Goal: Communication & Community: Answer question/provide support

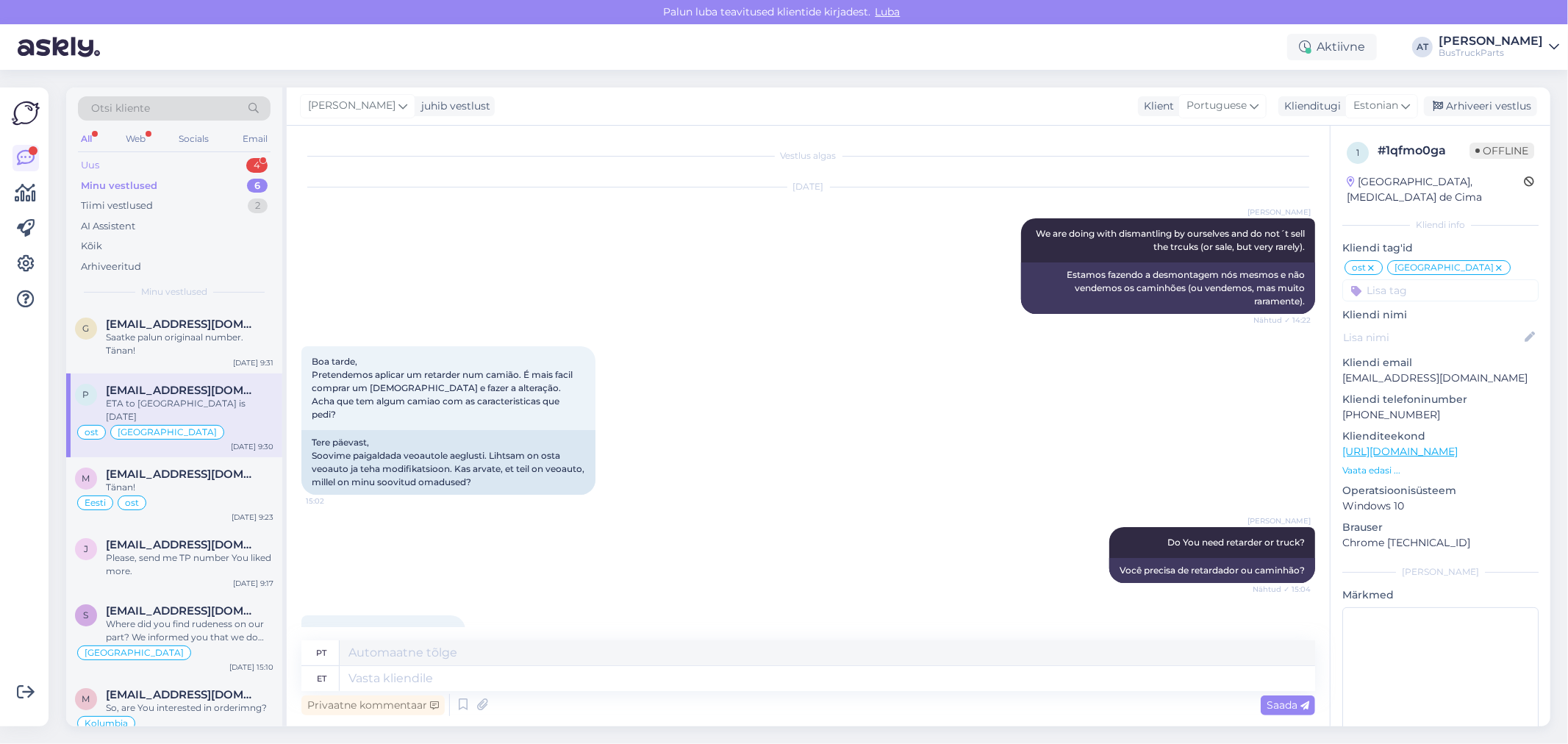
scroll to position [10194, 0]
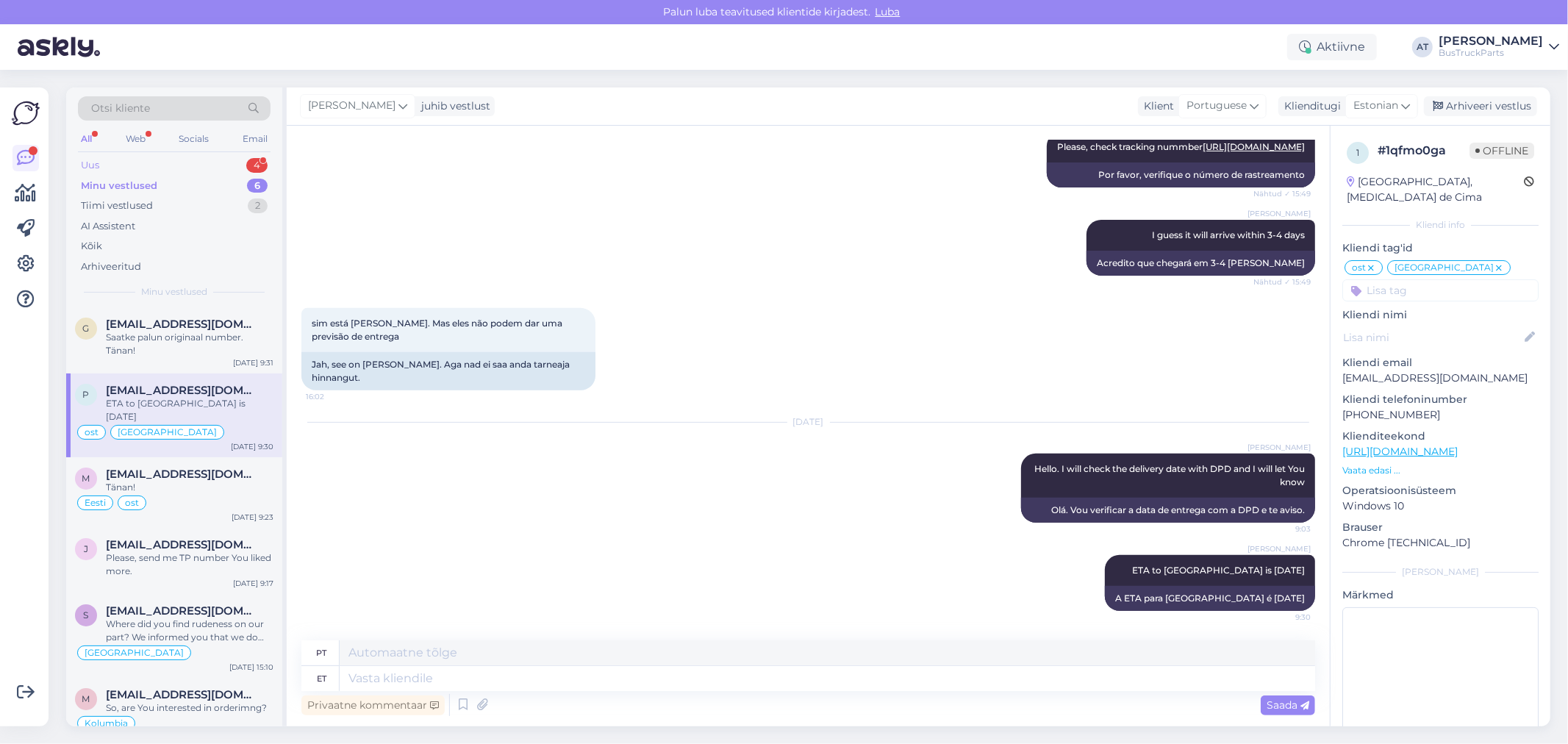
click at [164, 162] on div "Uus 4" at bounding box center [174, 165] width 192 height 20
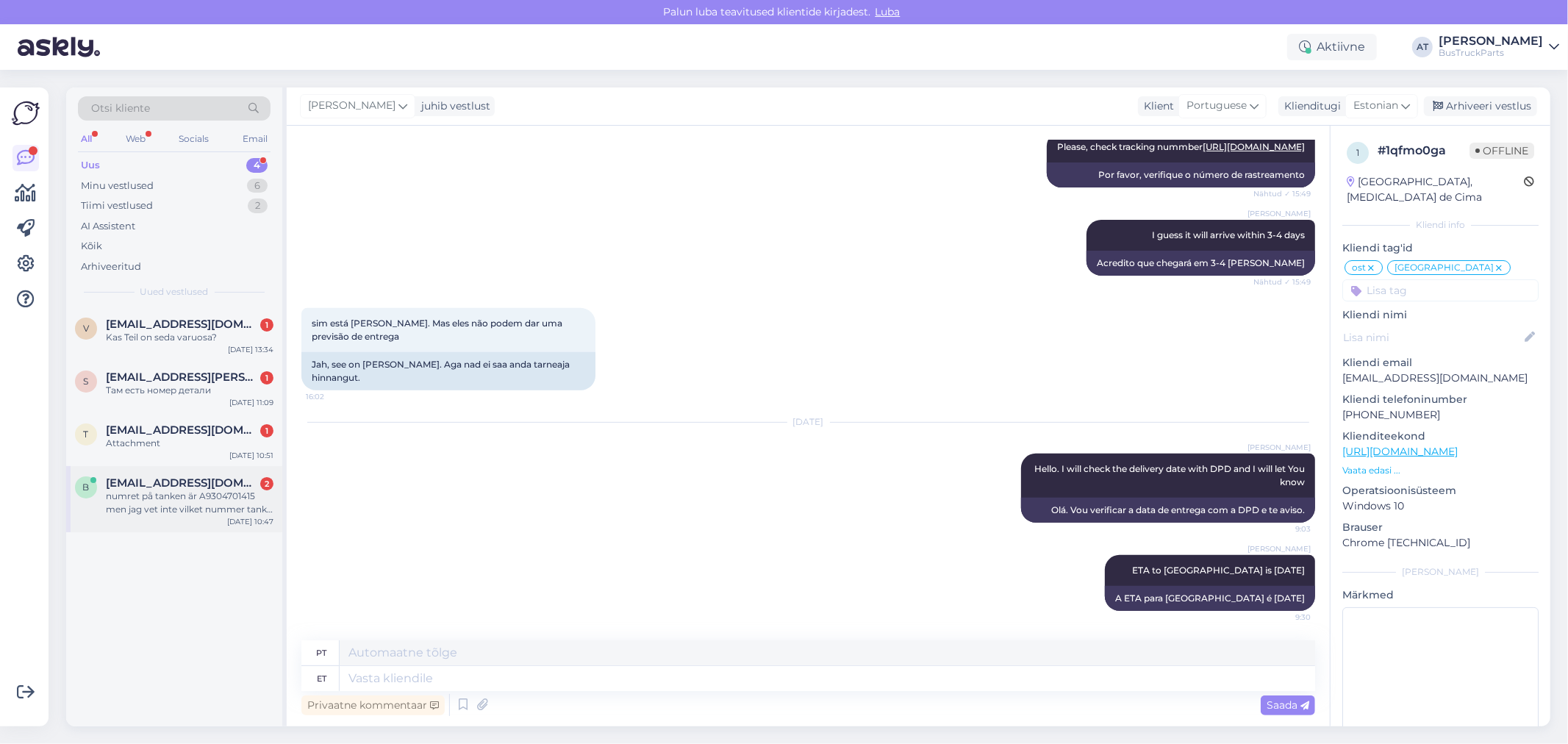
click at [172, 494] on div "numret på tanken är A9304701415 men jag vet inte vilket nummer tank bandet har …" at bounding box center [190, 503] width 168 height 26
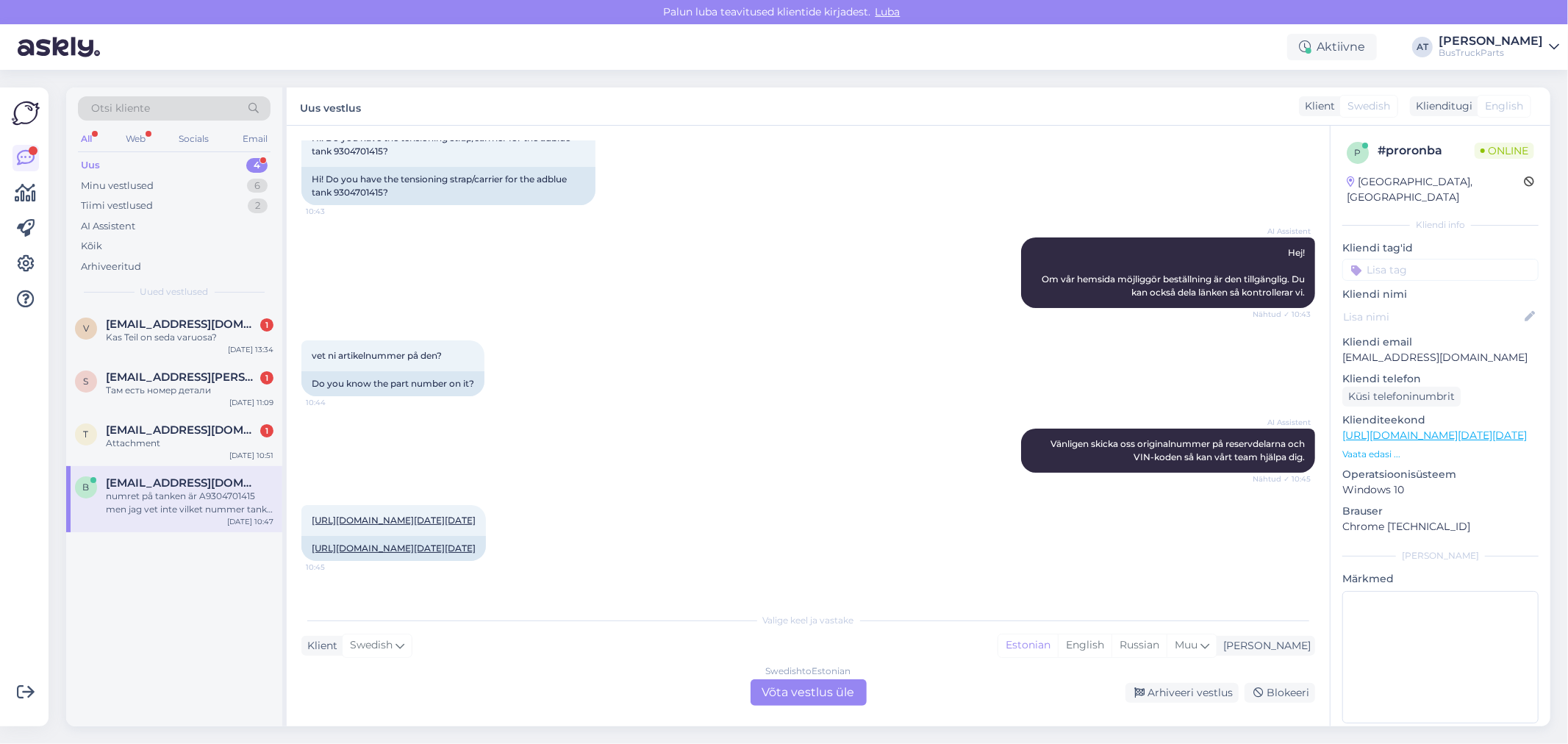
scroll to position [0, 0]
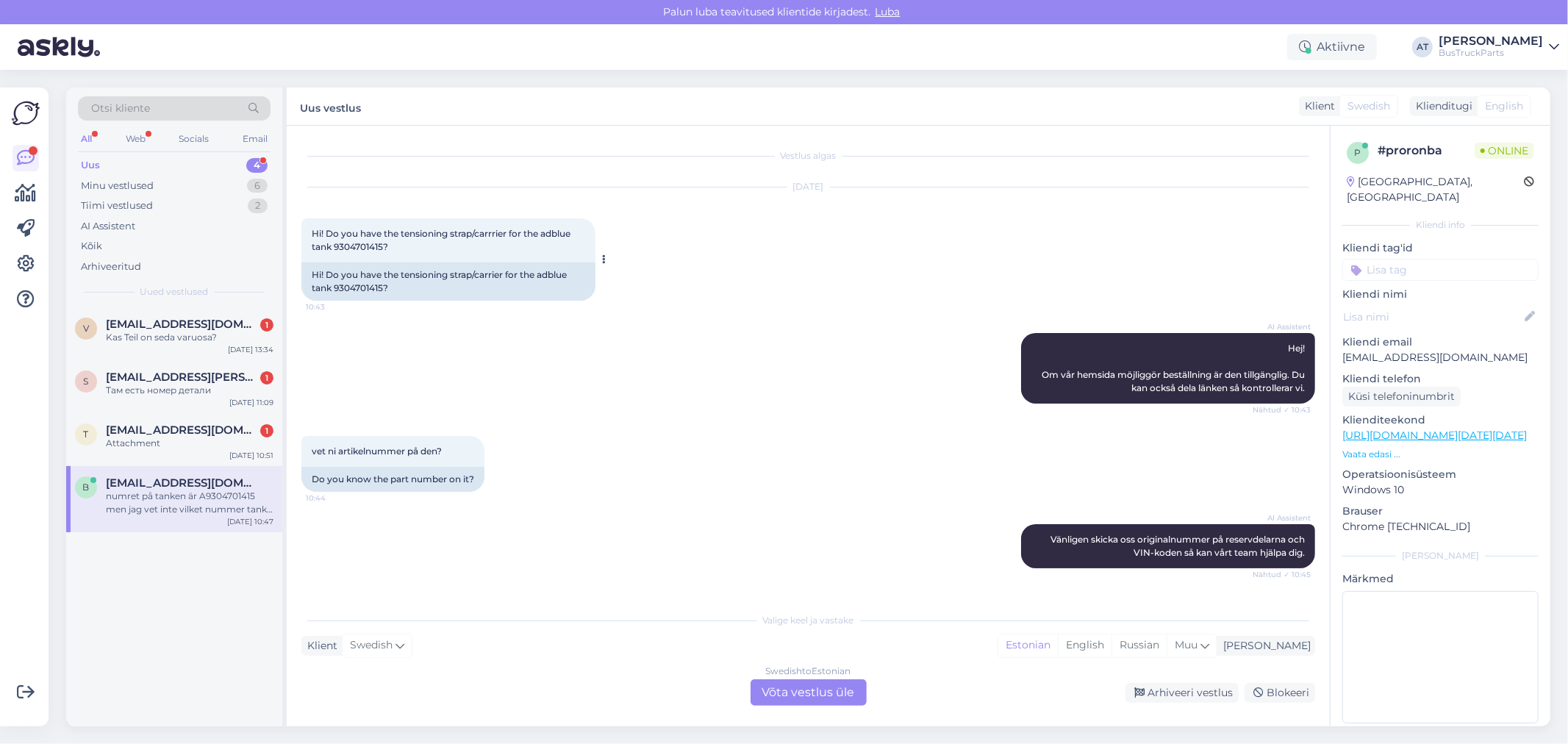
click at [361, 289] on div "Hi! Do you have the tensioning strap/carrier for the adblue tank 9304701415?" at bounding box center [448, 281] width 294 height 38
copy div "9304701415"
drag, startPoint x: 363, startPoint y: 477, endPoint x: 512, endPoint y: 482, distance: 149.1
click at [512, 482] on div "vet ni artikelnummer på den? 10:44 Do you know the part number on it?" at bounding box center [808, 464] width 1014 height 88
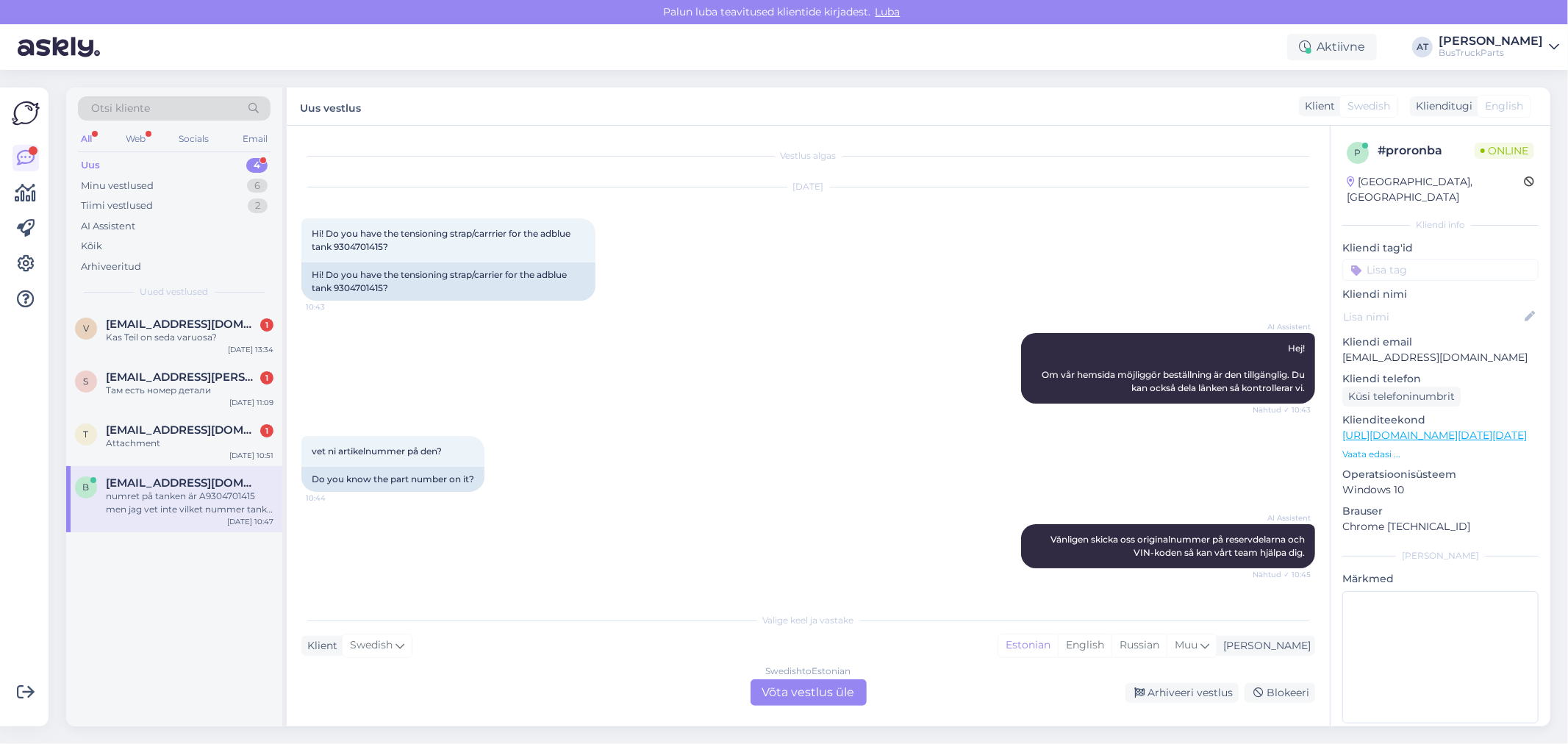
click at [525, 461] on div "vet ni artikelnummer på den? 10:44 Do you know the part number on it?" at bounding box center [808, 464] width 1014 height 88
click at [776, 699] on div "Swedish to Estonian Võta vestlus üle" at bounding box center [809, 693] width 116 height 26
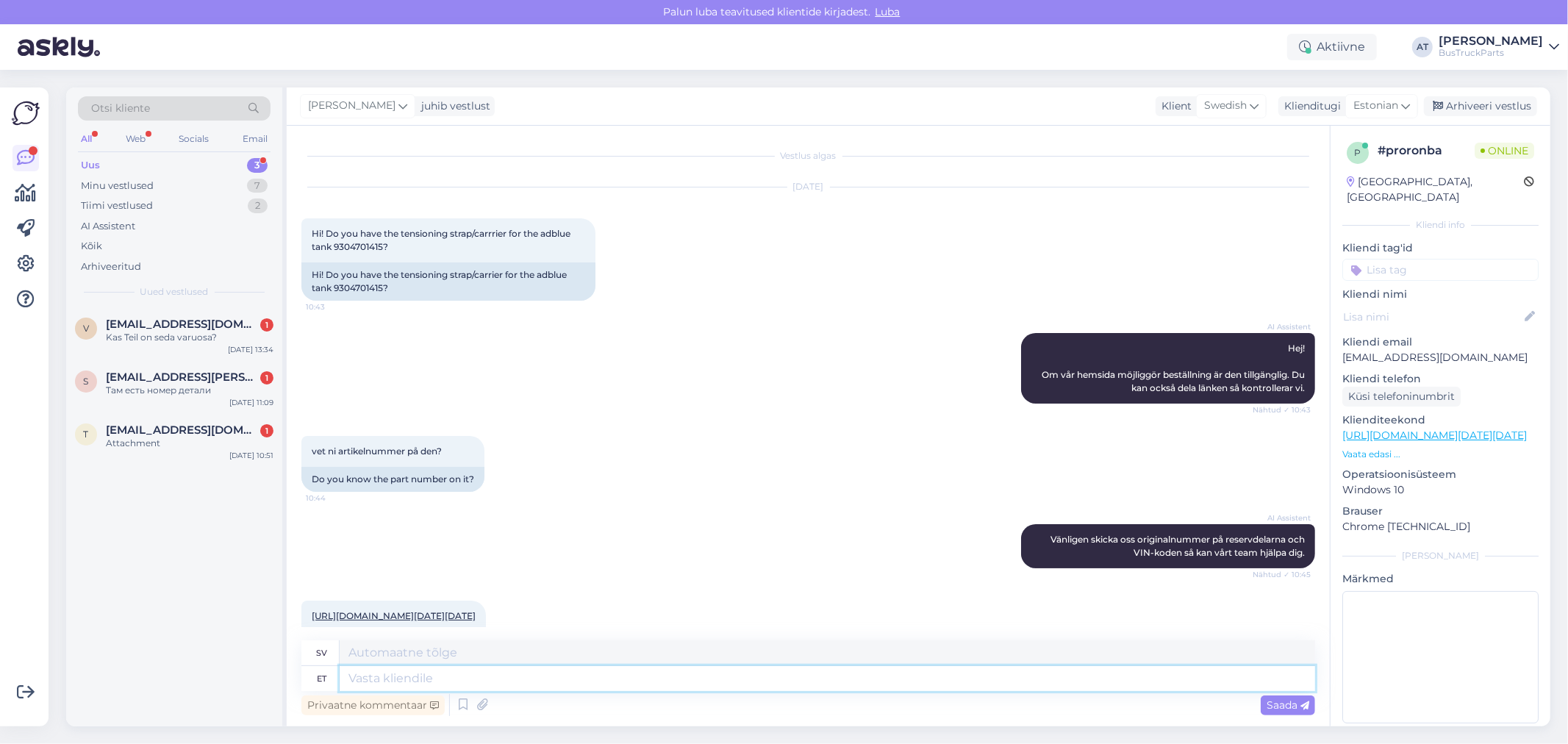
click at [680, 679] on textarea at bounding box center [828, 679] width 976 height 25
type textarea "Hello!"
type textarea "Hej!"
type textarea "H"
type textarea "Yes,"
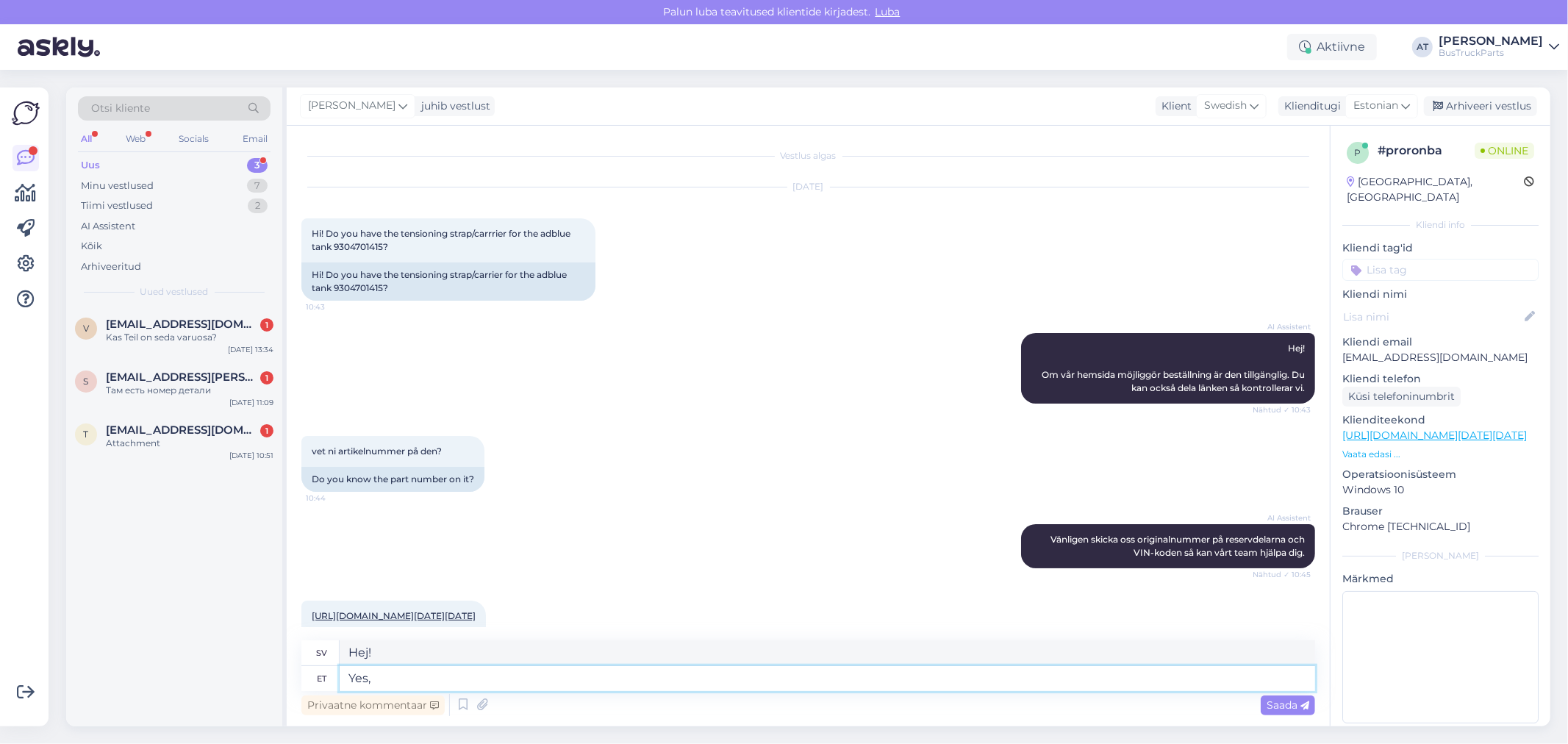
type textarea "Ja,"
type textarea "Yes, two"
type textarea "Ja, två"
type textarea "Yes, two tanks a"
type textarea "Ja, två tankar"
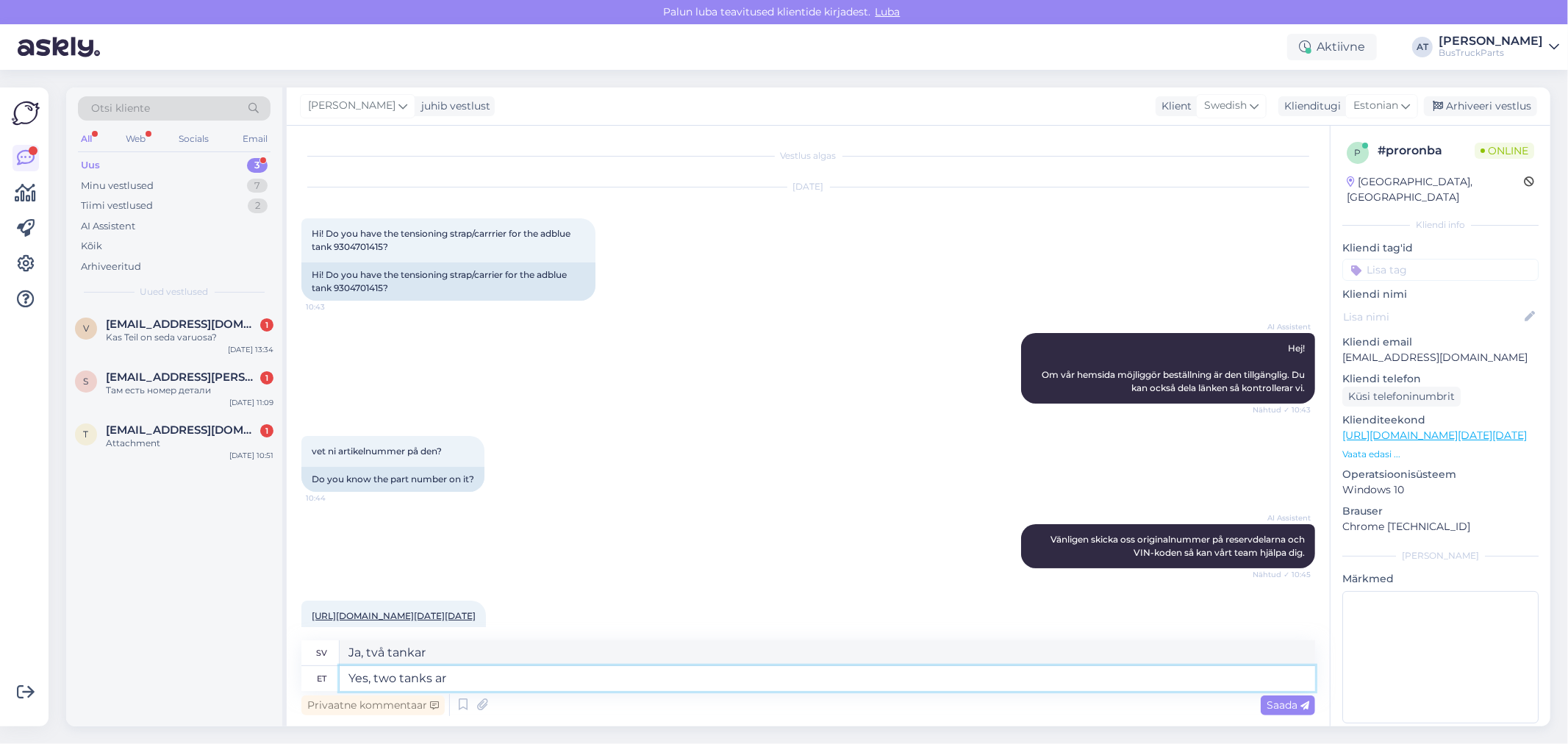
type textarea "Yes, two tanks are"
paste textarea "[URL][DOMAIN_NAME]"
type textarea "Yes, two tanks are available [URL][DOMAIN_NAME]"
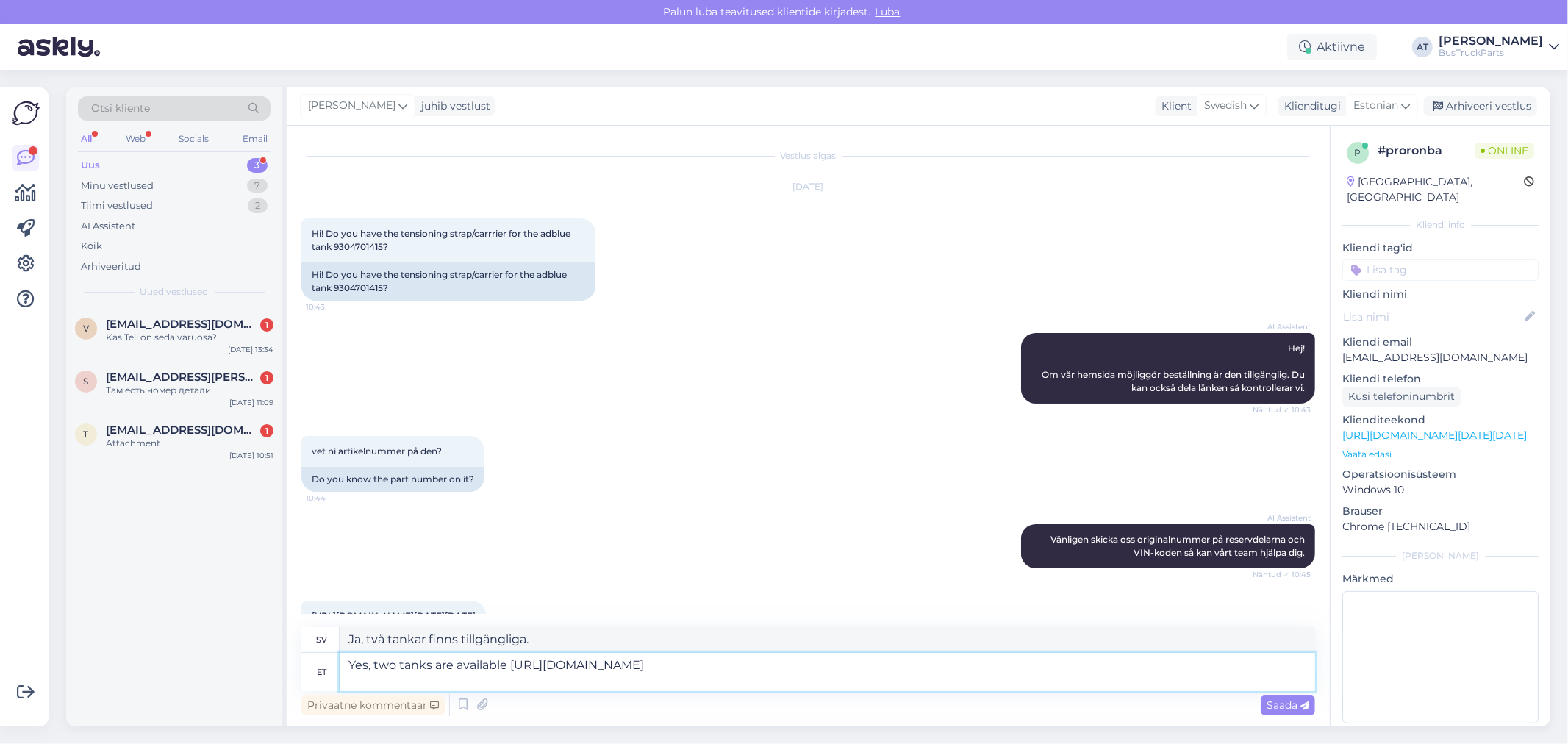
type textarea "Ja, två tankar finns tillgängliga [URL][DOMAIN_NAME]"
type textarea "Yes, two tanks are available [URL][DOMAIN_NAME]"
click at [1279, 703] on span "Saada" at bounding box center [1288, 705] width 42 height 13
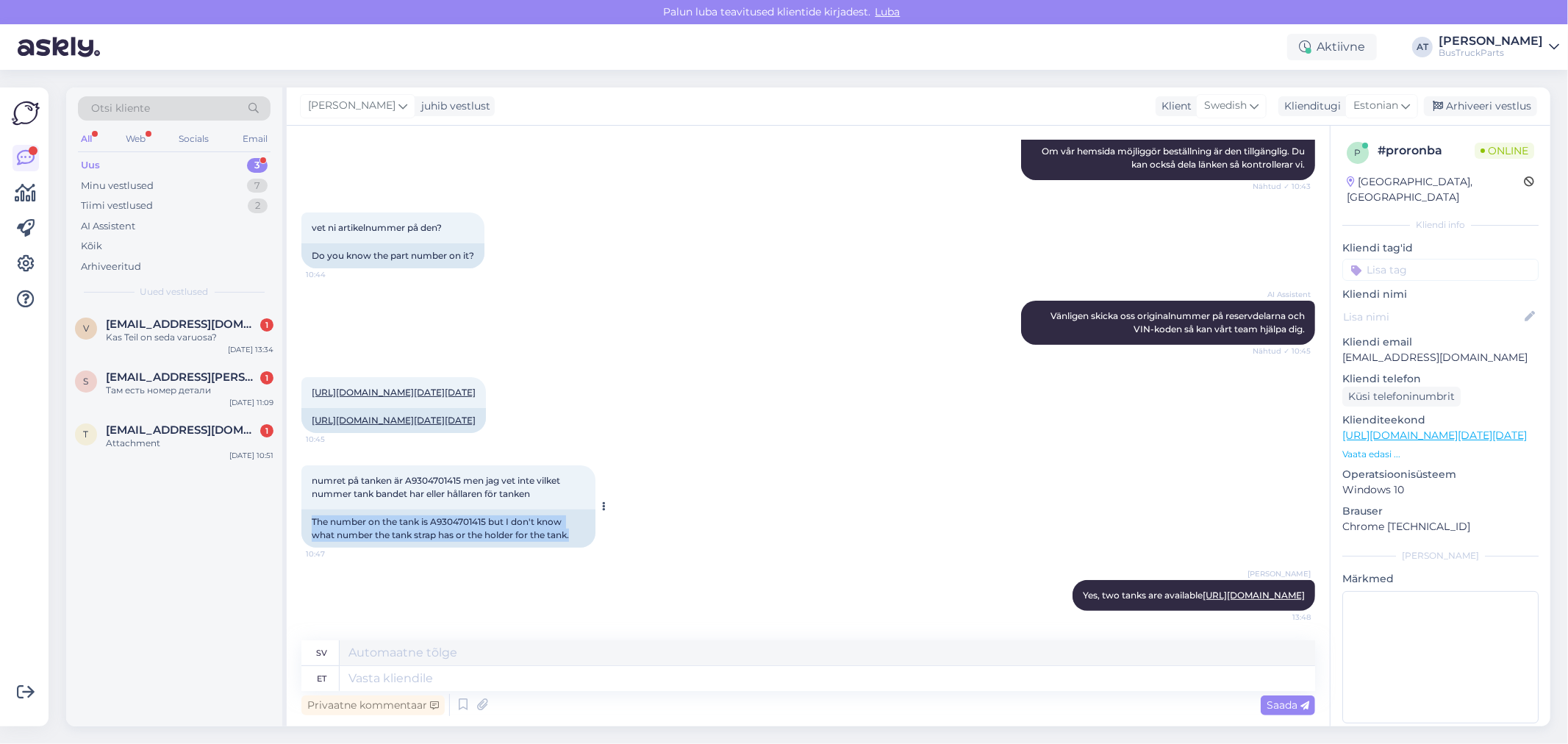
drag, startPoint x: 311, startPoint y: 477, endPoint x: 579, endPoint y: 496, distance: 268.7
click at [579, 509] on div "The number on the tank is A9304701415 but I don't know what number the tank str…" at bounding box center [448, 528] width 294 height 38
copy div "The number on the tank is A9304701415 but I don't know what number the tank str…"
click at [1200, 672] on textarea at bounding box center [828, 679] width 976 height 25
click at [702, 677] on textarea at bounding box center [828, 679] width 976 height 25
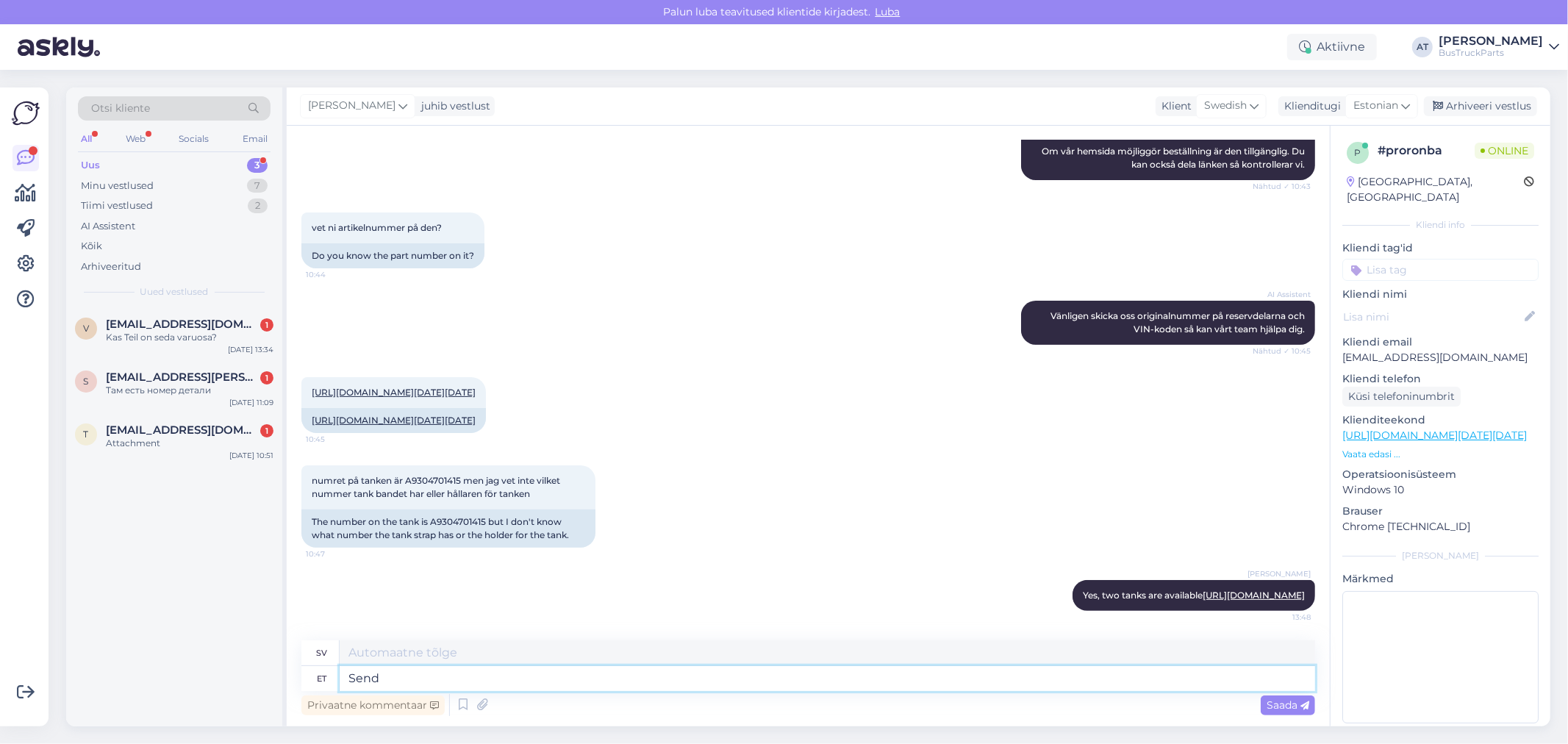
type textarea "Send"
type textarea "Skicka"
type textarea "Send tn"
drag, startPoint x: 464, startPoint y: 440, endPoint x: 412, endPoint y: 443, distance: 52.1
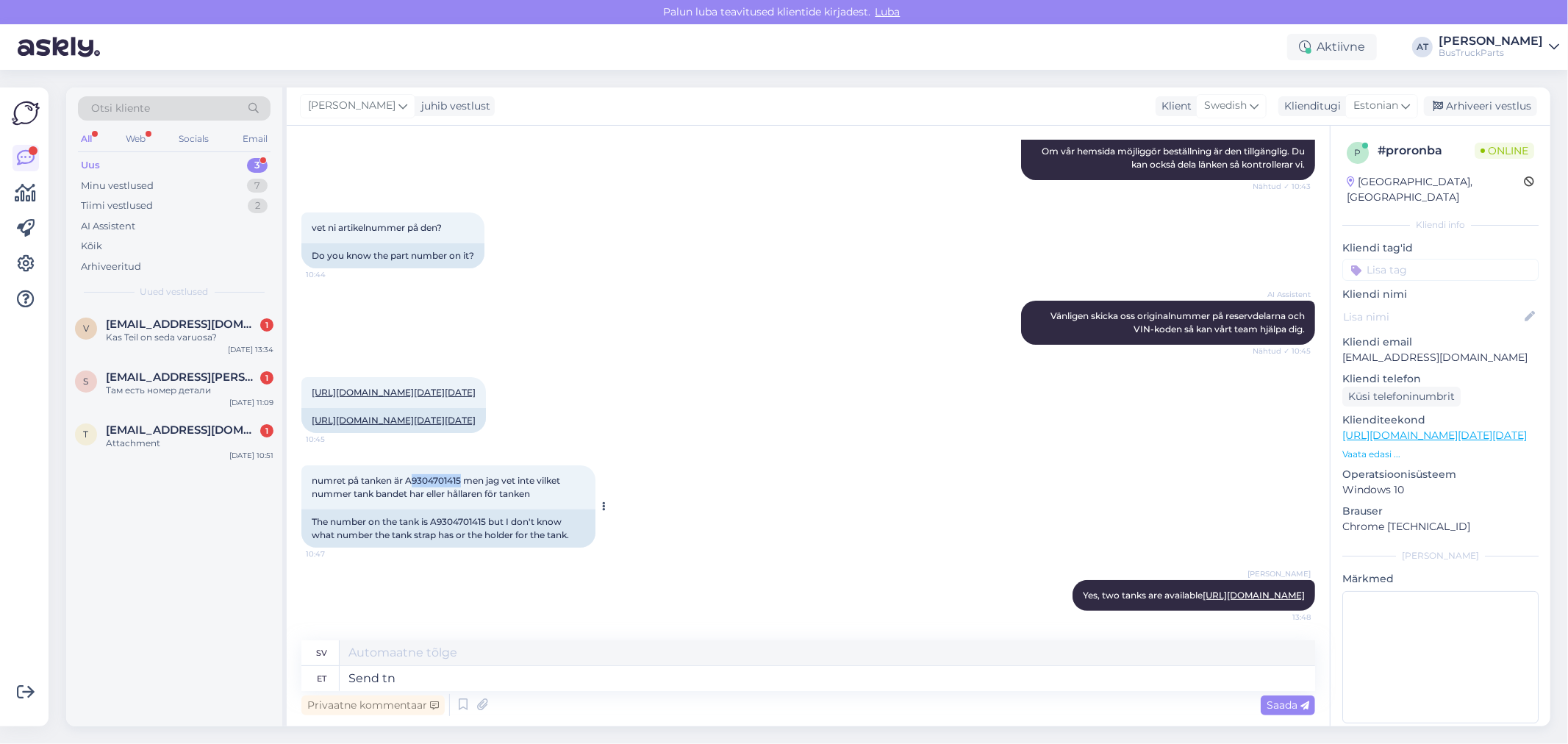
click at [412, 475] on span "numret på tanken är A9304701415 men jag vet inte vilket nummer tank bandet har …" at bounding box center [437, 486] width 251 height 24
copy span "9304701415"
click at [443, 475] on span "numret på tanken är A9304701415 men jag vet inte vilket nummer tank bandet har …" at bounding box center [437, 486] width 251 height 24
drag, startPoint x: 138, startPoint y: 430, endPoint x: 135, endPoint y: 442, distance: 12.4
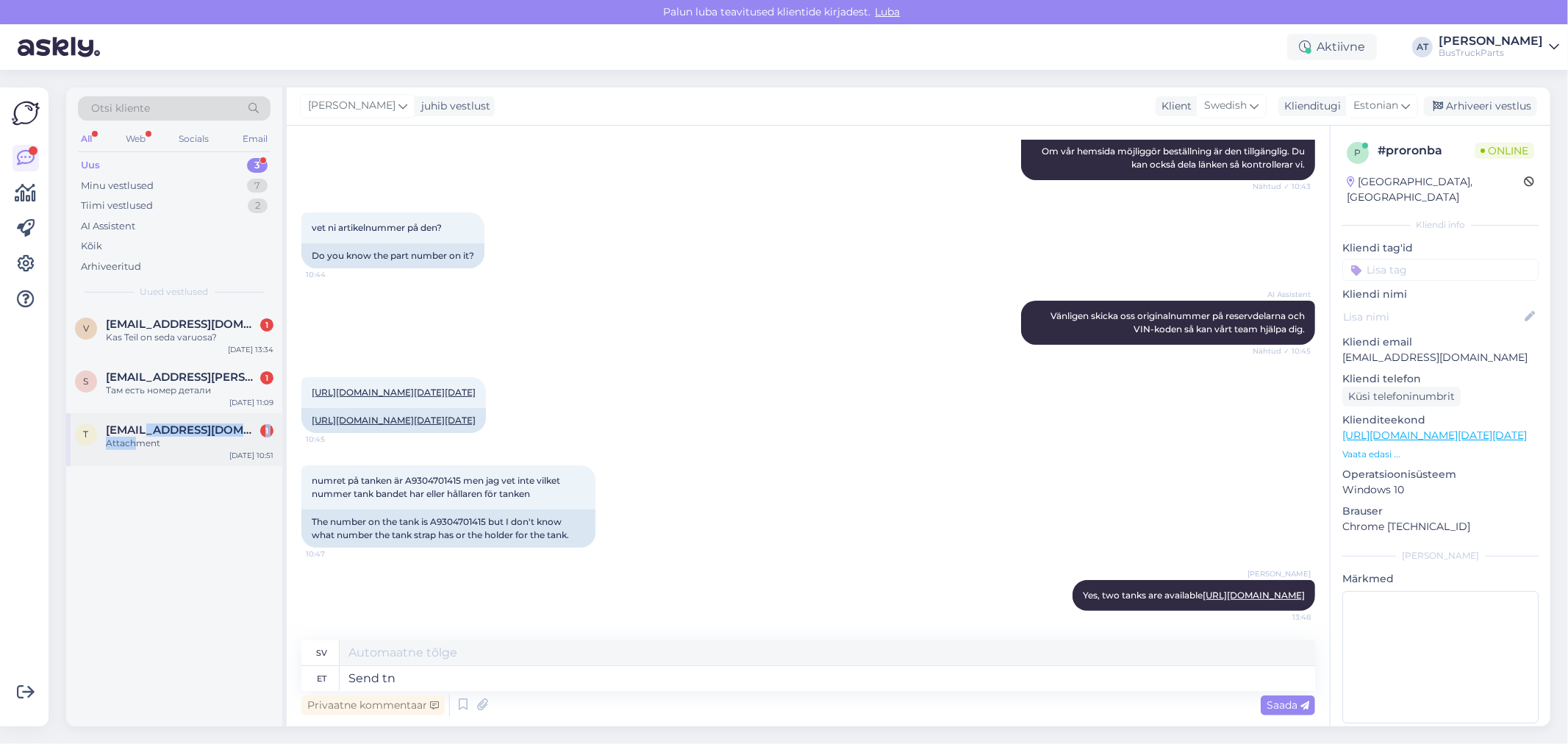
click at [136, 439] on div "[EMAIL_ADDRESS][DOMAIN_NAME] 1 Attachment" at bounding box center [190, 437] width 168 height 26
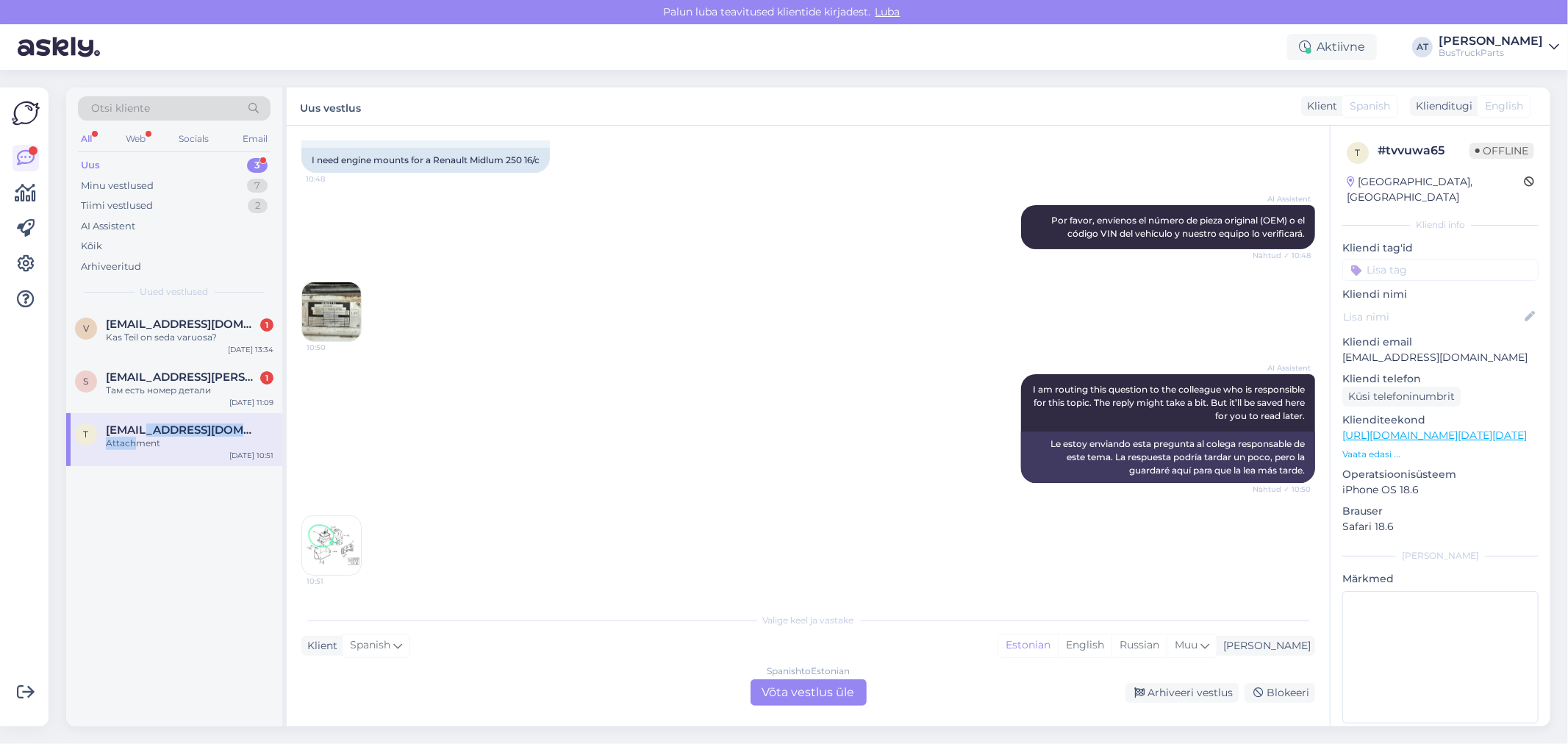
scroll to position [252, 0]
click at [112, 164] on div "Uus 3" at bounding box center [174, 165] width 192 height 20
click at [117, 181] on div "Minu vestlused" at bounding box center [117, 185] width 72 height 15
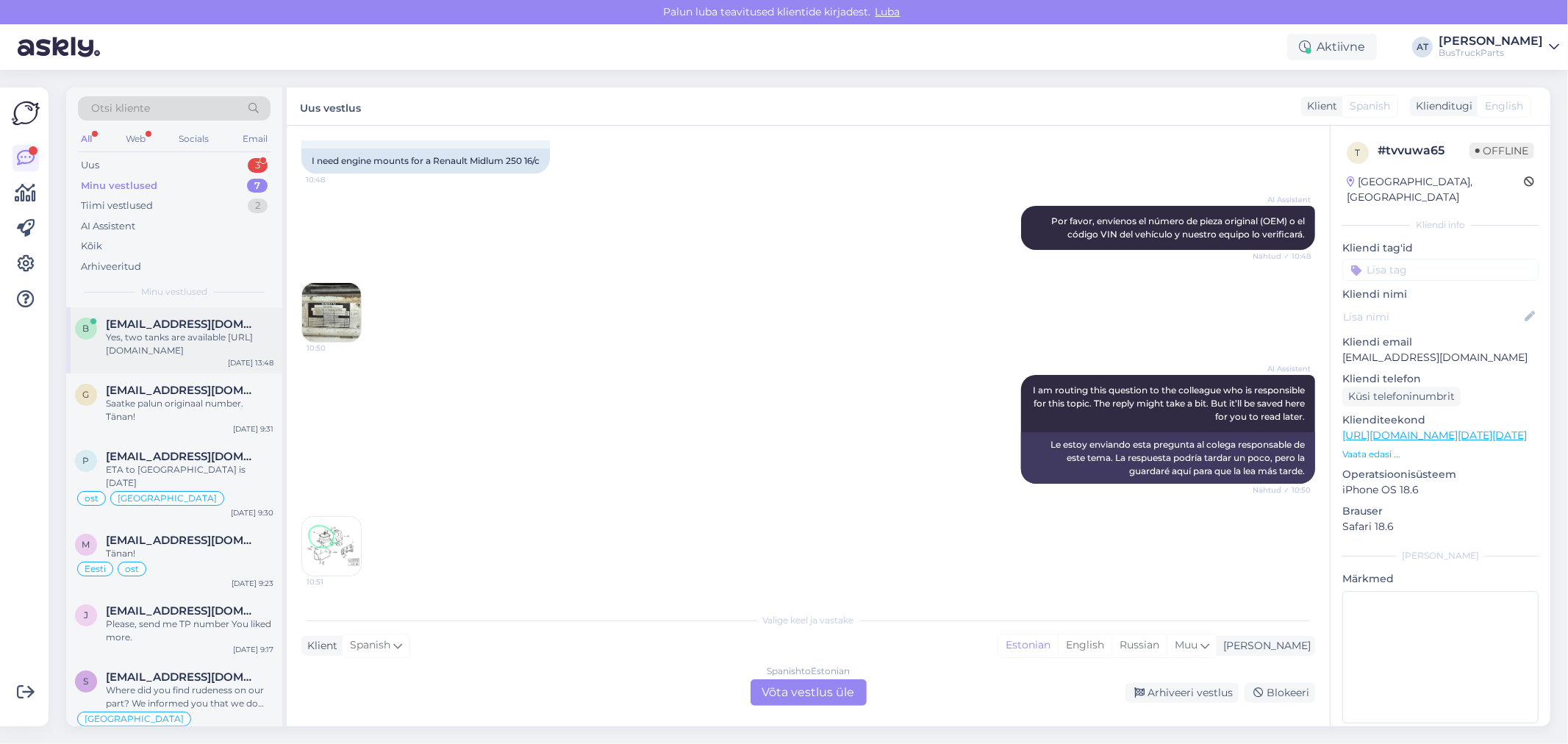
click at [190, 340] on div "Yes, two tanks are available [URL][DOMAIN_NAME]" at bounding box center [190, 344] width 168 height 26
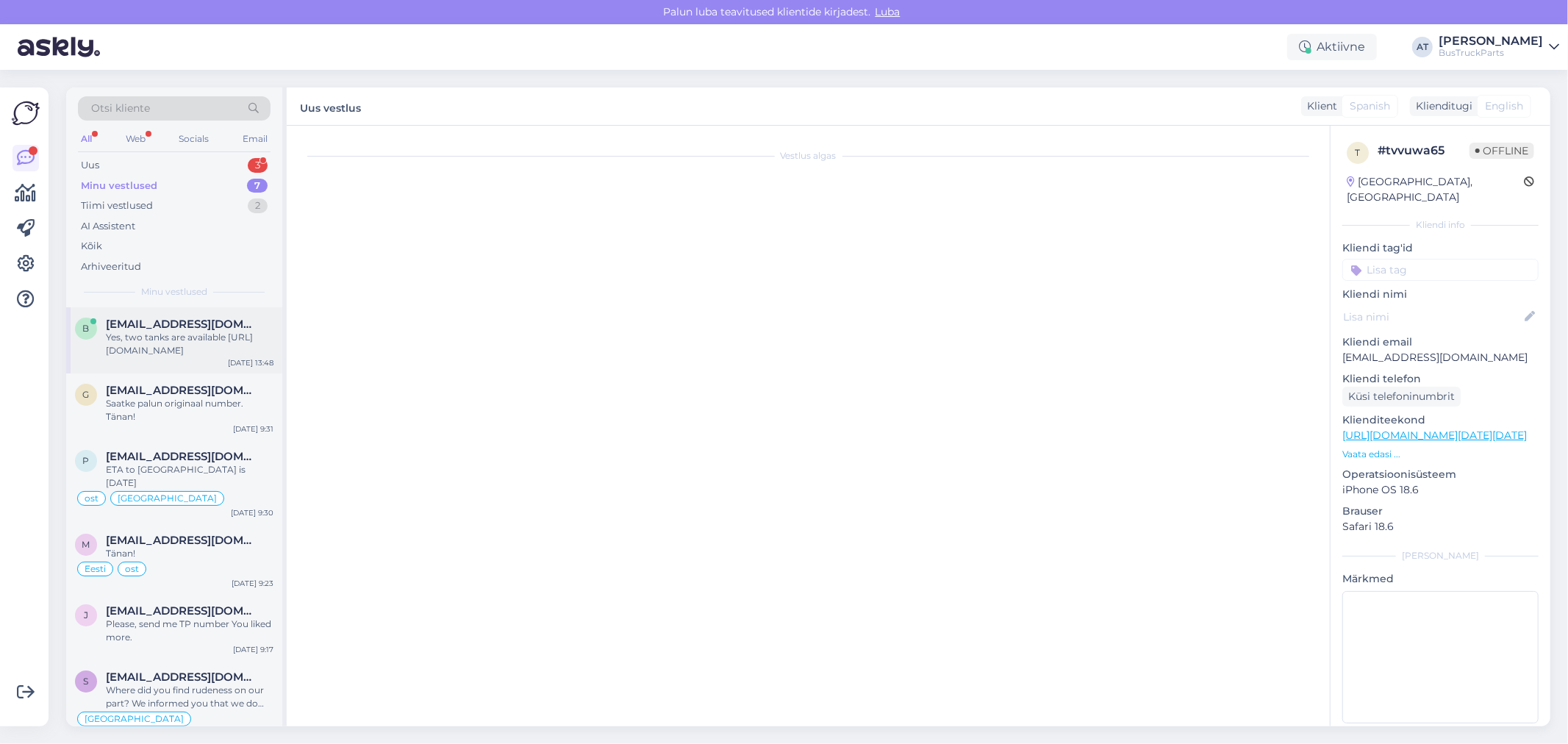
scroll to position [342, 0]
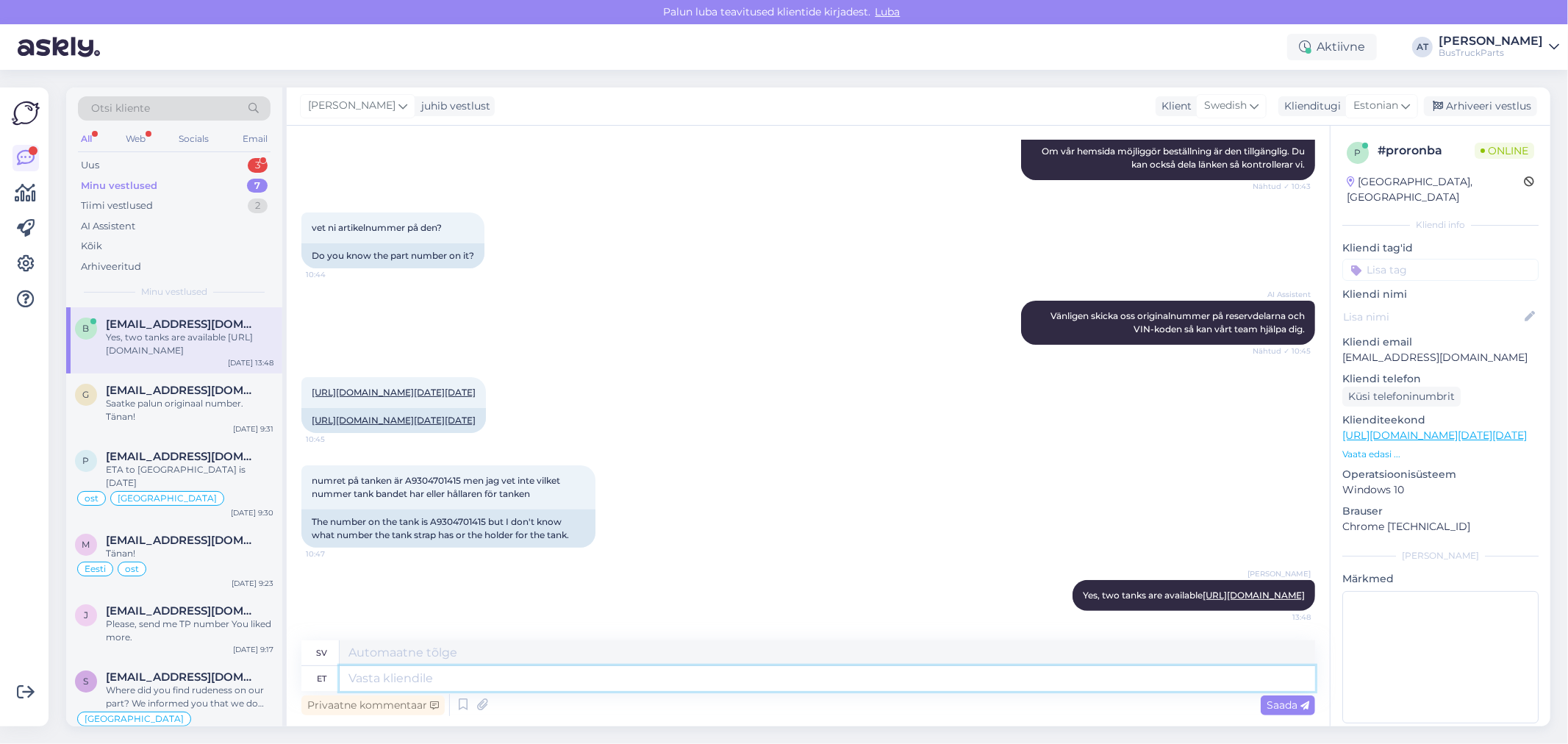
click at [556, 684] on textarea at bounding box center [828, 679] width 976 height 25
click at [589, 687] on textarea at bounding box center [828, 679] width 976 height 25
type textarea "Pleass"
type textarea "Behaga"
type textarea "Please, s"
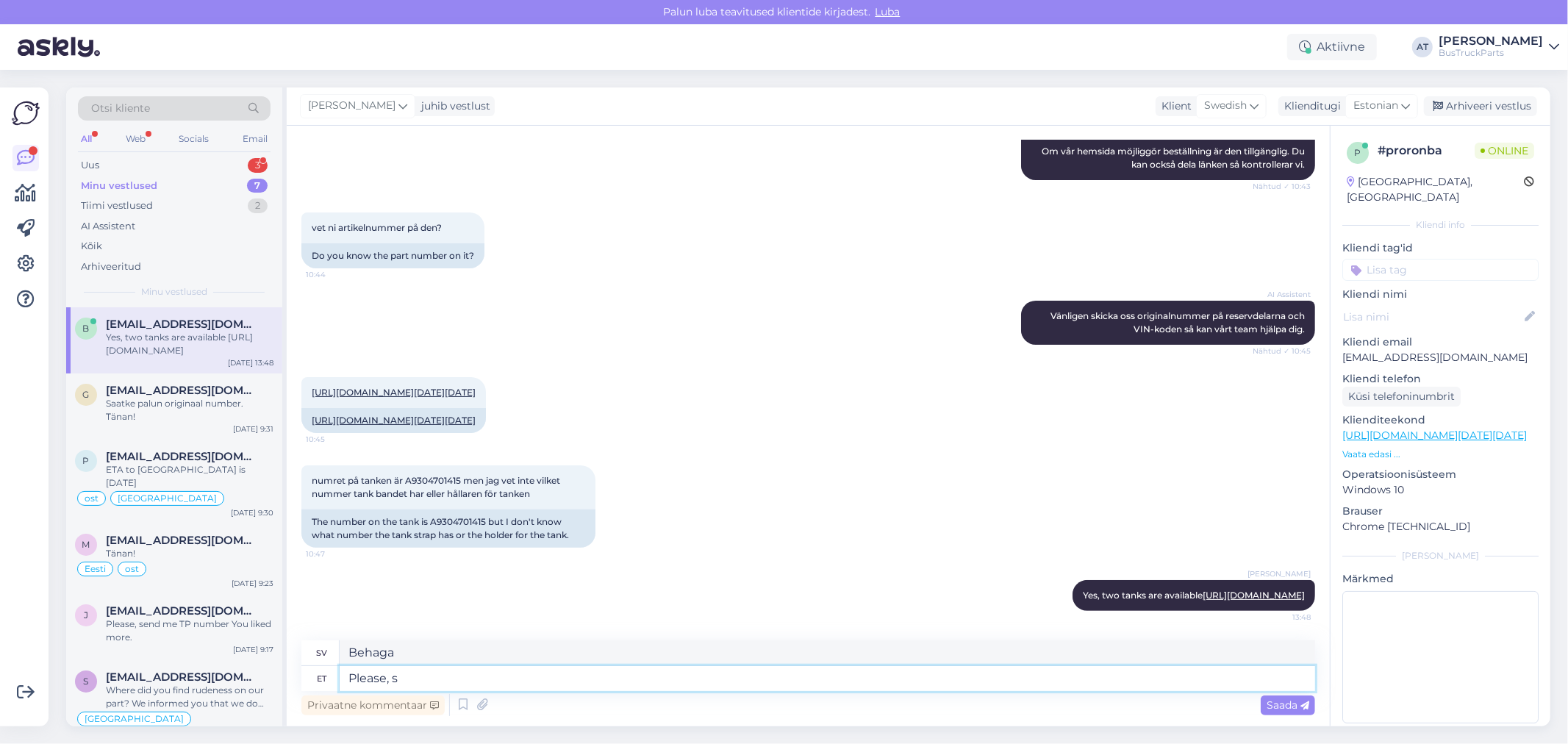
type textarea "Behaga,"
type textarea "Please, send m,e"
type textarea "Vänligen skicka"
type textarea "Please, send me"
type textarea "Snälla, skicka mig"
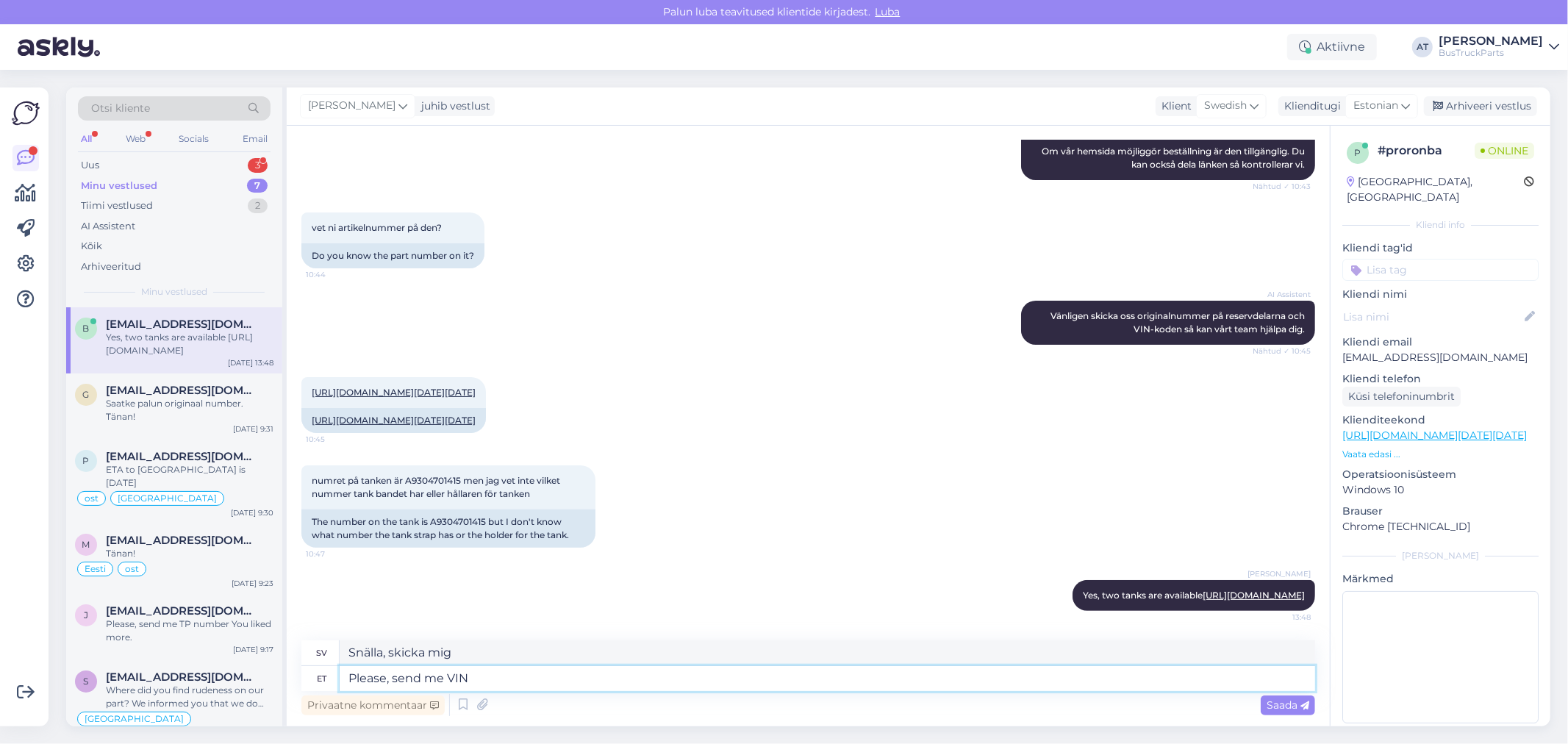
type textarea "Please, send me VIN"
type textarea "Snälla, skicka mig VIN-numret"
type textarea "Please, send me VIN code I"
type textarea "Vänligen skicka mig VIN-koden"
type textarea "Please, send me VIN code I"
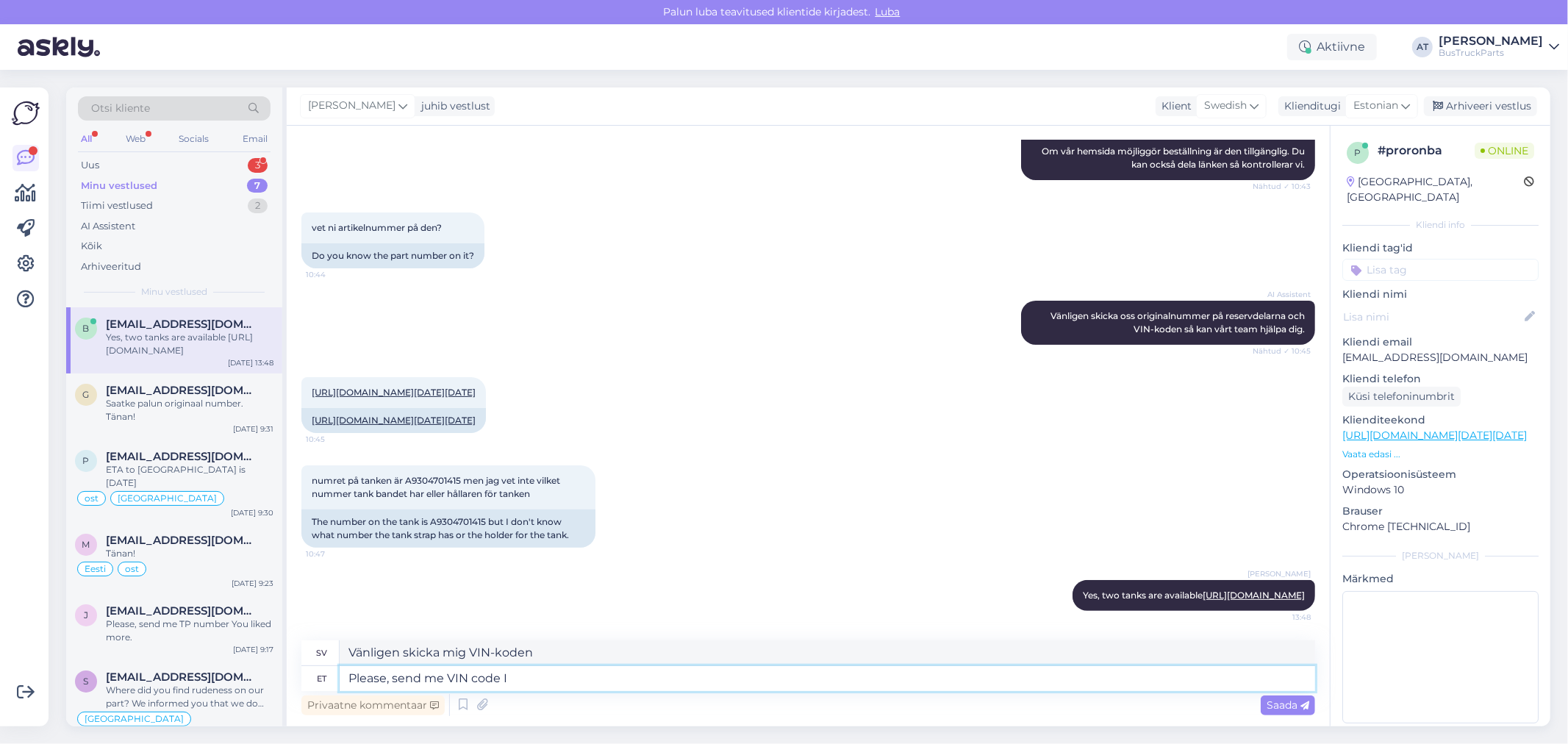
type textarea "Snälla, skicka mig VIN-koden."
type textarea "Please, send me VIN code I will c"
type textarea "Snälla, skicka mig VIN-koden så ska jag göra det."
type textarea "Please, send me VIN code I will check"
type textarea "Skicka mig VIN-koden, så ska jag kolla."
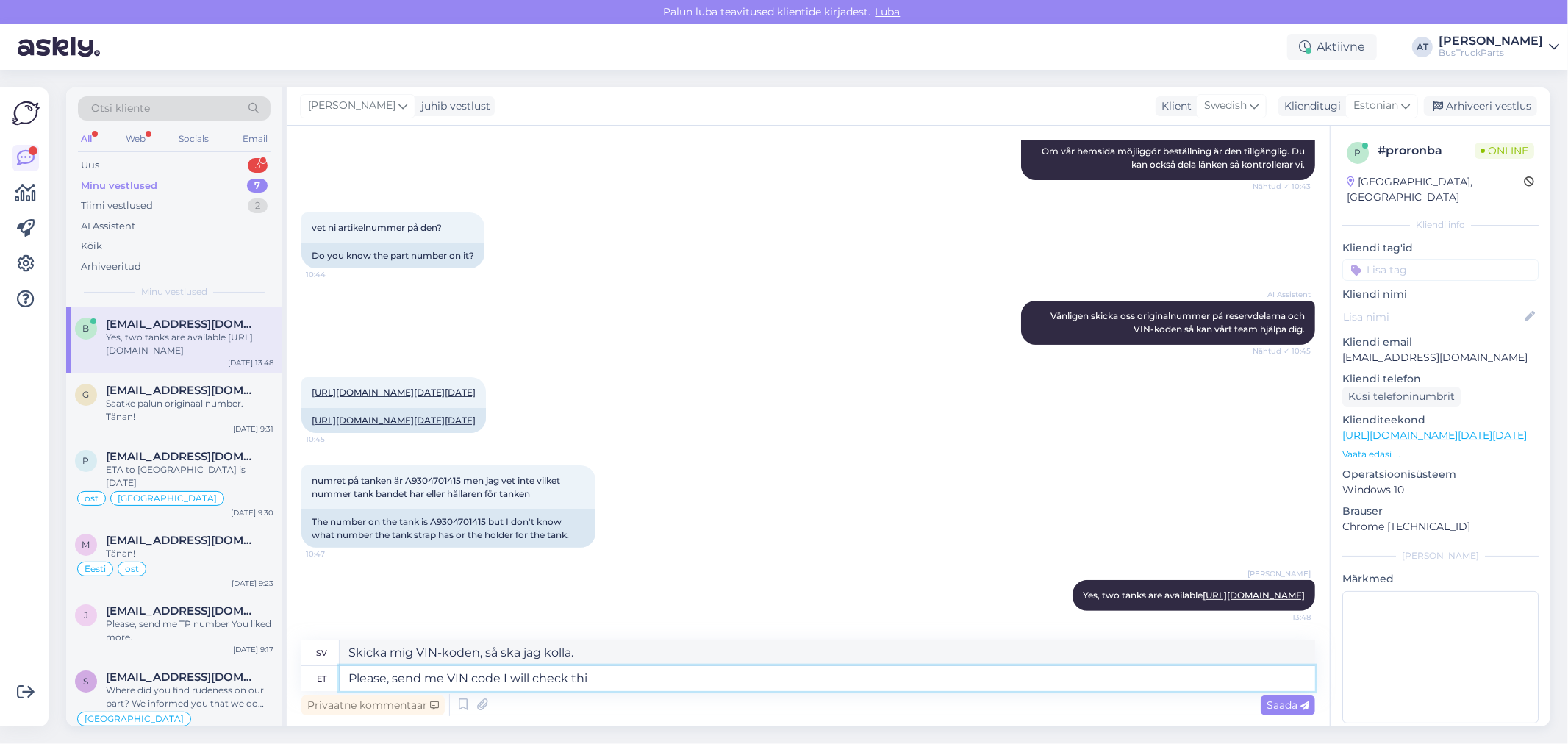
type textarea "Please, send me VIN code I will check this"
type textarea "Skicka mig VIN-koden, så ska jag kolla det."
type textarea "Please, send me VIN code I will check this"
click at [682, 681] on textarea "Please, send me VIN code I will check this" at bounding box center [828, 679] width 976 height 25
click at [1287, 708] on span "Saada" at bounding box center [1288, 705] width 42 height 13
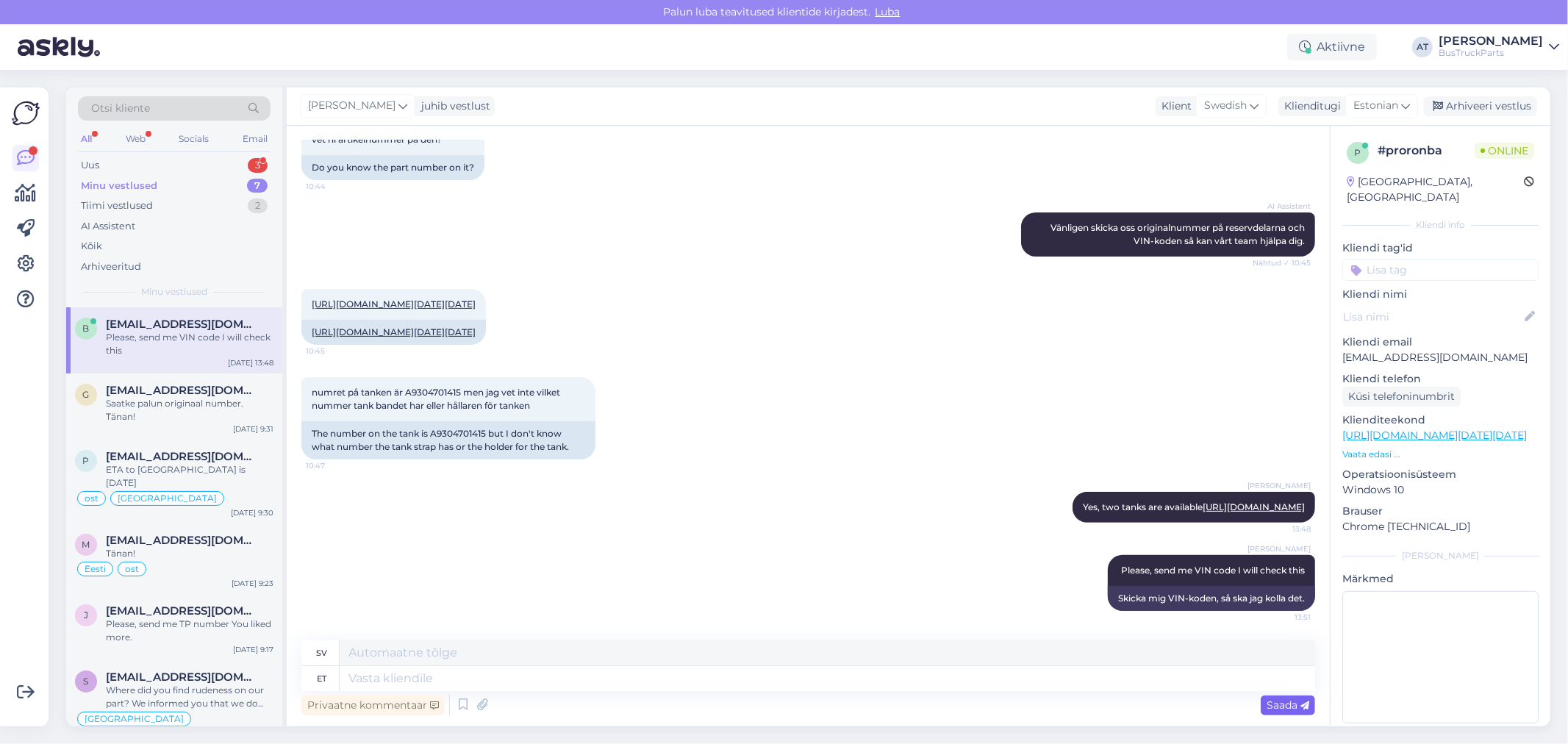
scroll to position [430, 0]
drag, startPoint x: 1341, startPoint y: 341, endPoint x: 1474, endPoint y: 346, distance: 133.1
click at [1474, 346] on div "p # proronba Online [GEOGRAPHIC_DATA], Malmo Kliendi info Kliendi tag'id Kliend…" at bounding box center [1440, 435] width 220 height 620
copy p "[EMAIL_ADDRESS][DOMAIN_NAME]"
click at [1421, 387] on div "Küsi telefoninumbrit" at bounding box center [1401, 396] width 118 height 19
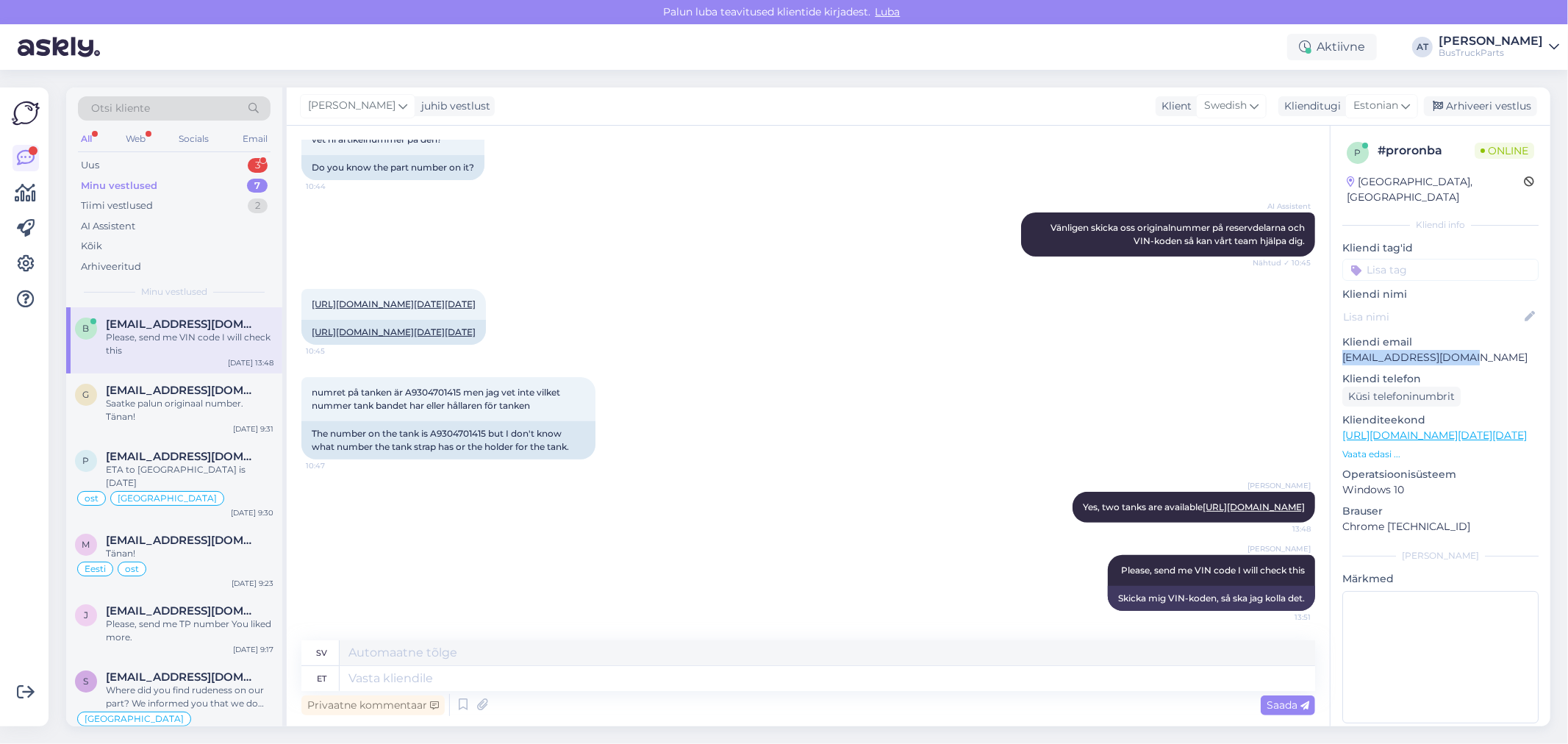
scroll to position [506, 0]
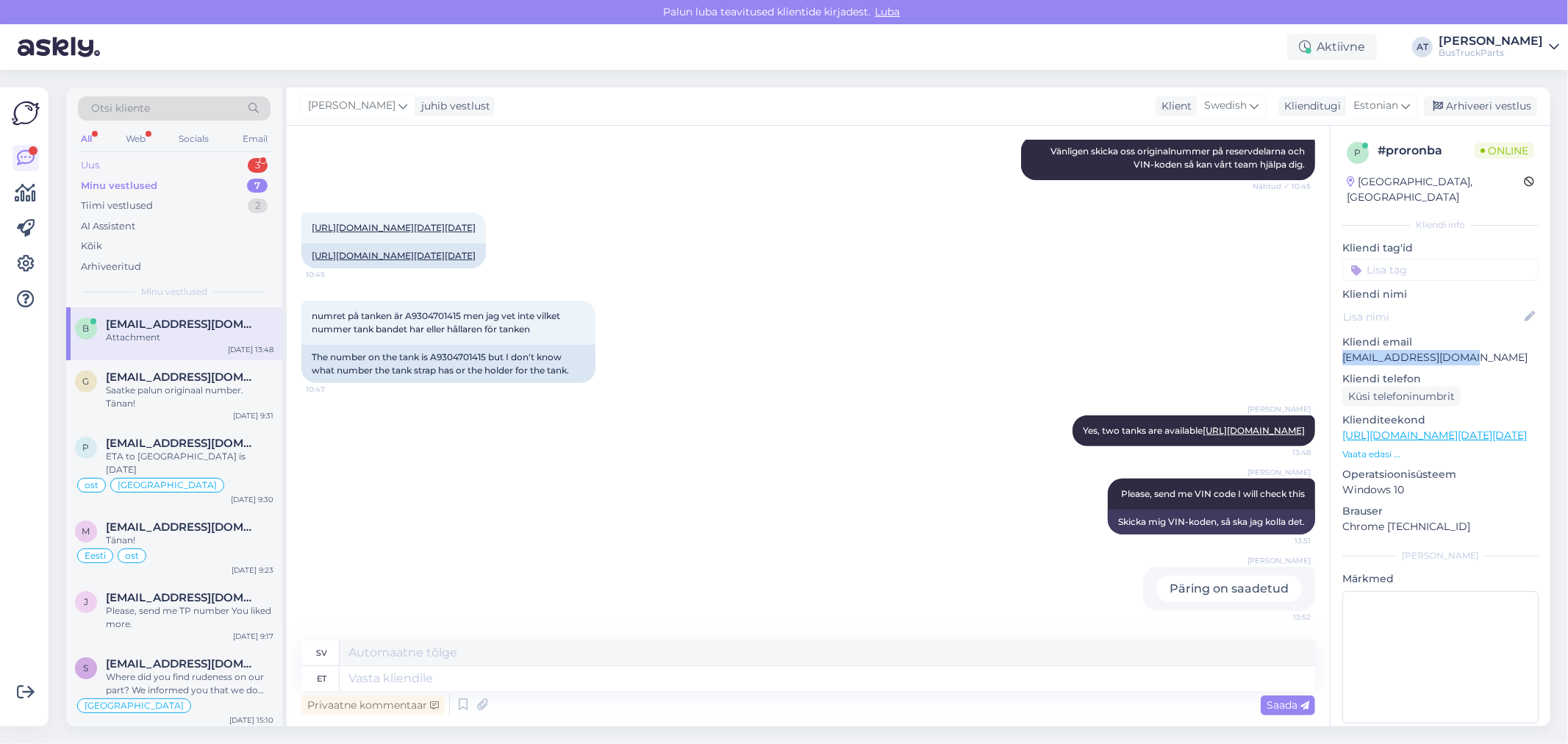
click at [116, 165] on div "Uus 3" at bounding box center [174, 165] width 192 height 20
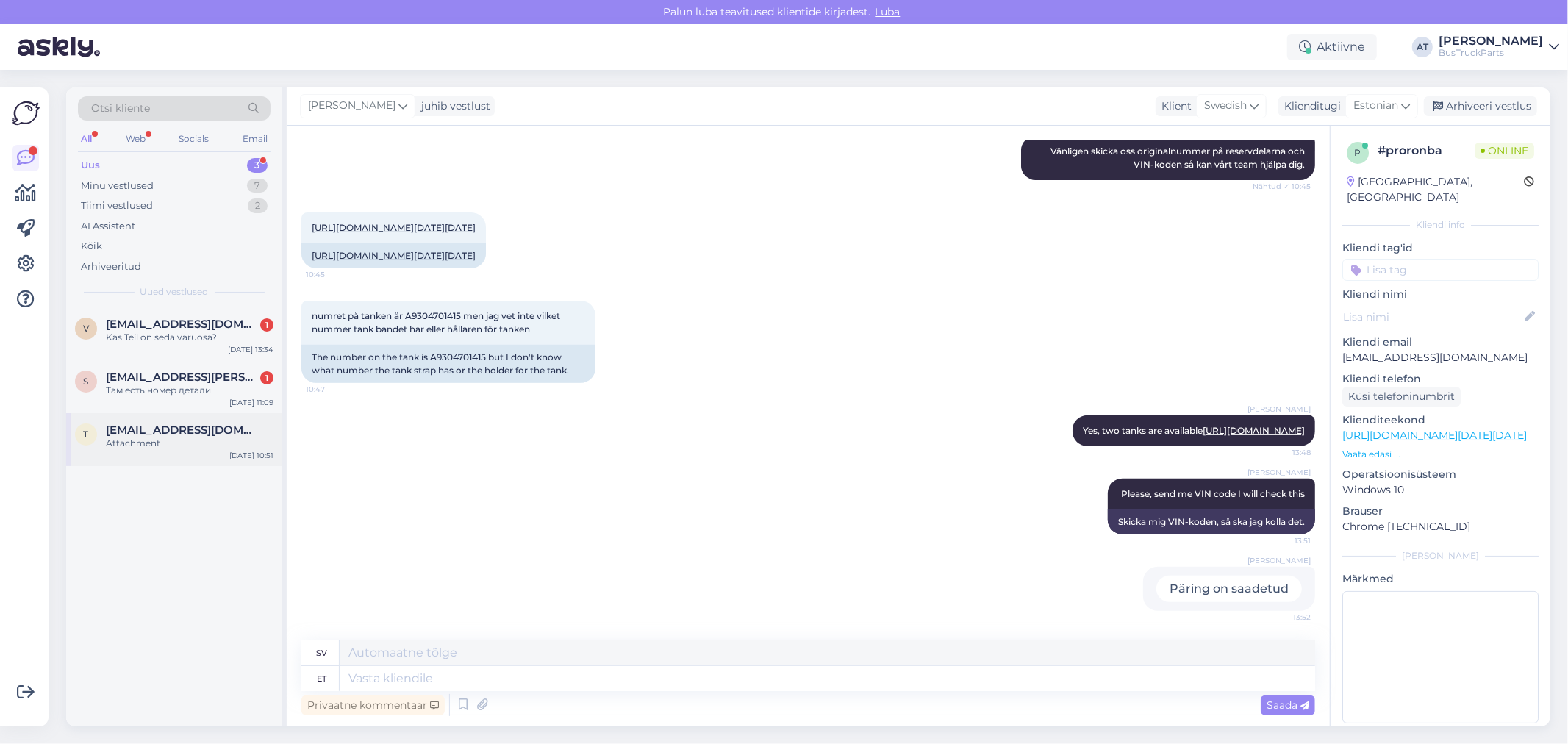
click at [166, 437] on div "Attachment" at bounding box center [190, 443] width 168 height 13
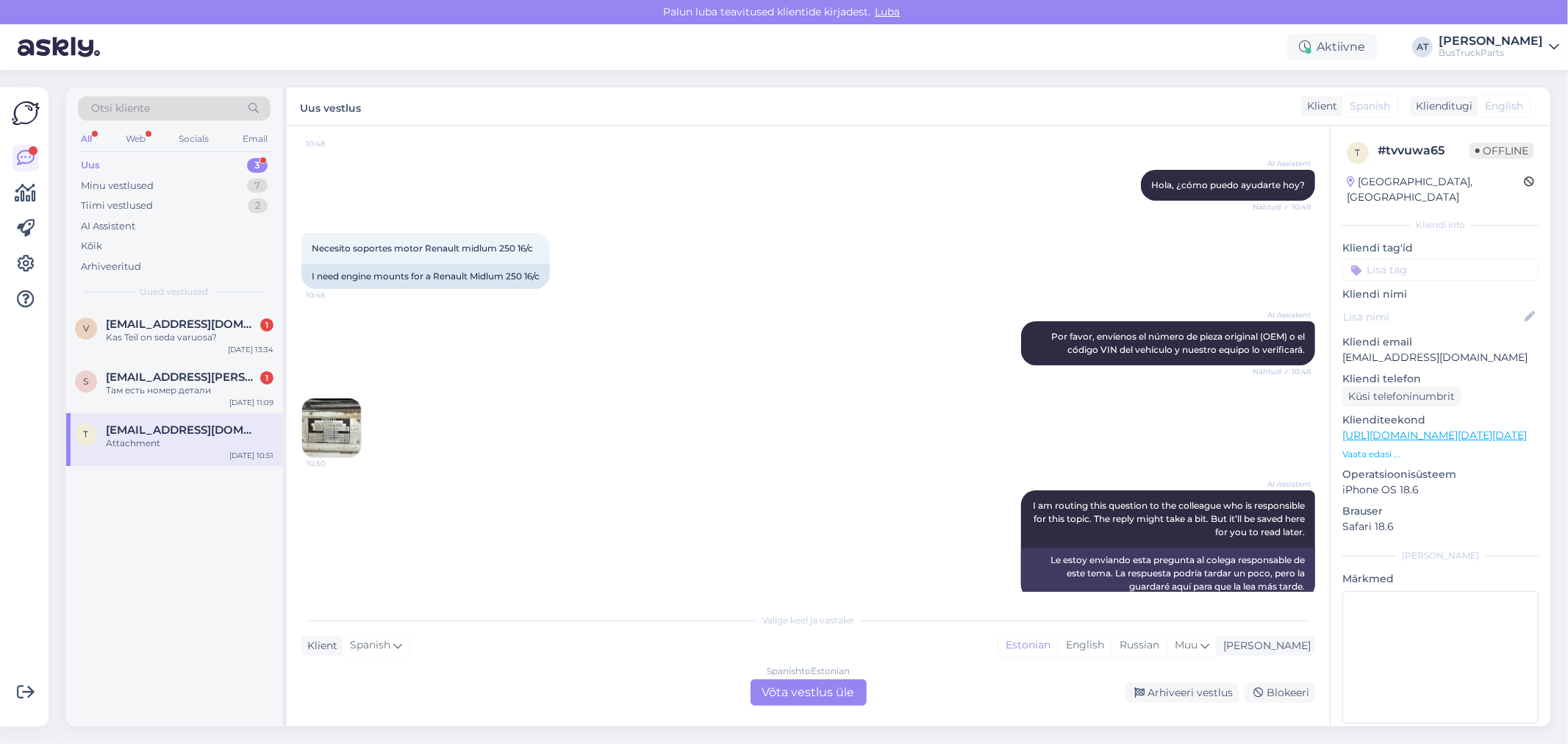
scroll to position [252, 0]
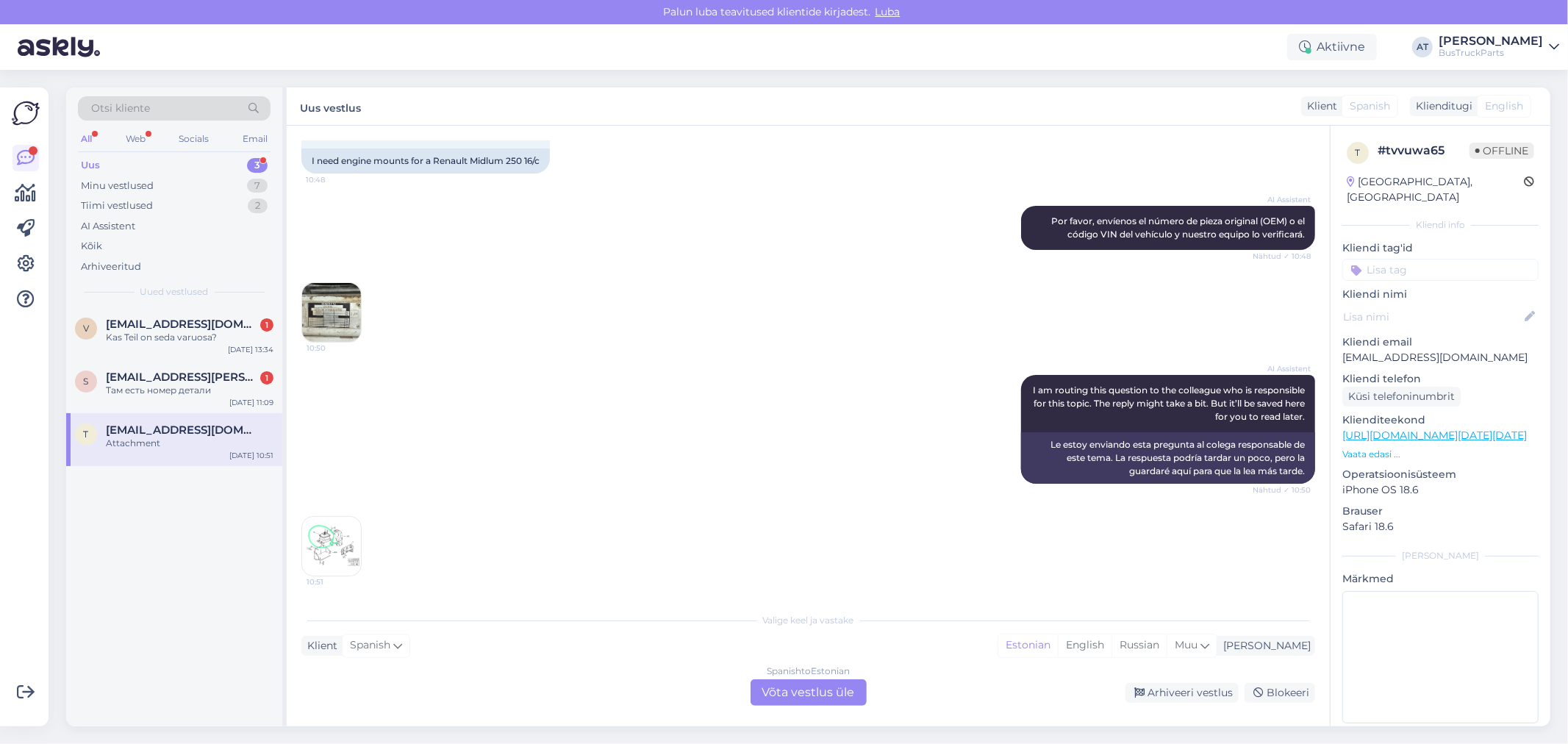
click at [326, 542] on img at bounding box center [331, 546] width 59 height 59
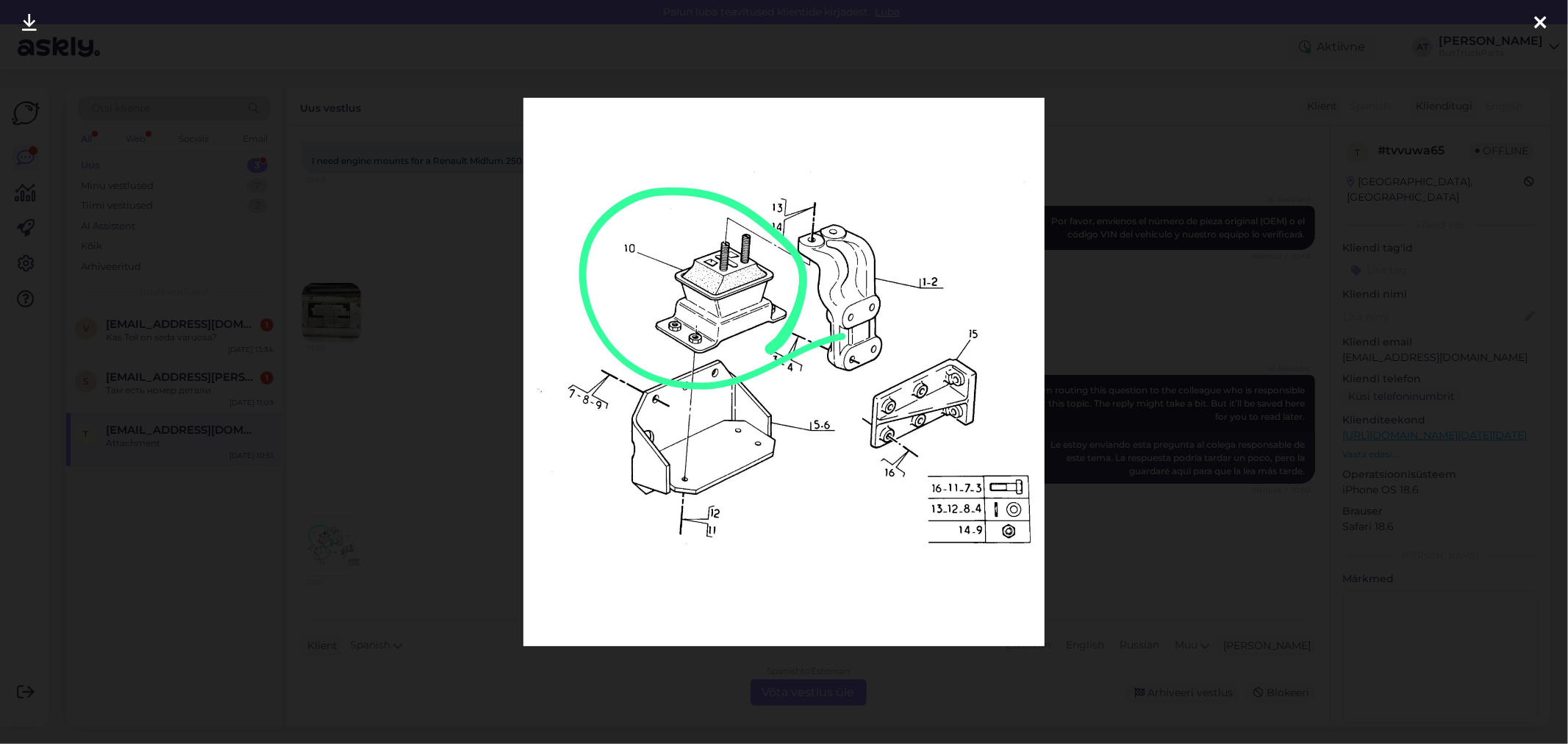
click at [360, 491] on div at bounding box center [784, 372] width 1568 height 744
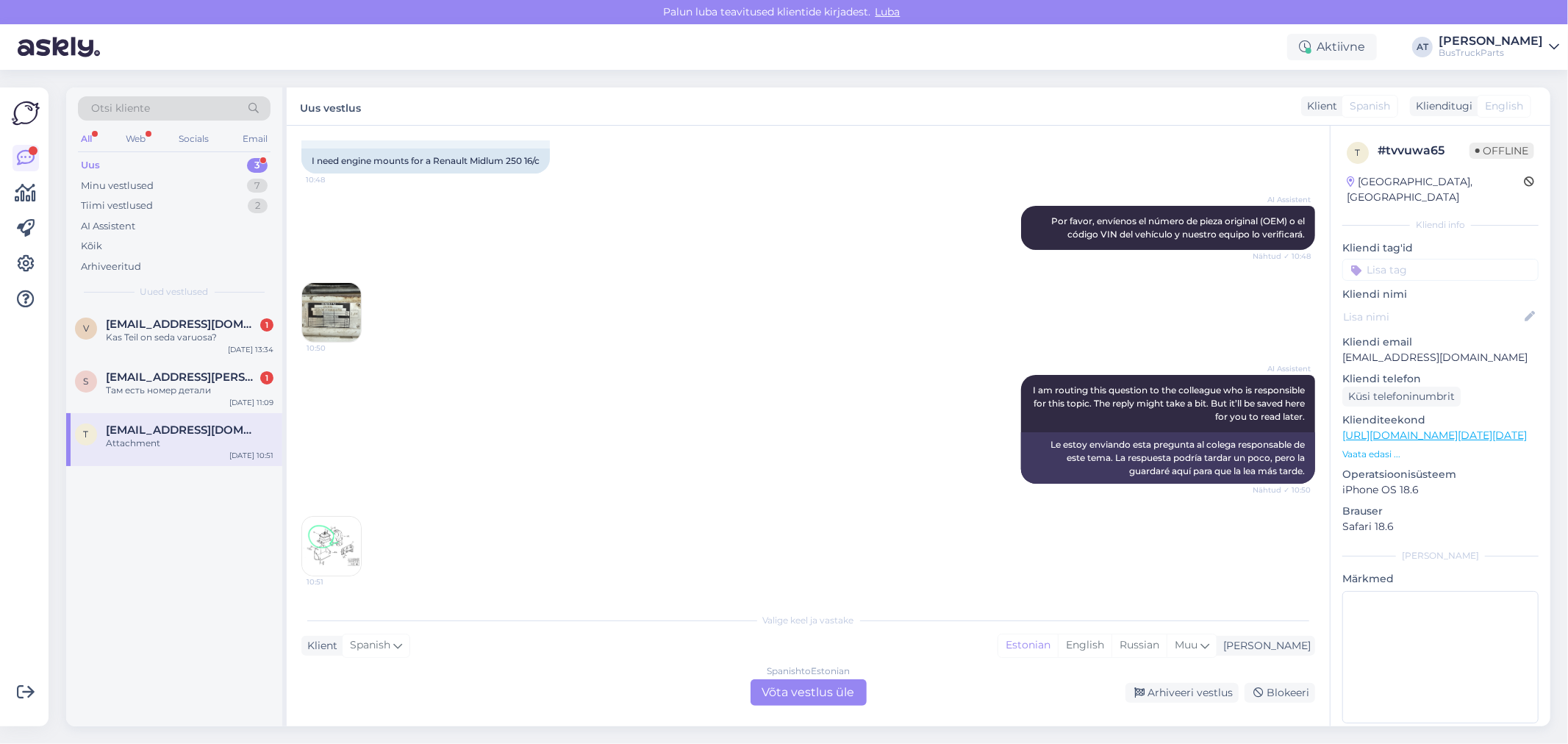
click at [799, 681] on div "Spanish to Estonian Võta vestlus üle" at bounding box center [809, 693] width 116 height 26
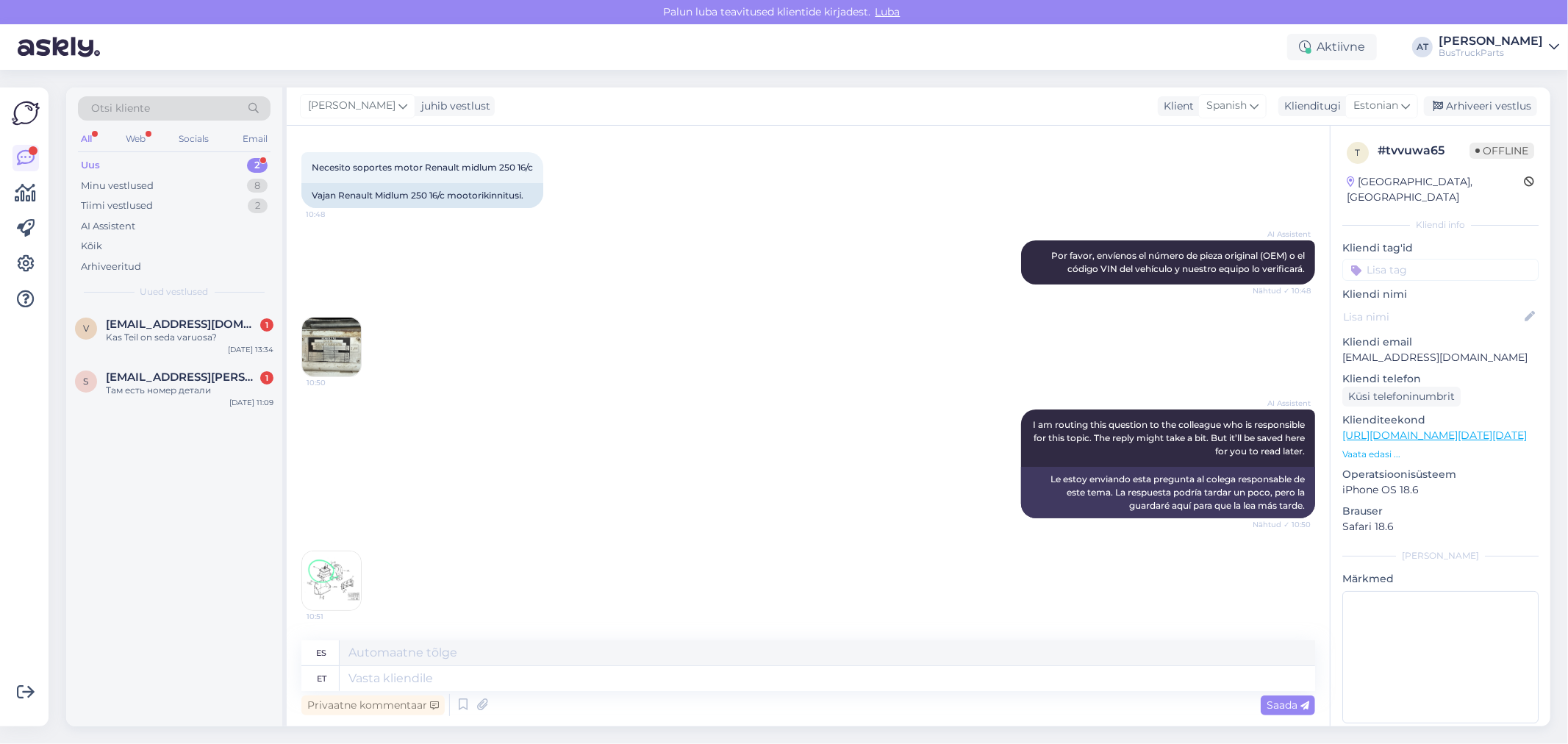
scroll to position [217, 0]
click at [777, 686] on textarea at bounding box center [828, 679] width 976 height 25
type textarea "Please, s"
type textarea "Por favor,"
type textarea "Please, send"
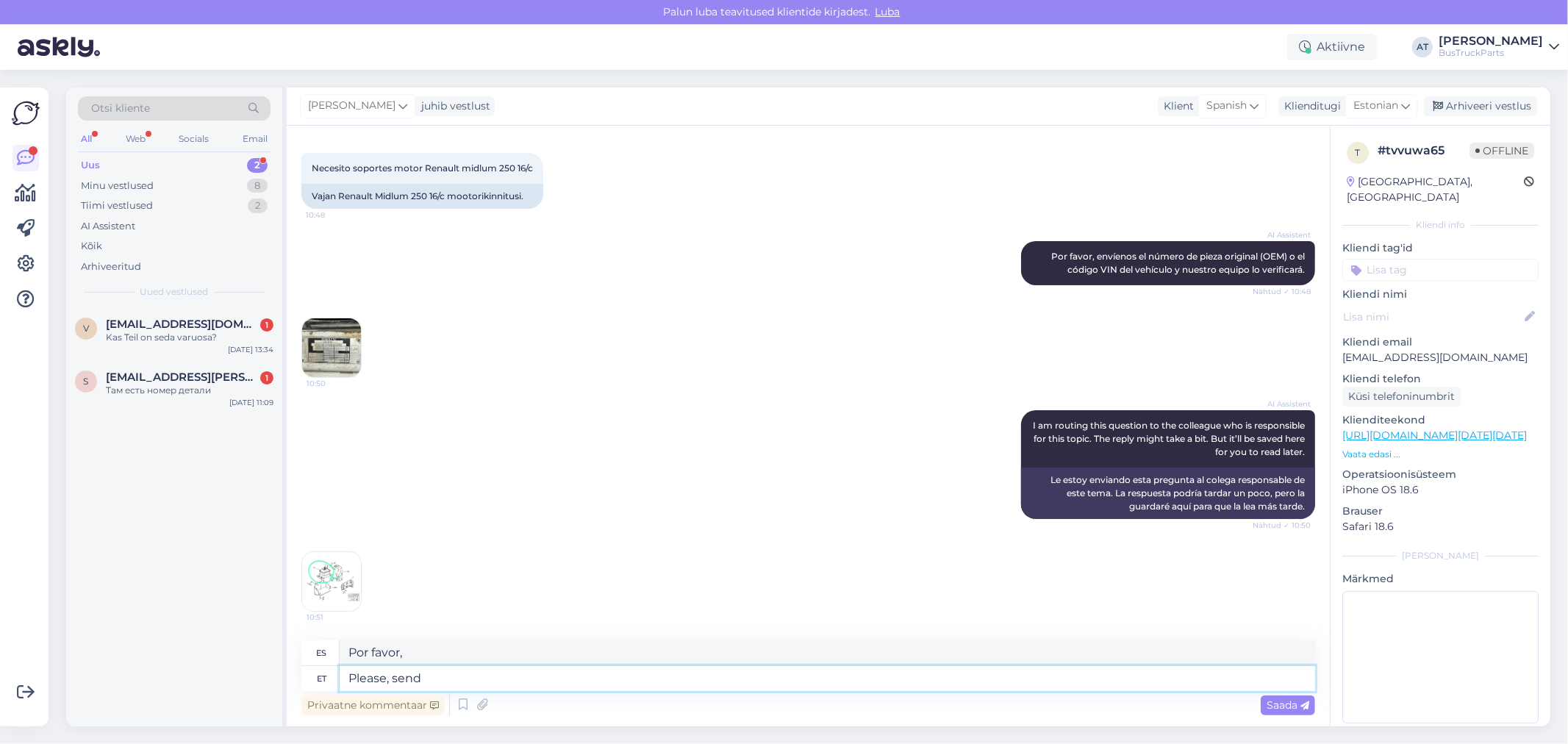
type textarea "Por favor envíe"
type textarea "Please, send original nu"
type textarea "Por favor enviar original"
type textarea "Please, send original number."
type textarea "Por favor, enviar número original."
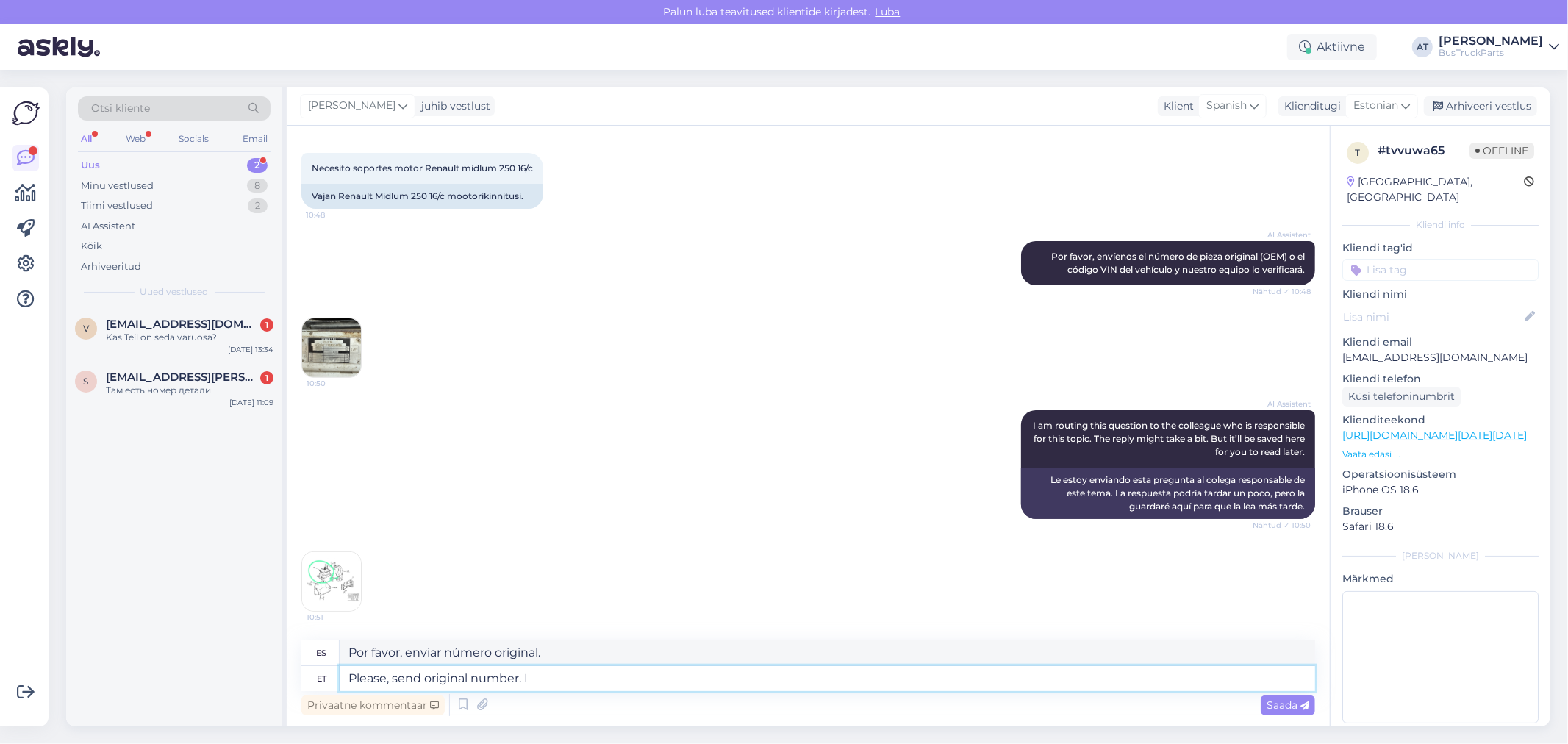
type textarea "Please, send original number. I"
type textarea "Por favor, envíeme el número original."
type textarea "Please, send original number. I guess,"
type textarea "Por favor envíeme el número original. [GEOGRAPHIC_DATA]"
type textarea "Please, send original number. I guess, if Y"
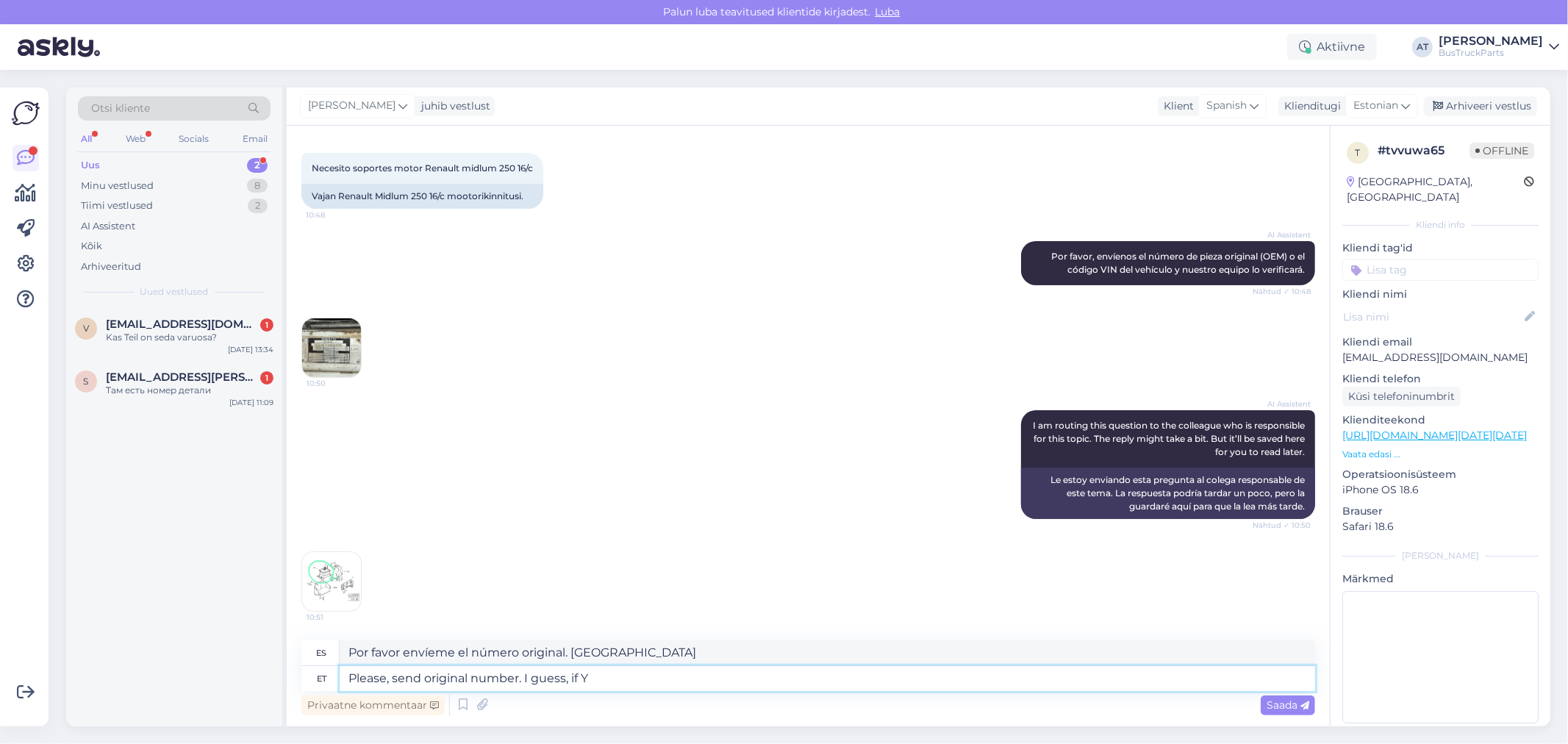
type textarea "Por favor, envíenme el número original. Supongo que si"
type textarea "Please, send original number. I guess, if You hav"
type textarea "Por favor, envíe el número original. Supongo que si..."
type textarea "Please, send original number. I guess, if You have p"
type textarea "Por favor, envíe el número original. Supongo que, si lo tiene,"
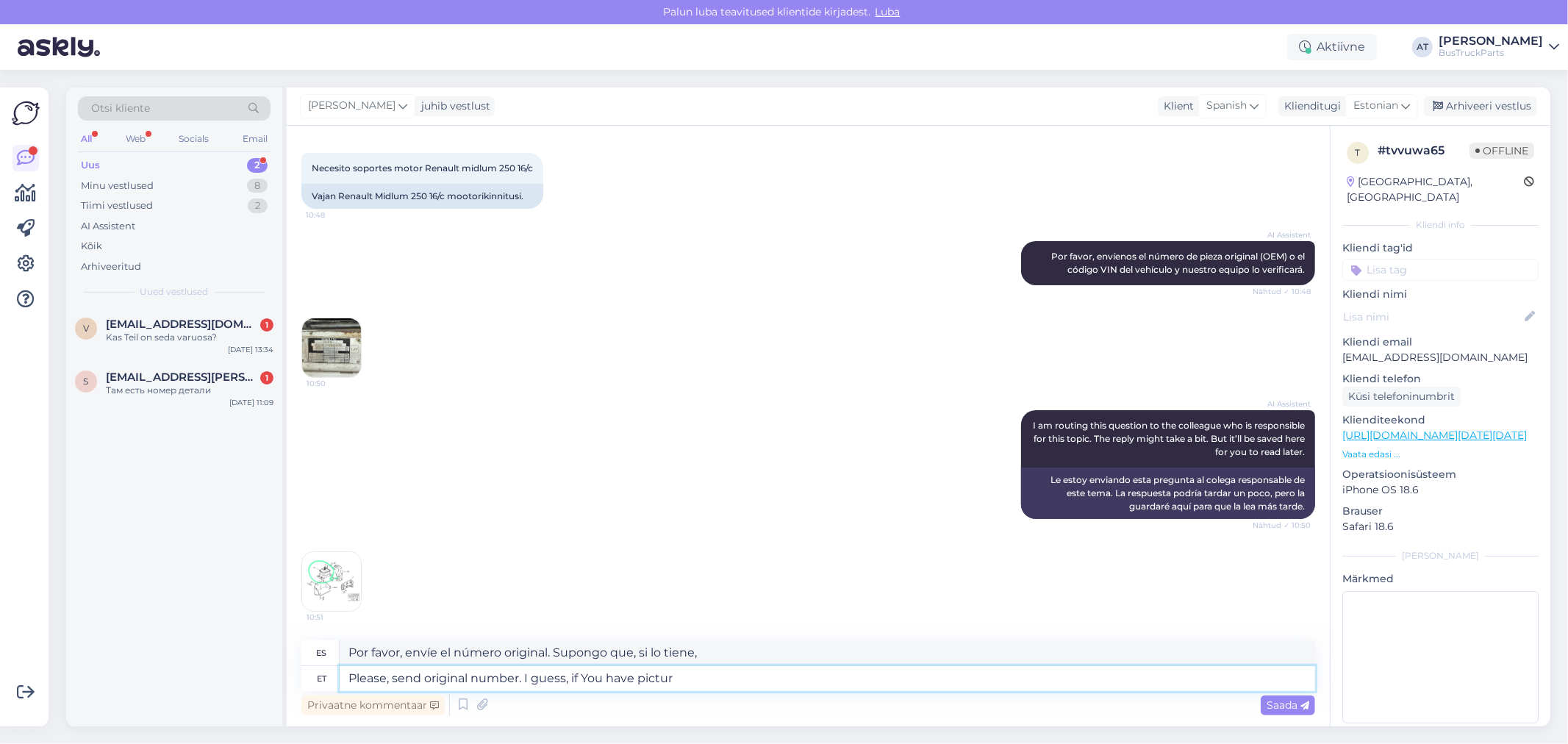
type textarea "Please, send original number. I guess, if You have picture"
type textarea "Por favor, envíenme el número original. Supongo que si tienen una foto..."
type textarea "Please, send original number. I guess, if You have picture You ha"
type textarea "Por favor, envíenme el número original. Supongo que si tienen una foto suya..."
type textarea "Please, send original number. I guess, if You have picture You have"
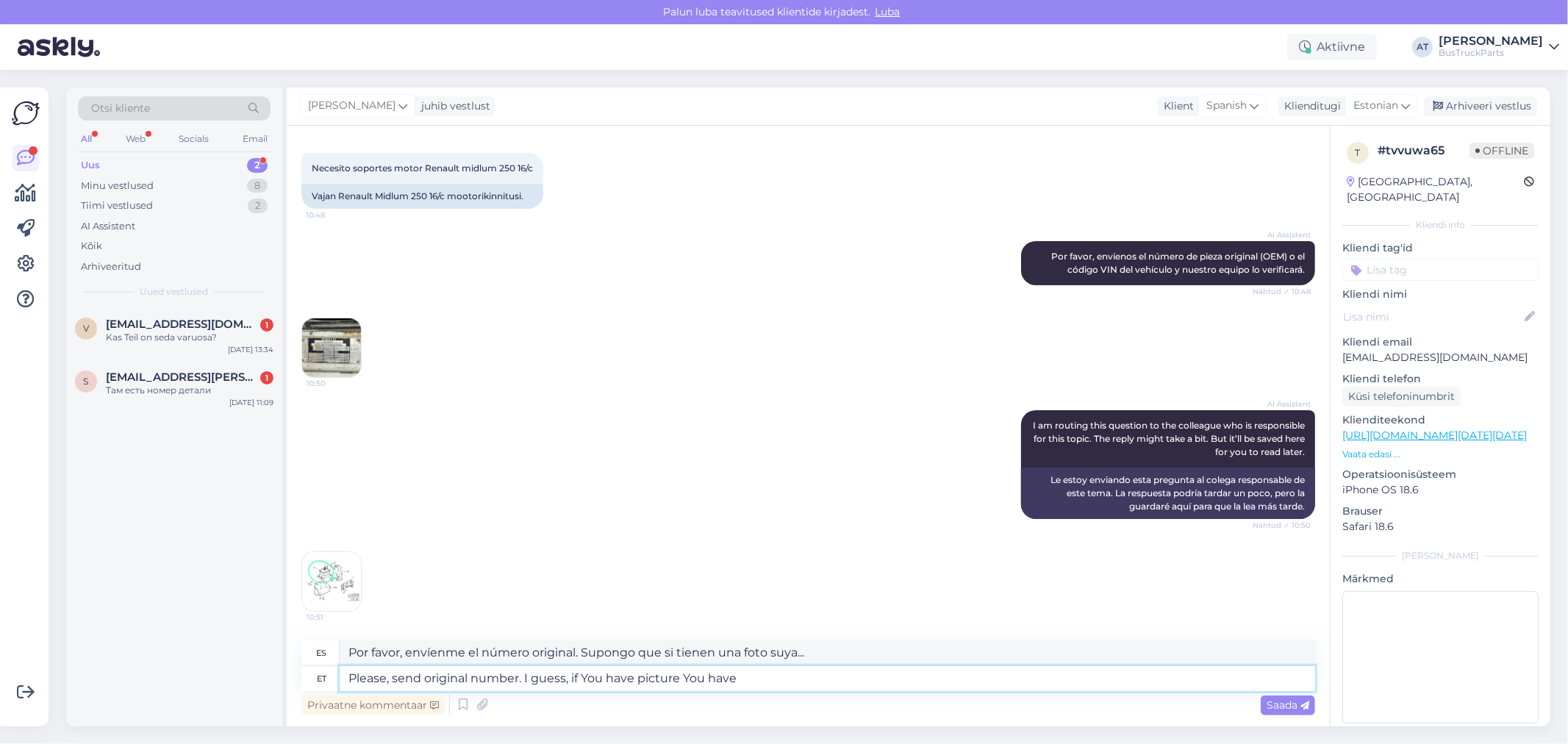
type textarea "Por favor, envíe el número original. Supongo que si tiene una foto, ya la tiene."
type textarea "Please, send original number. I guess, if You have picture You have this"
type textarea "Por favor, envíenme el número original. Si tienen una foto, supongo que ya lo t…"
type textarea "Please, send original number. I guess, if You have picture You have this number"
type textarea "Por favor, envíen el número original. Si tienen una foto, supongo que tienen es…"
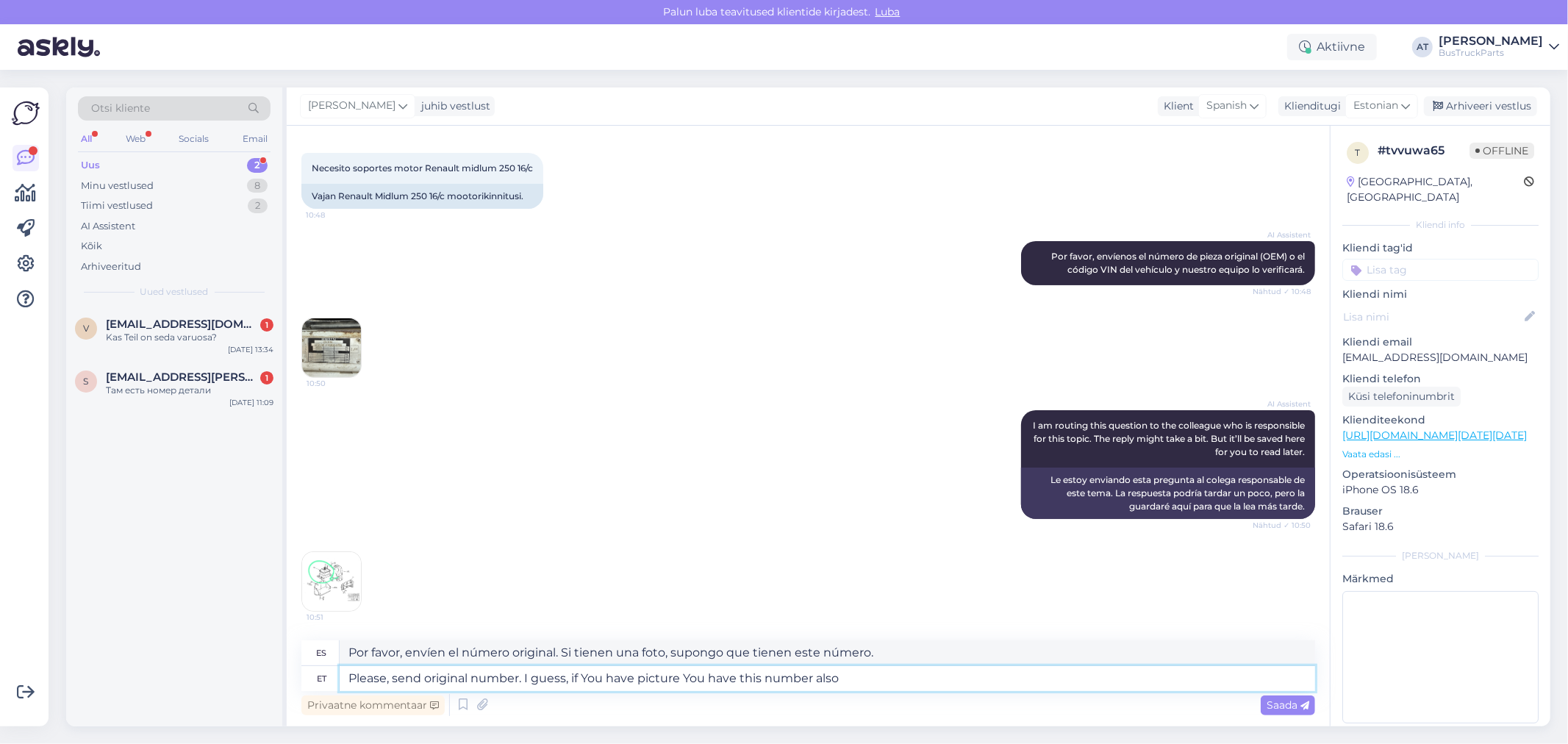
type textarea "Please, send original number. I guess, if You have picture You have this number…"
type textarea "Por favor, envíen el número original. Si tienen foto, supongo que también tendr…"
type textarea "Please, send original number. I guess, if You have picture You have this number…"
click at [1290, 700] on span "Saada" at bounding box center [1288, 705] width 42 height 13
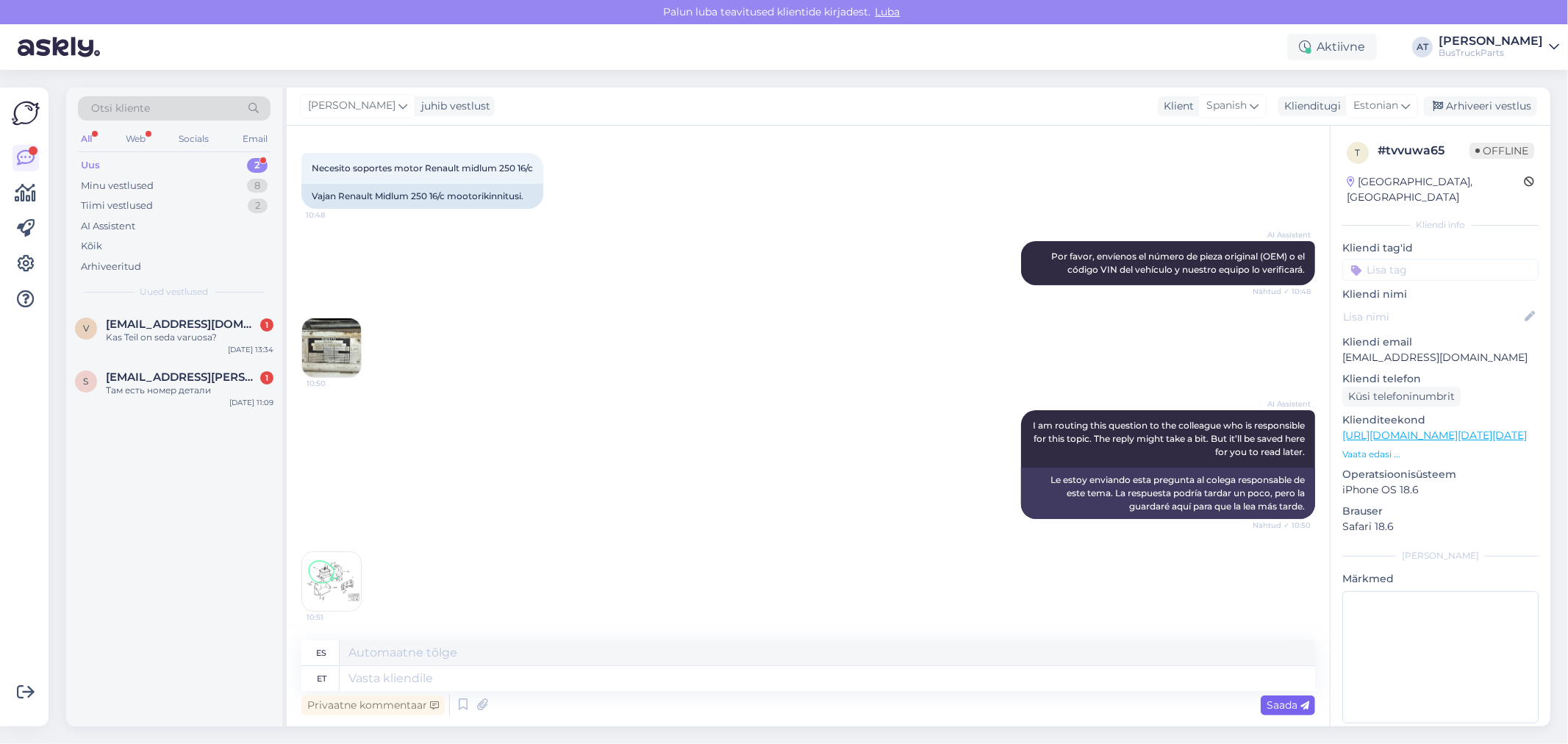
scroll to position [333, 0]
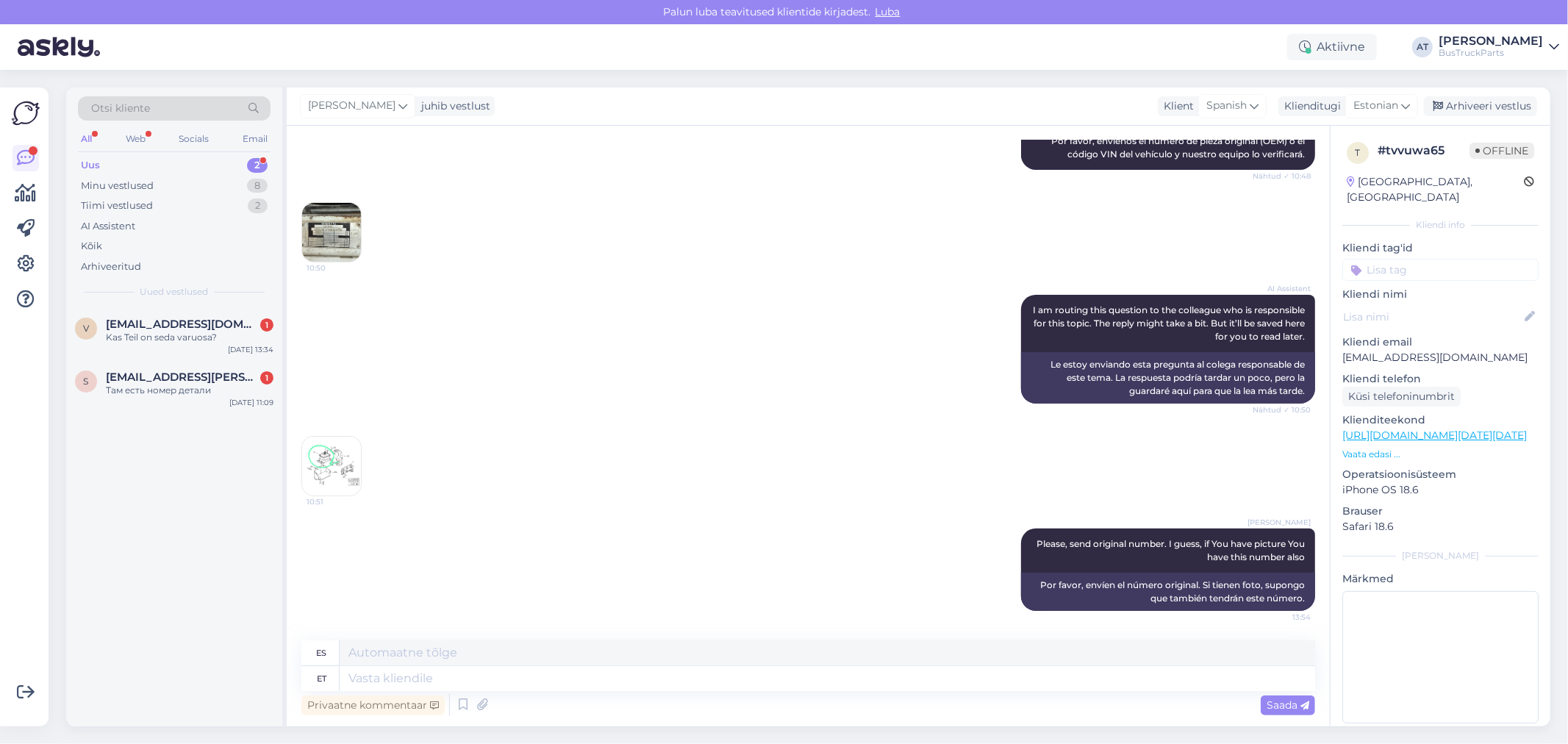
click at [340, 447] on img at bounding box center [331, 466] width 59 height 59
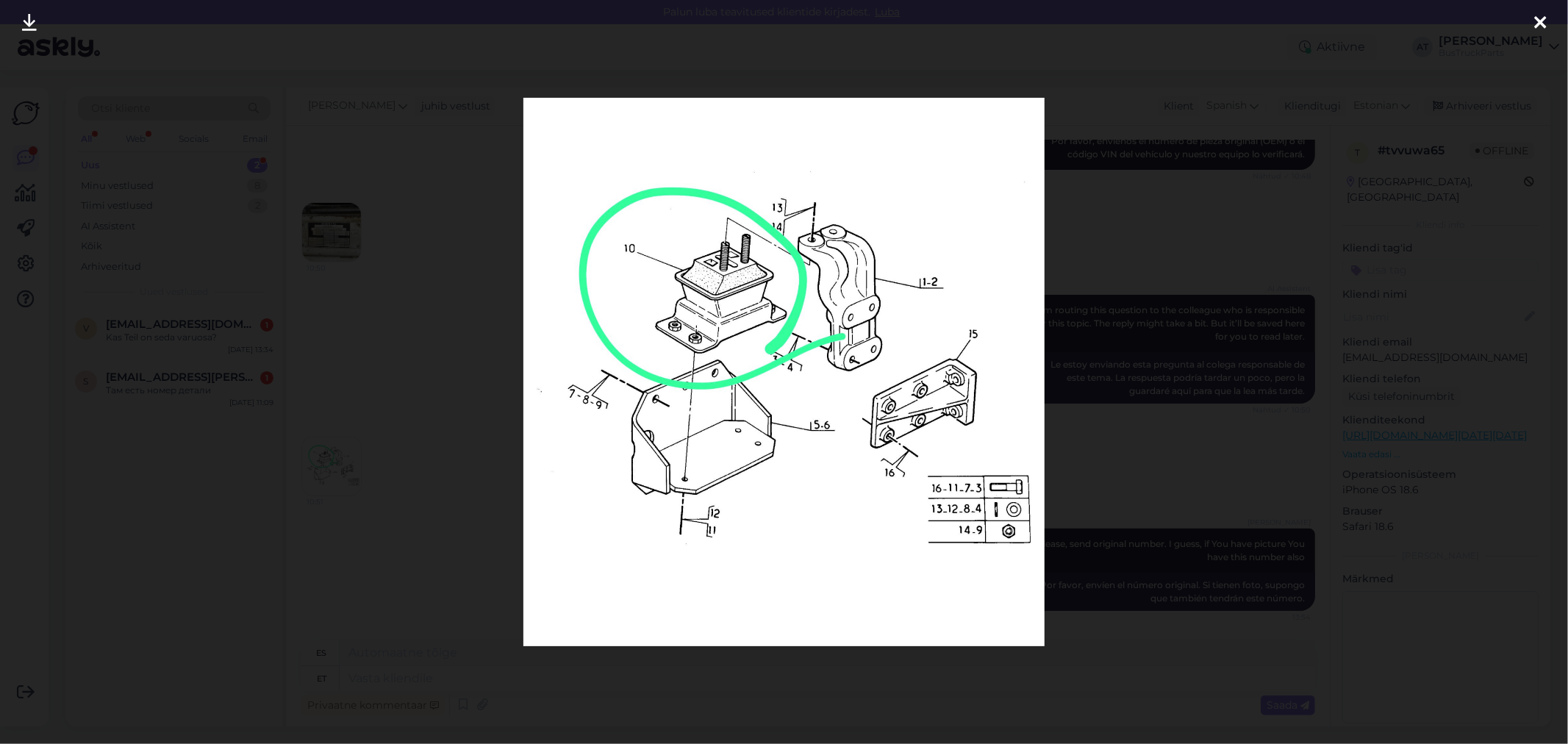
drag, startPoint x: 1155, startPoint y: 343, endPoint x: 1174, endPoint y: 361, distance: 26.2
click at [1156, 343] on div at bounding box center [784, 372] width 1568 height 744
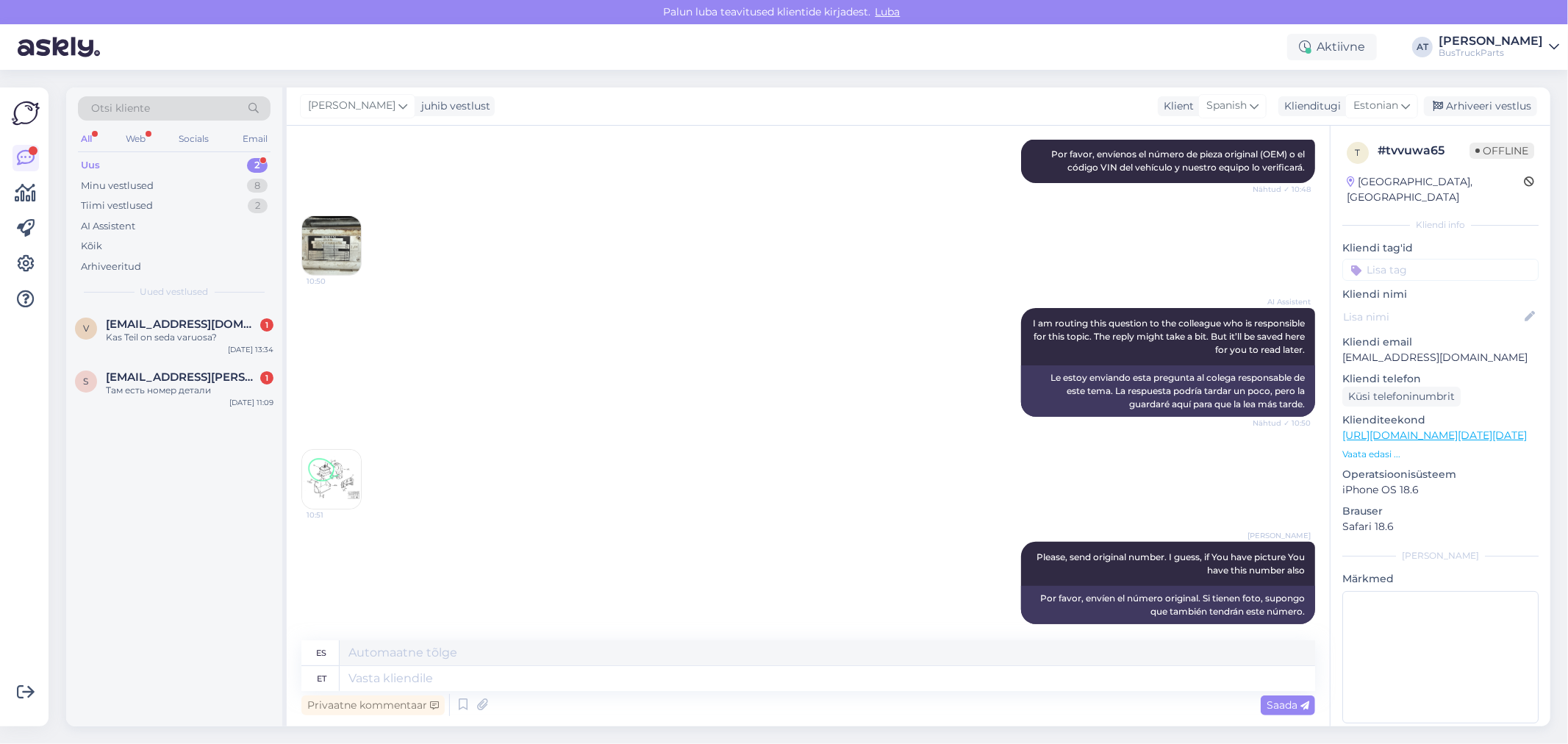
scroll to position [332, 0]
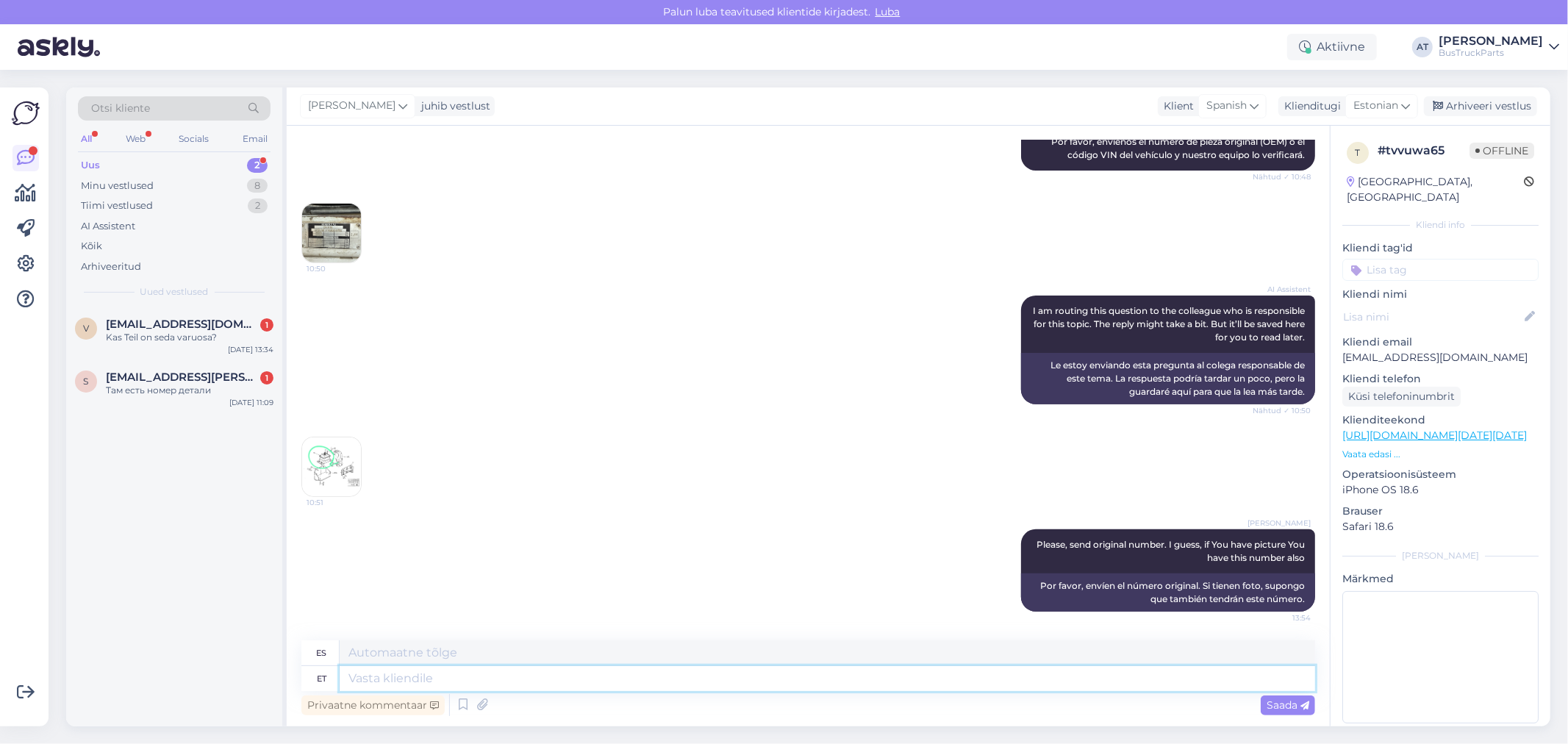
click at [940, 680] on textarea at bounding box center [828, 679] width 976 height 25
click at [238, 342] on div "Kas Teil on seda varuosa?" at bounding box center [190, 337] width 168 height 13
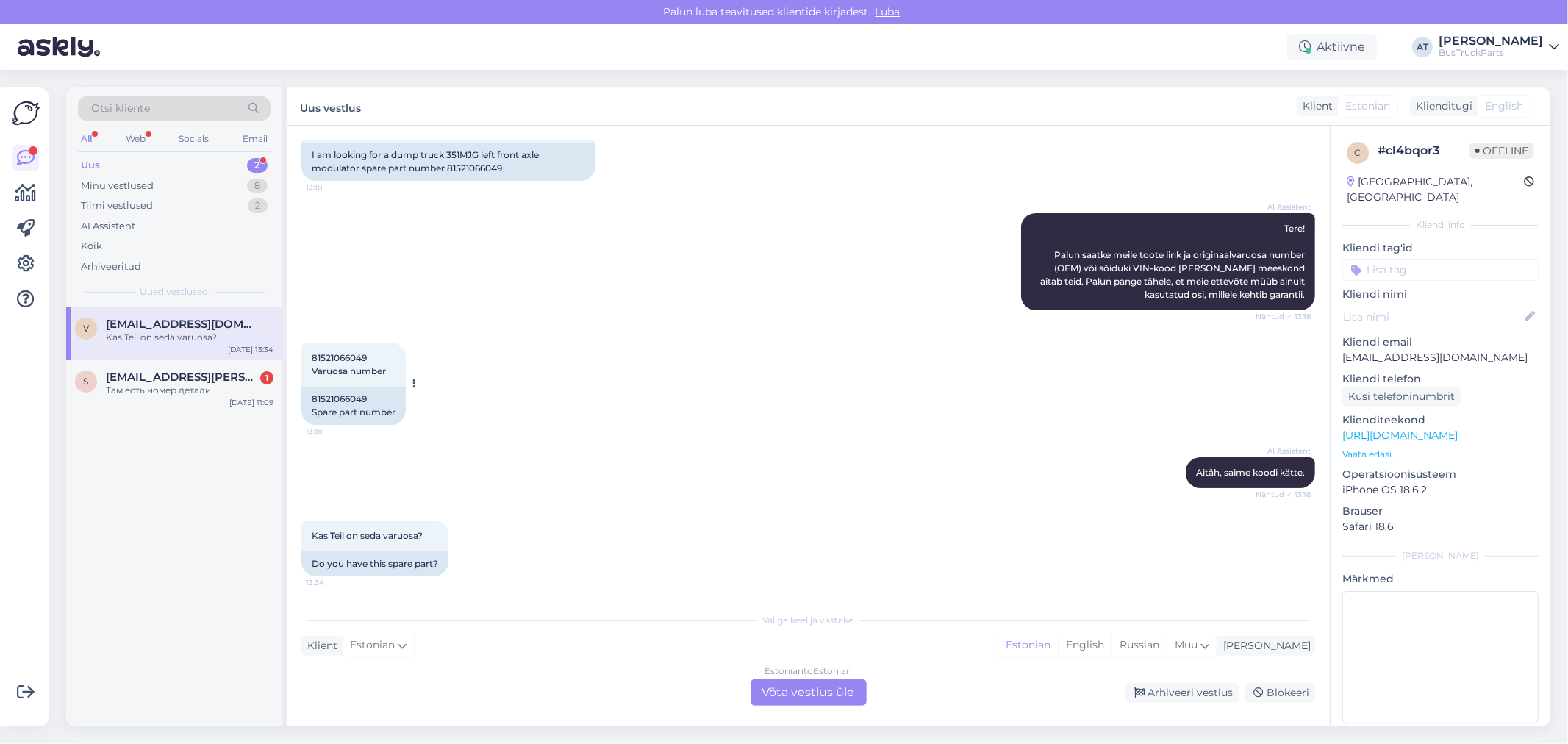
click at [360, 401] on div "81521066049 Spare part number" at bounding box center [354, 405] width 104 height 38
copy div "81521066049"
click at [841, 689] on div "Estonian to Estonian Võta vestlus üle" at bounding box center [809, 693] width 116 height 26
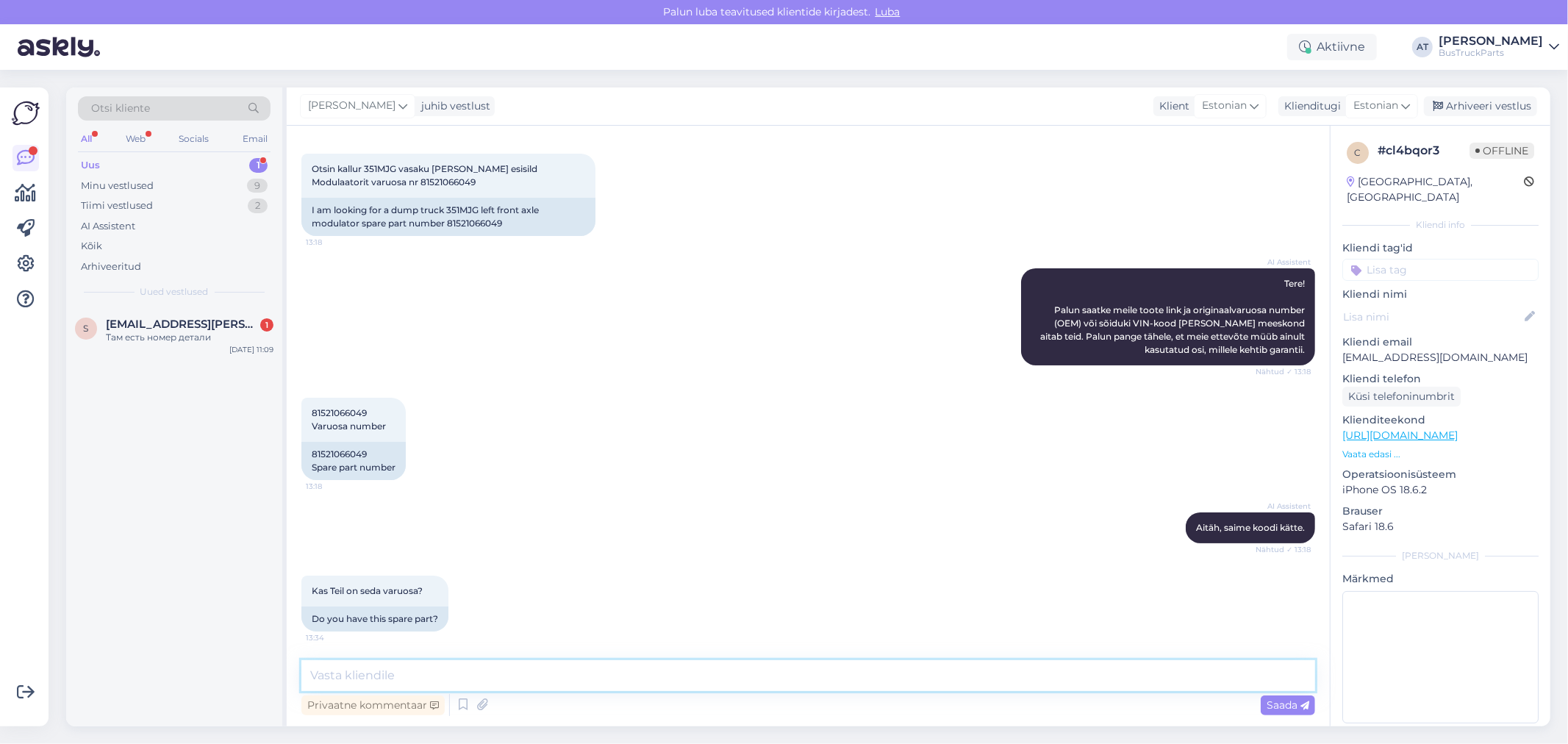
click at [822, 677] on textarea at bounding box center [808, 675] width 1014 height 31
click at [637, 674] on textarea "Yes, we have. Please, see the pictures by the link:" at bounding box center [808, 675] width 1014 height 31
paste textarea "[URL][DOMAIN_NAME]"
type textarea "Yes, we have. Please, see the pictures by the link: [URL][DOMAIN_NAME]"
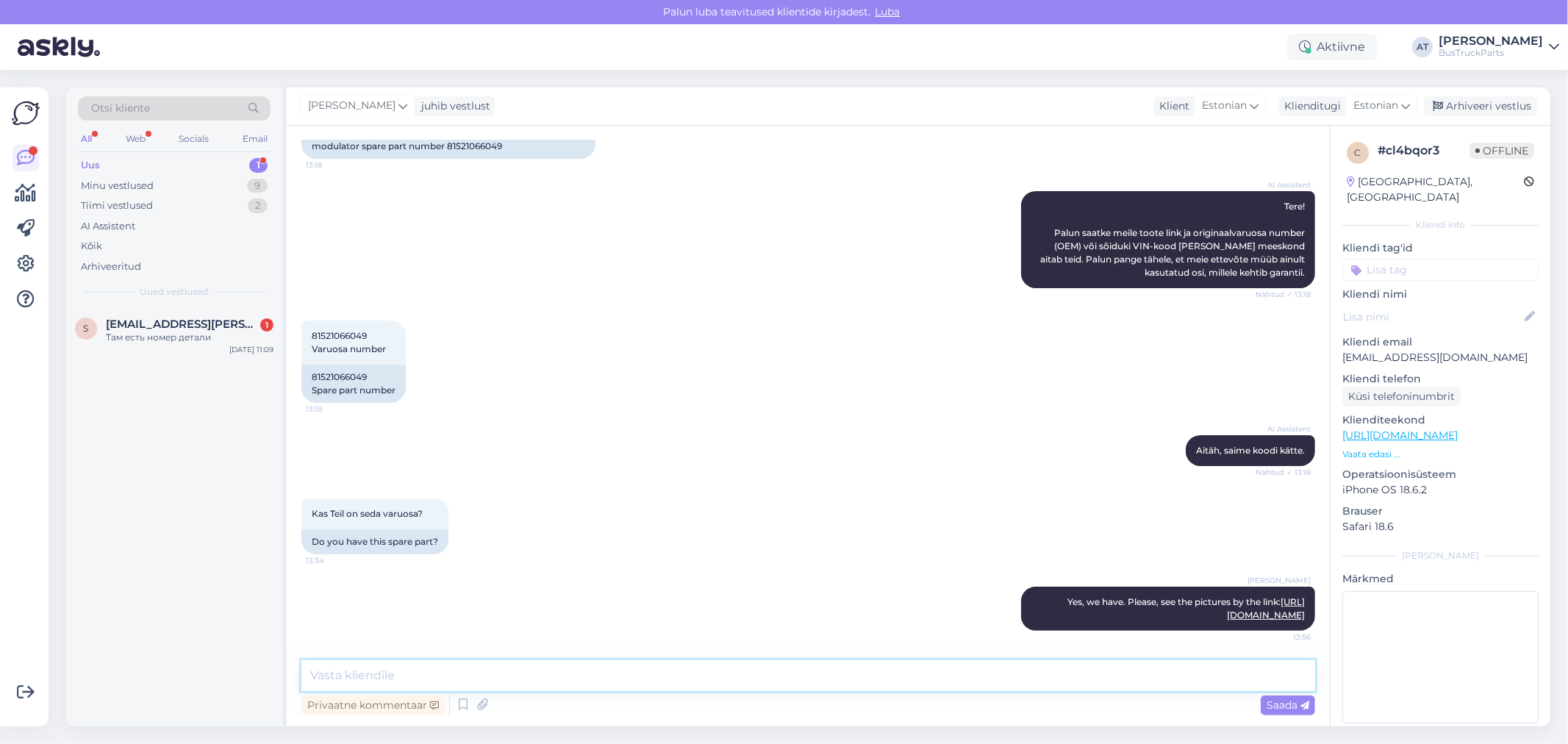
click at [509, 679] on textarea at bounding box center [808, 675] width 1014 height 31
drag, startPoint x: 1343, startPoint y: 343, endPoint x: 1472, endPoint y: 346, distance: 129.0
click at [1472, 350] on p "[EMAIL_ADDRESS][DOMAIN_NAME]" at bounding box center [1440, 357] width 196 height 15
copy p "[EMAIL_ADDRESS][DOMAIN_NAME]"
click at [474, 709] on icon at bounding box center [482, 705] width 20 height 22
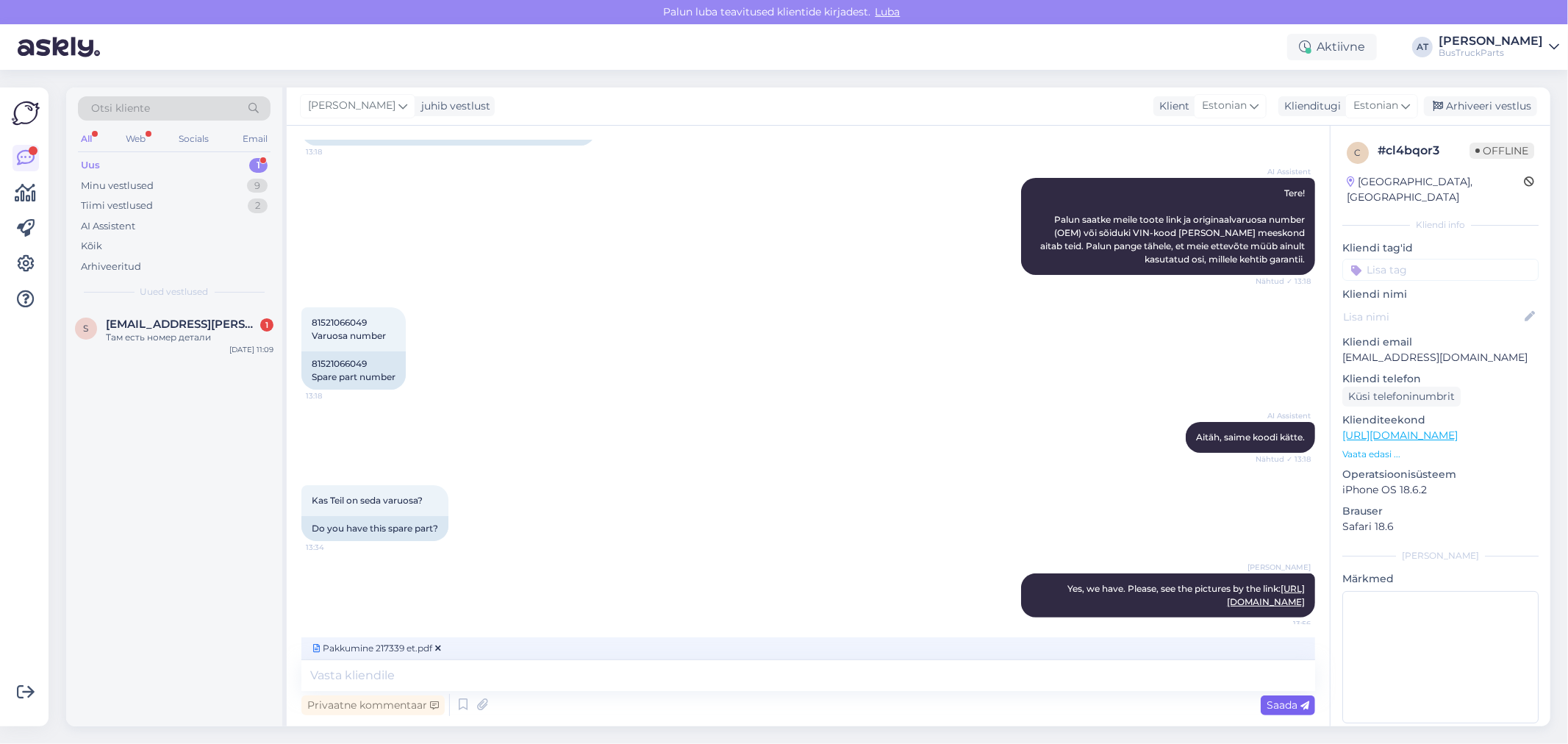
click at [1279, 706] on span "Saada" at bounding box center [1288, 705] width 42 height 13
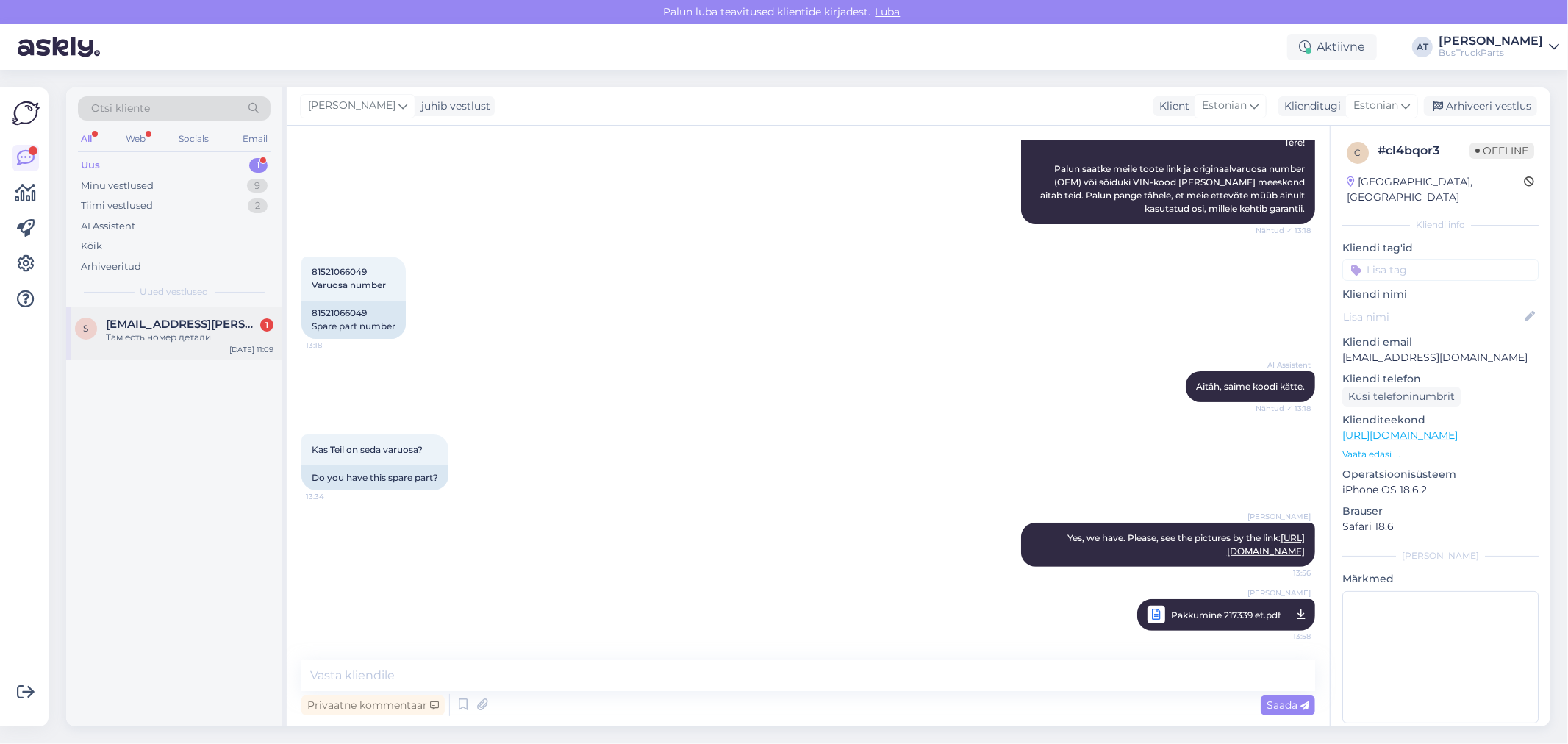
click at [174, 319] on span "[EMAIL_ADDRESS][PERSON_NAME][DOMAIN_NAME]" at bounding box center [182, 324] width 153 height 13
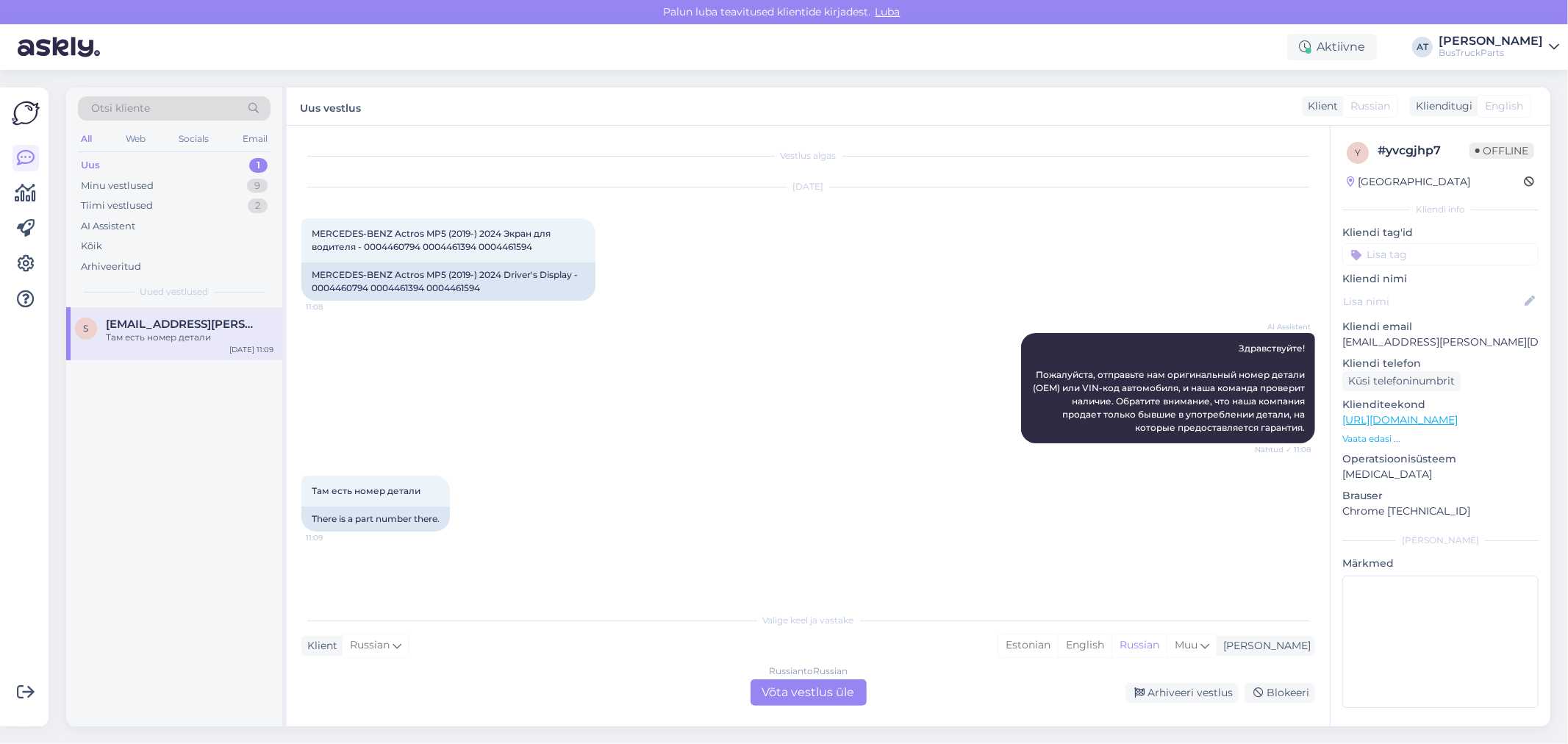
scroll to position [0, 0]
click at [371, 247] on span "MERCEDES-BENZ Actros MP5 (2019-) 2024 Экран для водителя - 0004460794 000446139…" at bounding box center [431, 239] width 241 height 24
click at [501, 243] on span "MERCEDES-BENZ Actros MP5 (2019-) 2024 Экран для водителя - 0004460794 000446139…" at bounding box center [431, 239] width 241 height 24
drag, startPoint x: 536, startPoint y: 244, endPoint x: 363, endPoint y: 251, distance: 173.1
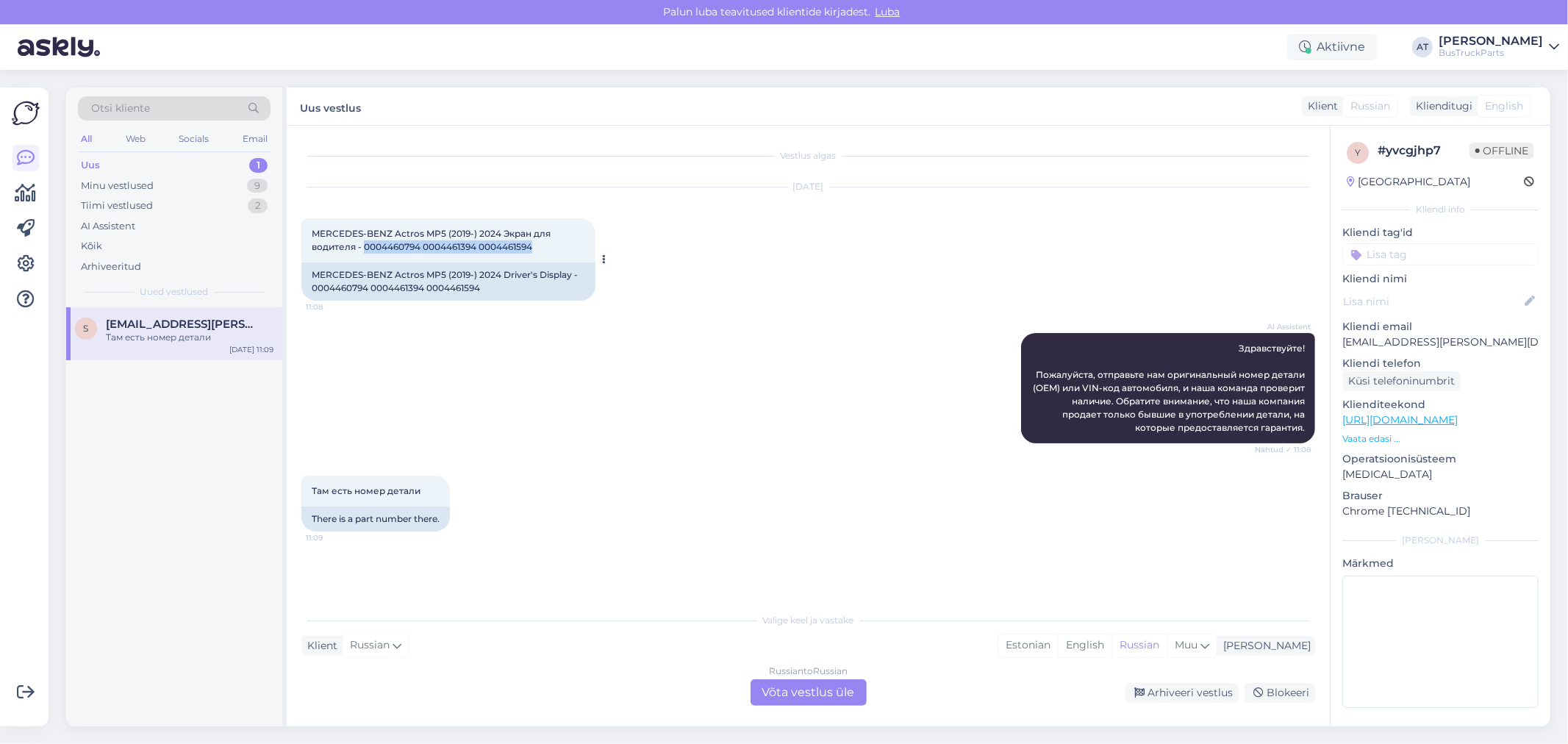
click at [363, 251] on div "MERCEDES-BENZ Actros MP5 (2019-) 2024 Экран для водителя - 0004460794 000446139…" at bounding box center [448, 240] width 294 height 44
copy span "0004460794 0004461394 0004461594"
click at [832, 697] on div "Russian to Russian Võta vestlus üle" at bounding box center [809, 693] width 116 height 26
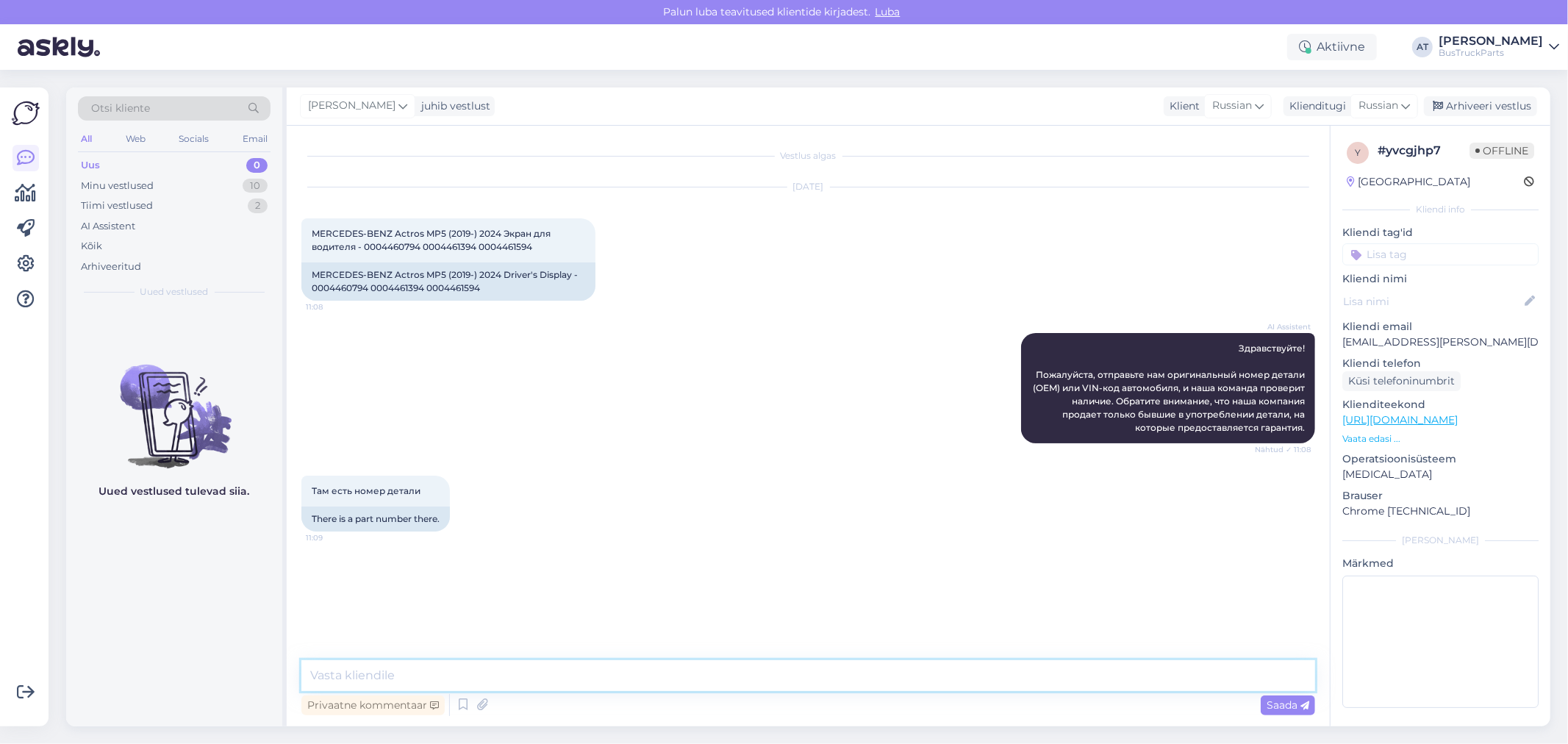
click at [658, 674] on textarea at bounding box center [808, 675] width 1014 height 31
click at [905, 673] on textarea at bounding box center [808, 675] width 1014 height 31
type textarea "К сожалению, у нас нет предложить такого экрана. Продан"
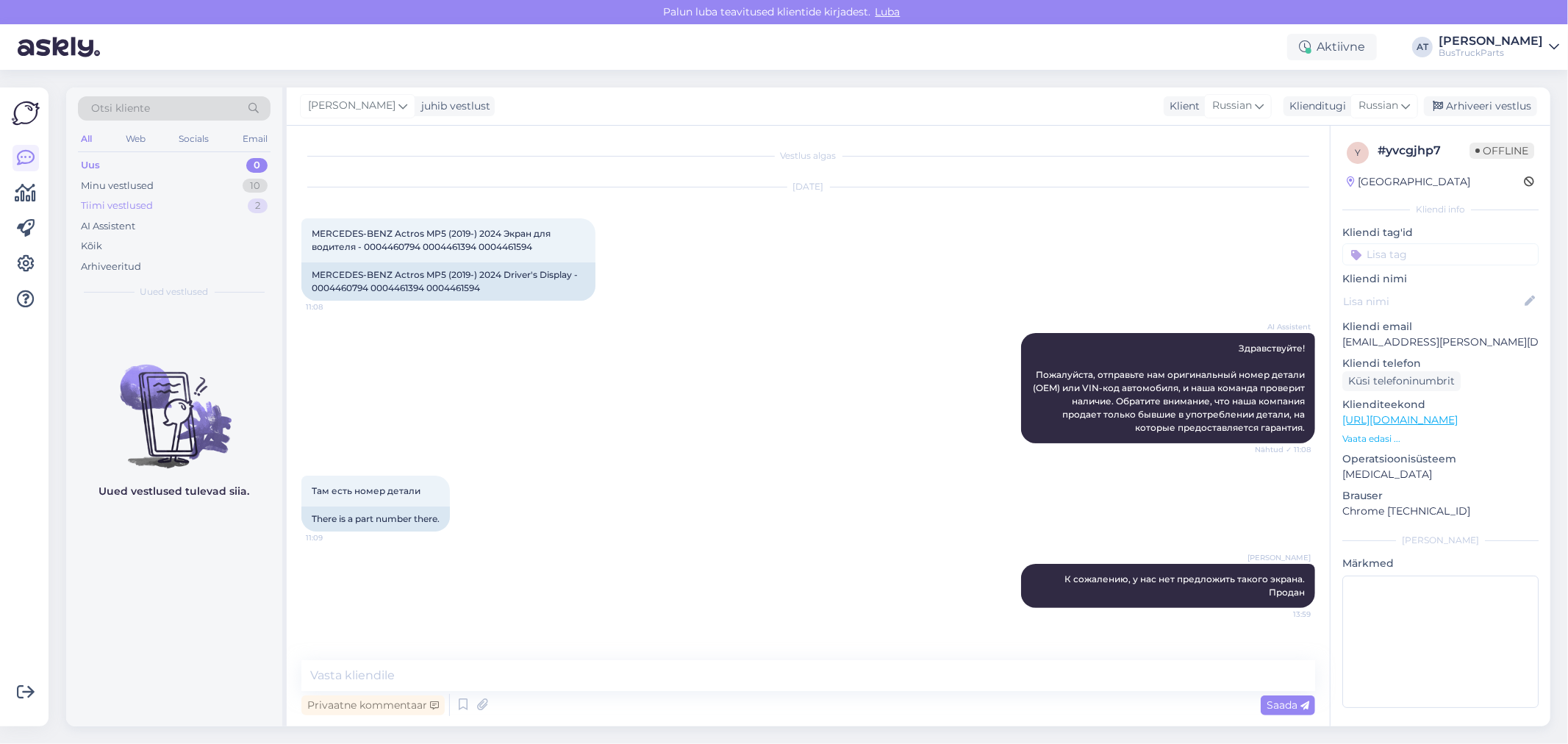
click at [169, 210] on div "Tiimi vestlused 2" at bounding box center [174, 206] width 192 height 20
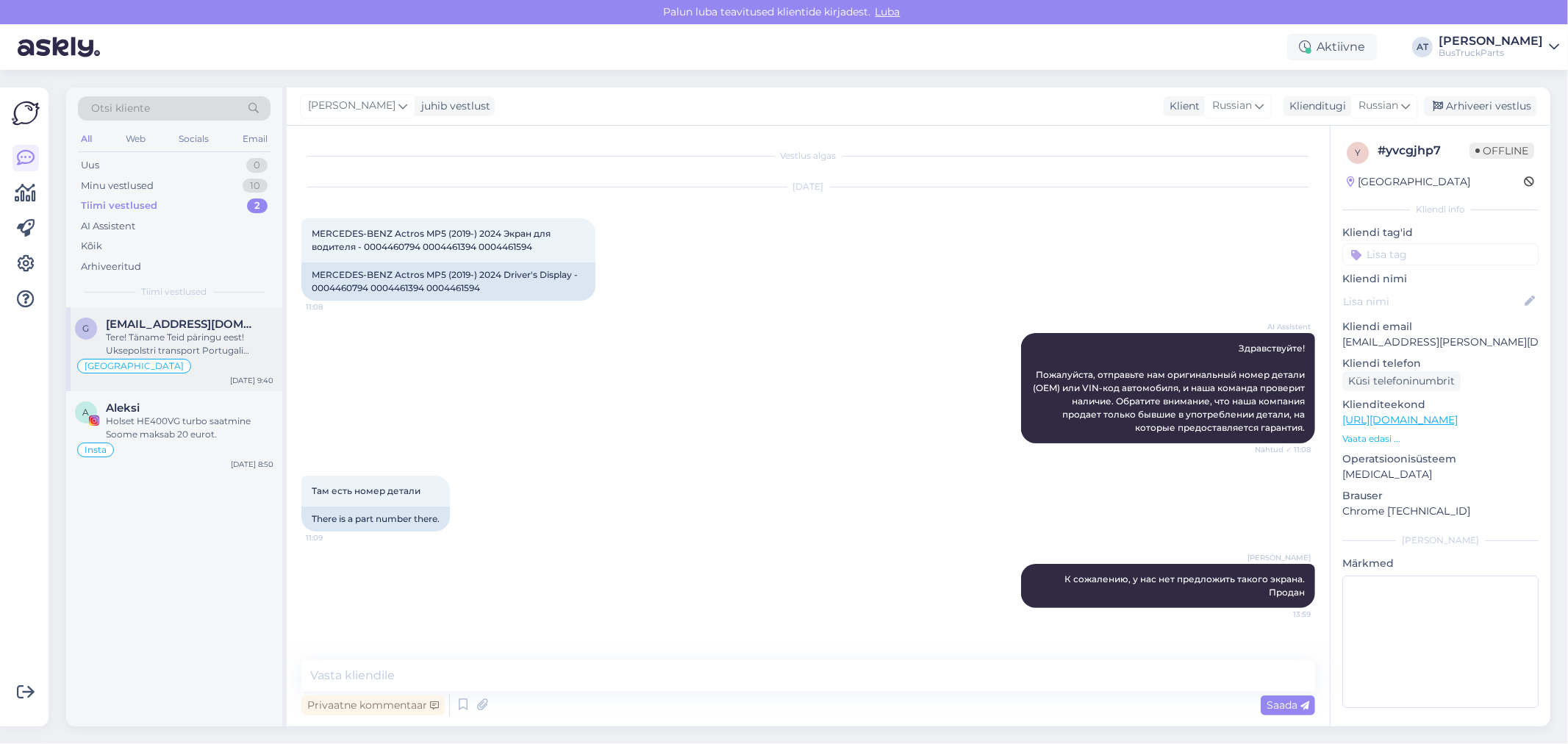
drag, startPoint x: 174, startPoint y: 322, endPoint x: 187, endPoint y: 334, distance: 17.7
click at [178, 324] on span "[EMAIL_ADDRESS][DOMAIN_NAME]" at bounding box center [182, 324] width 153 height 13
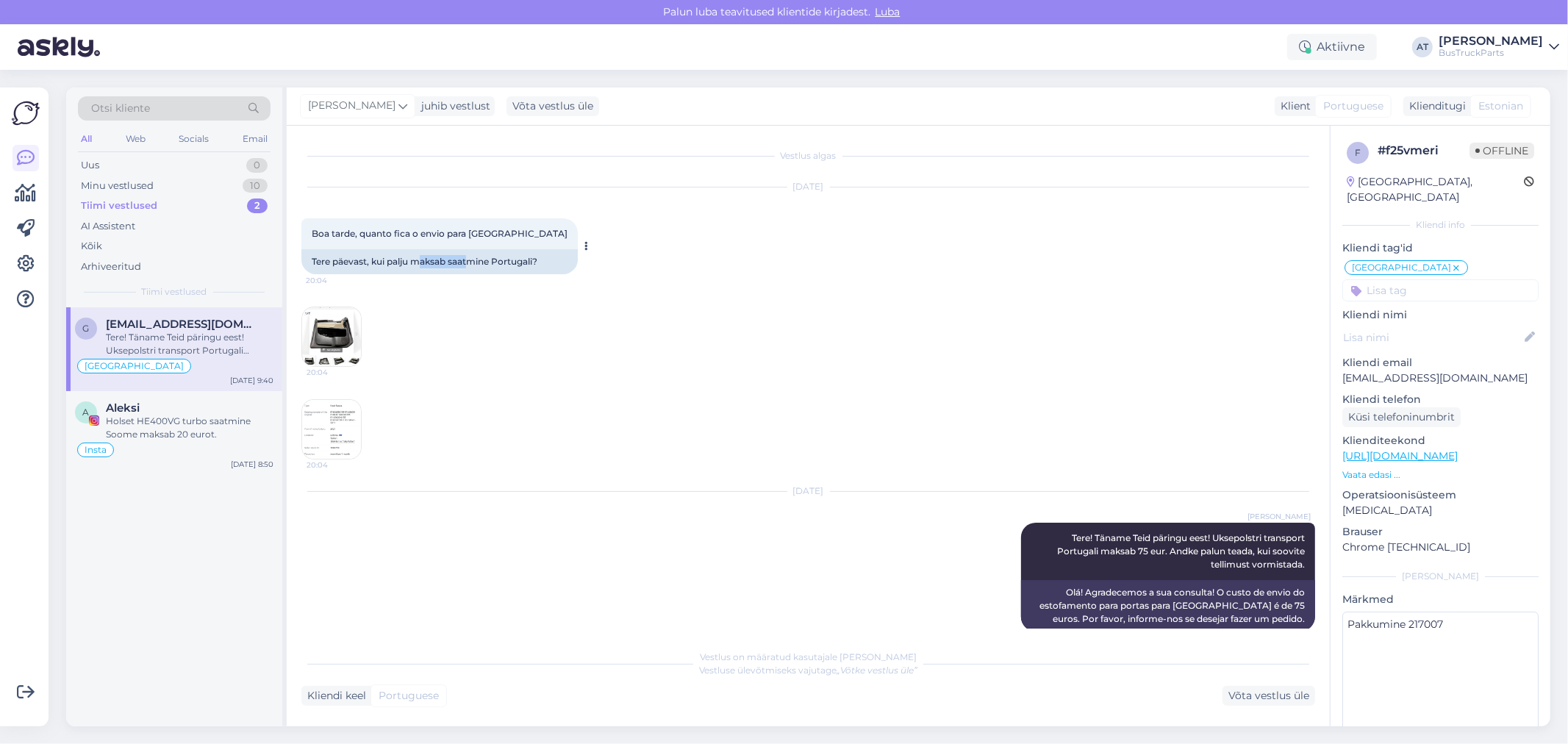
drag, startPoint x: 423, startPoint y: 262, endPoint x: 468, endPoint y: 259, distance: 45.1
click at [468, 259] on div "Tere päevast, kui palju maksab saatmine Portugali?" at bounding box center [439, 261] width 276 height 25
click at [445, 325] on div "[DATE] Boa tarde, quanto fica o envio para [GEOGRAPHIC_DATA] 20:04 Tere päevast…" at bounding box center [808, 323] width 1014 height 304
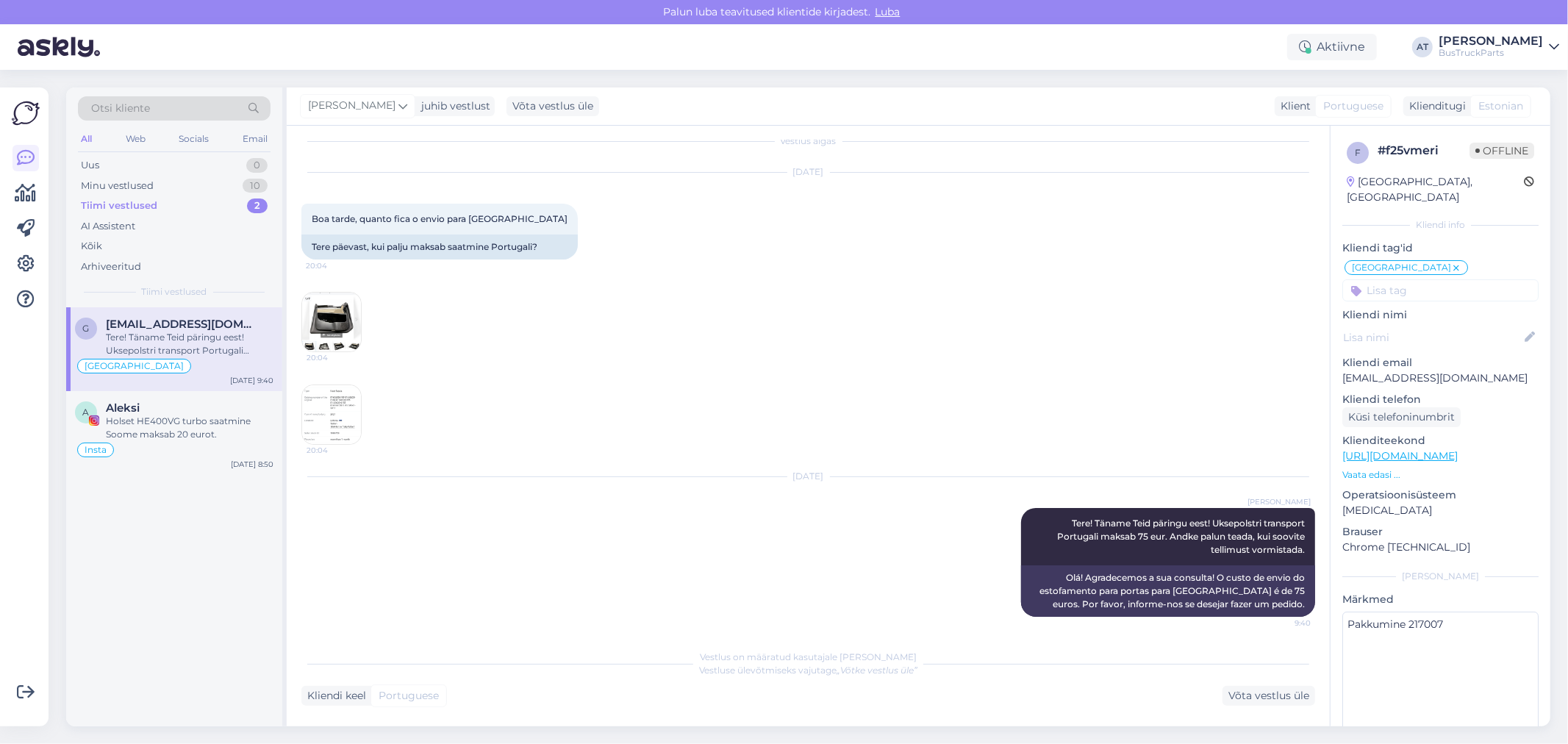
scroll to position [19, 0]
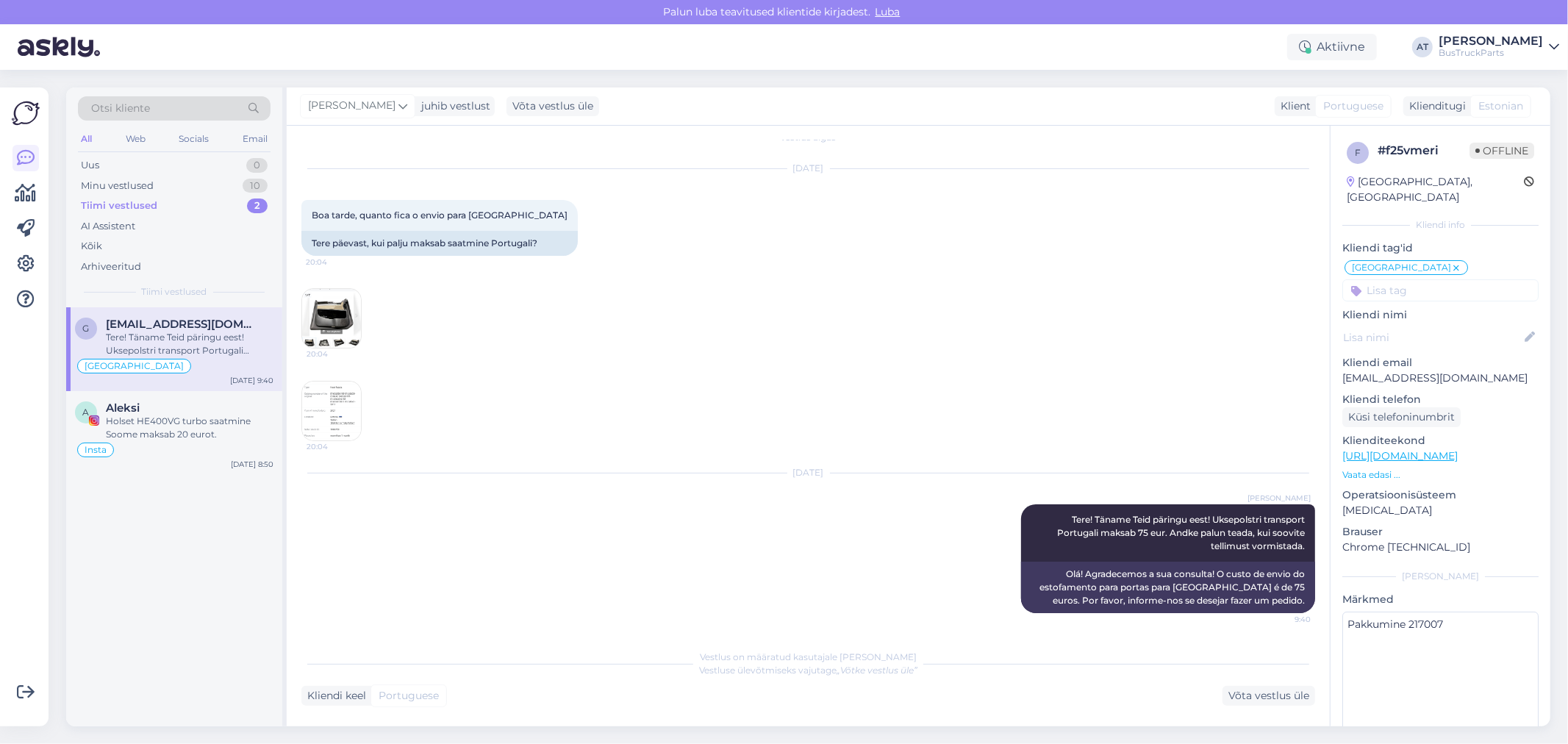
click at [321, 417] on img at bounding box center [331, 410] width 59 height 59
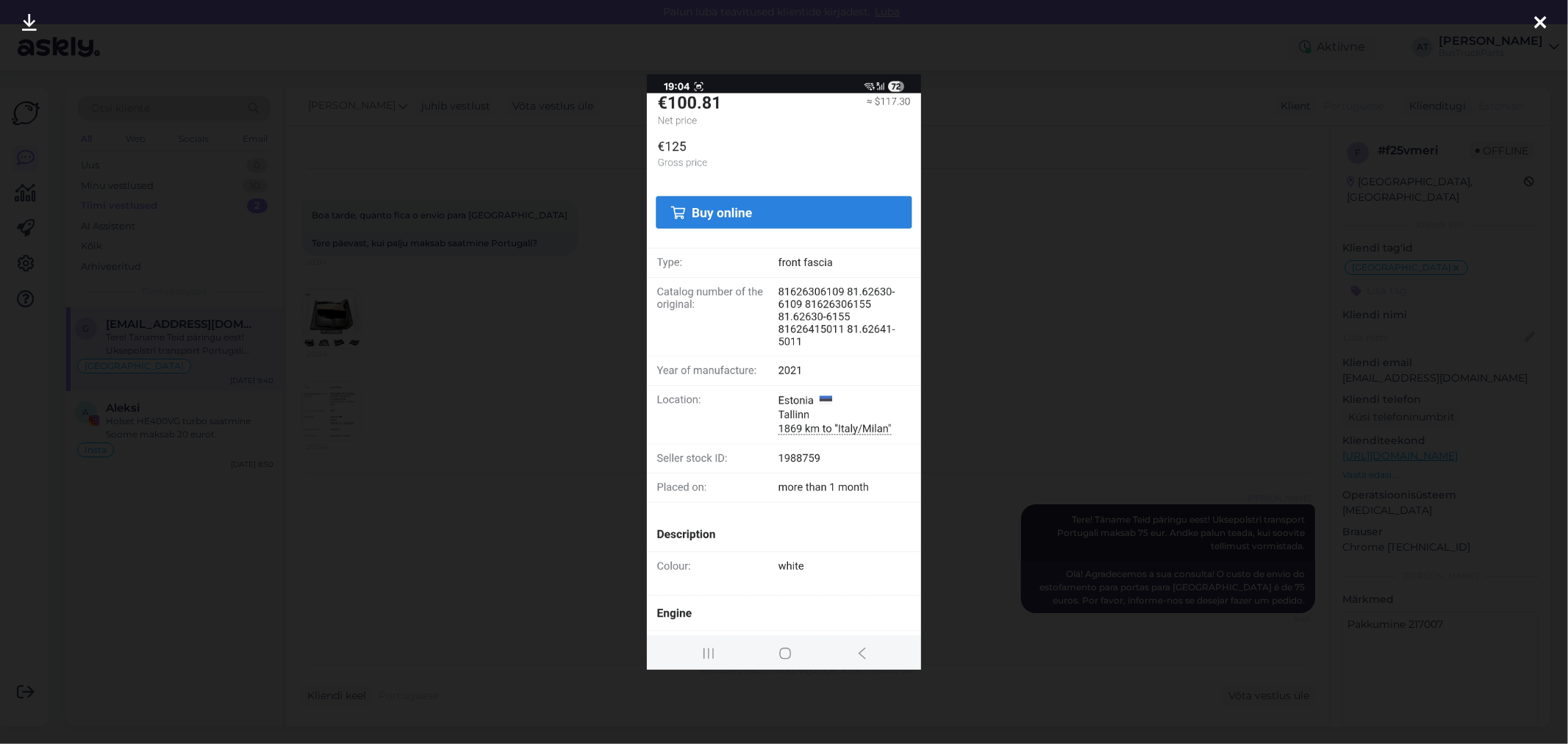
click at [341, 417] on div at bounding box center [784, 372] width 1568 height 744
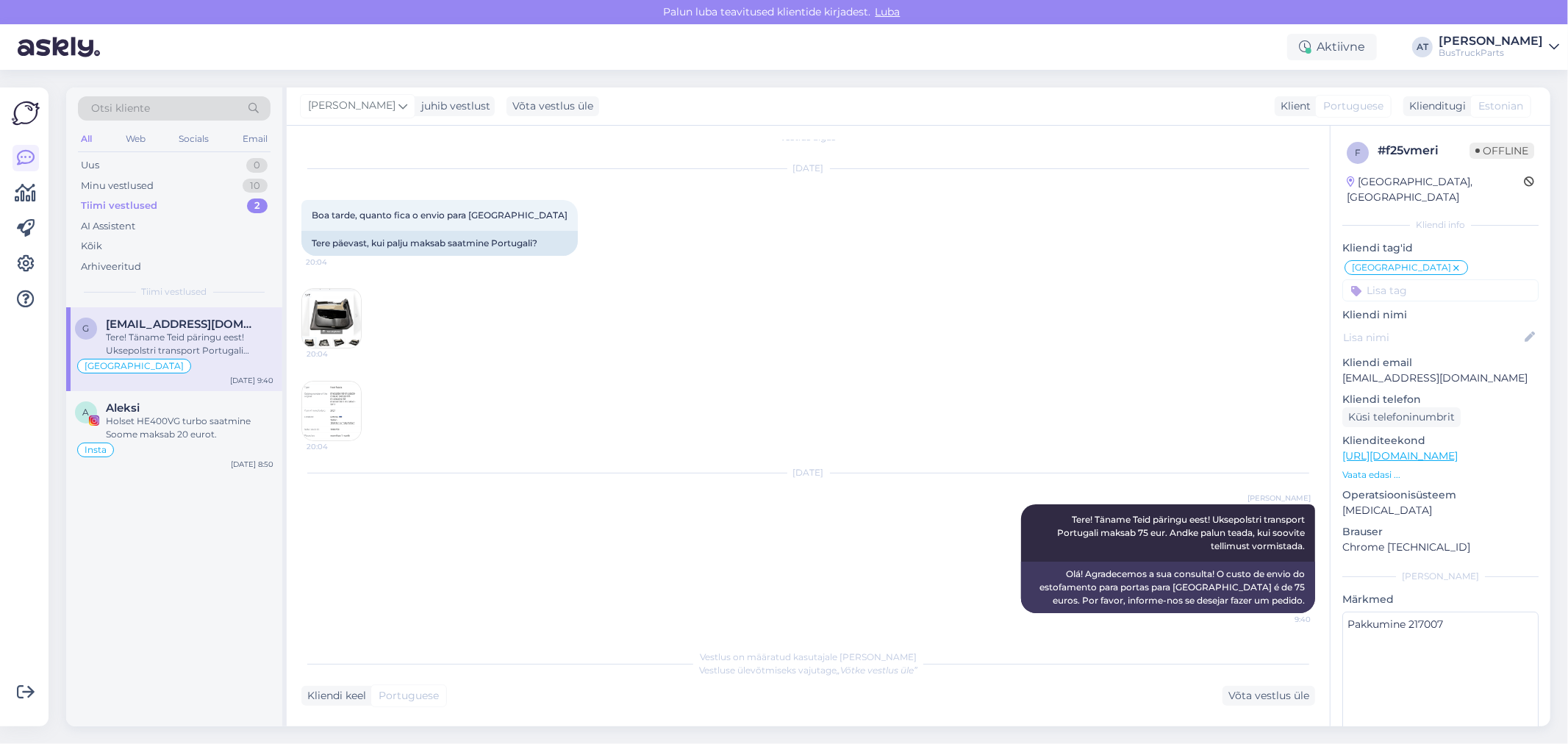
scroll to position [0, 0]
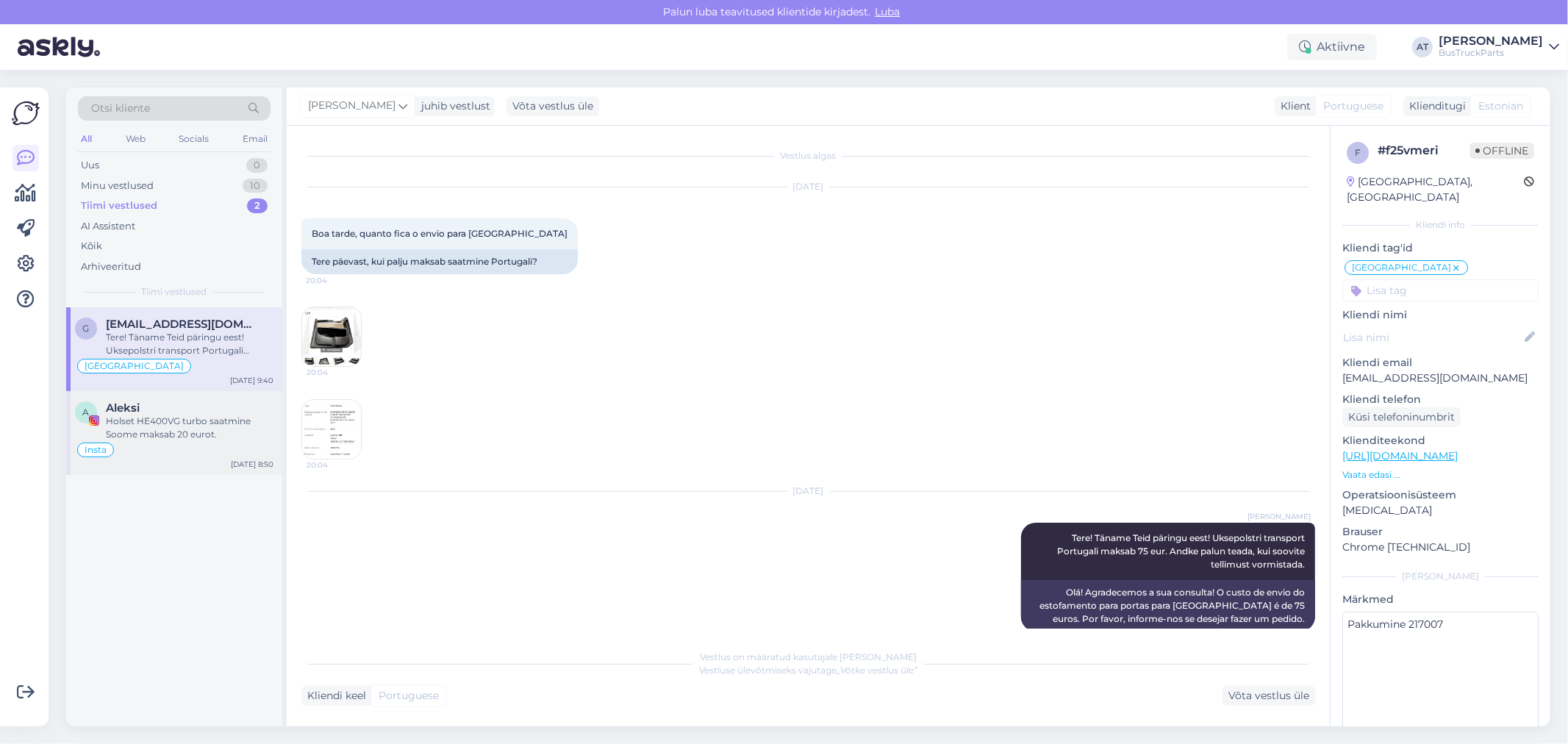
click at [164, 430] on div "Holset HE400VG turbo saatmine Soome maksab 20 eurot." at bounding box center [190, 428] width 168 height 26
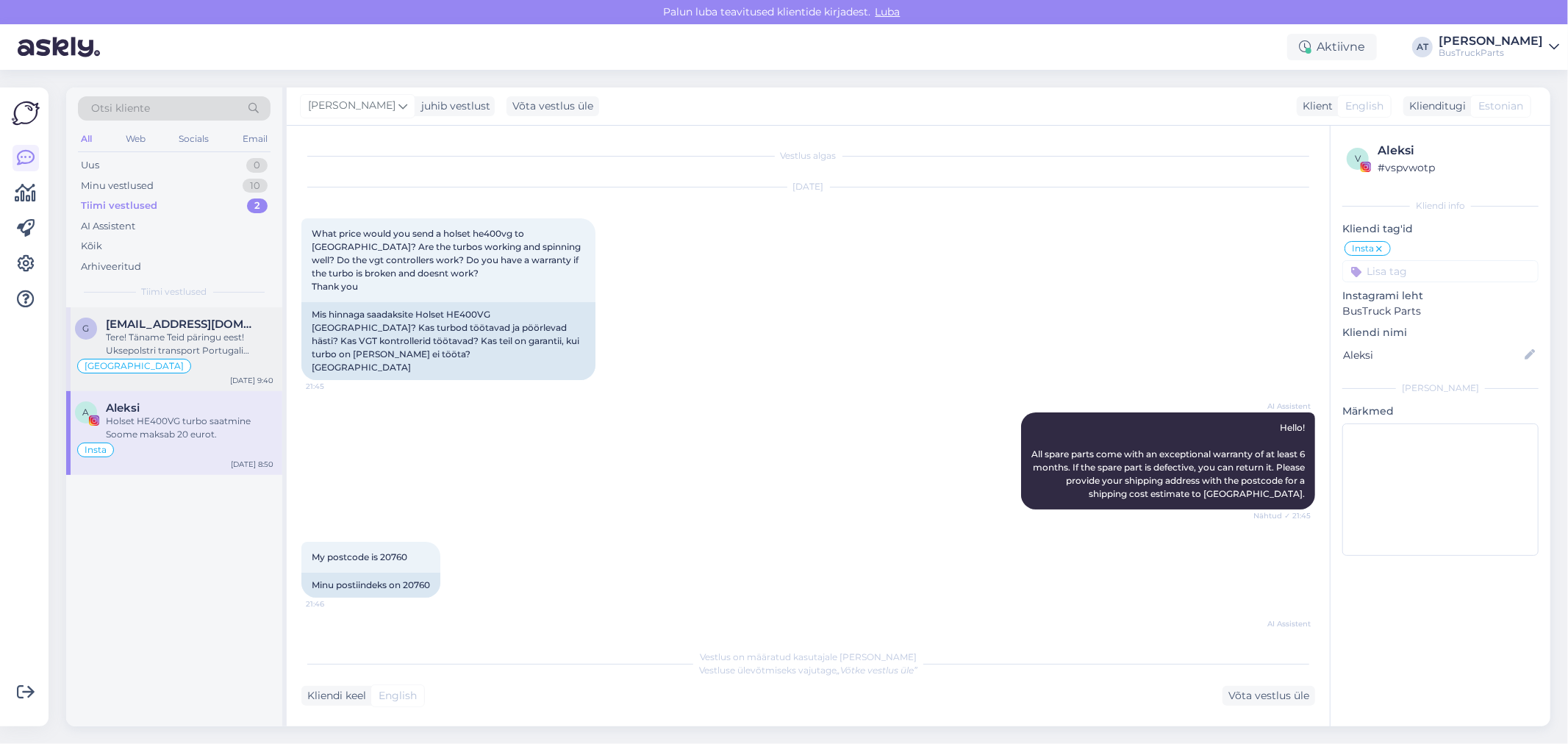
click at [203, 342] on div "Tere! Täname Teid päringu eest! Uksepolstri transport Portugali maksab 75 eur. …" at bounding box center [190, 344] width 168 height 26
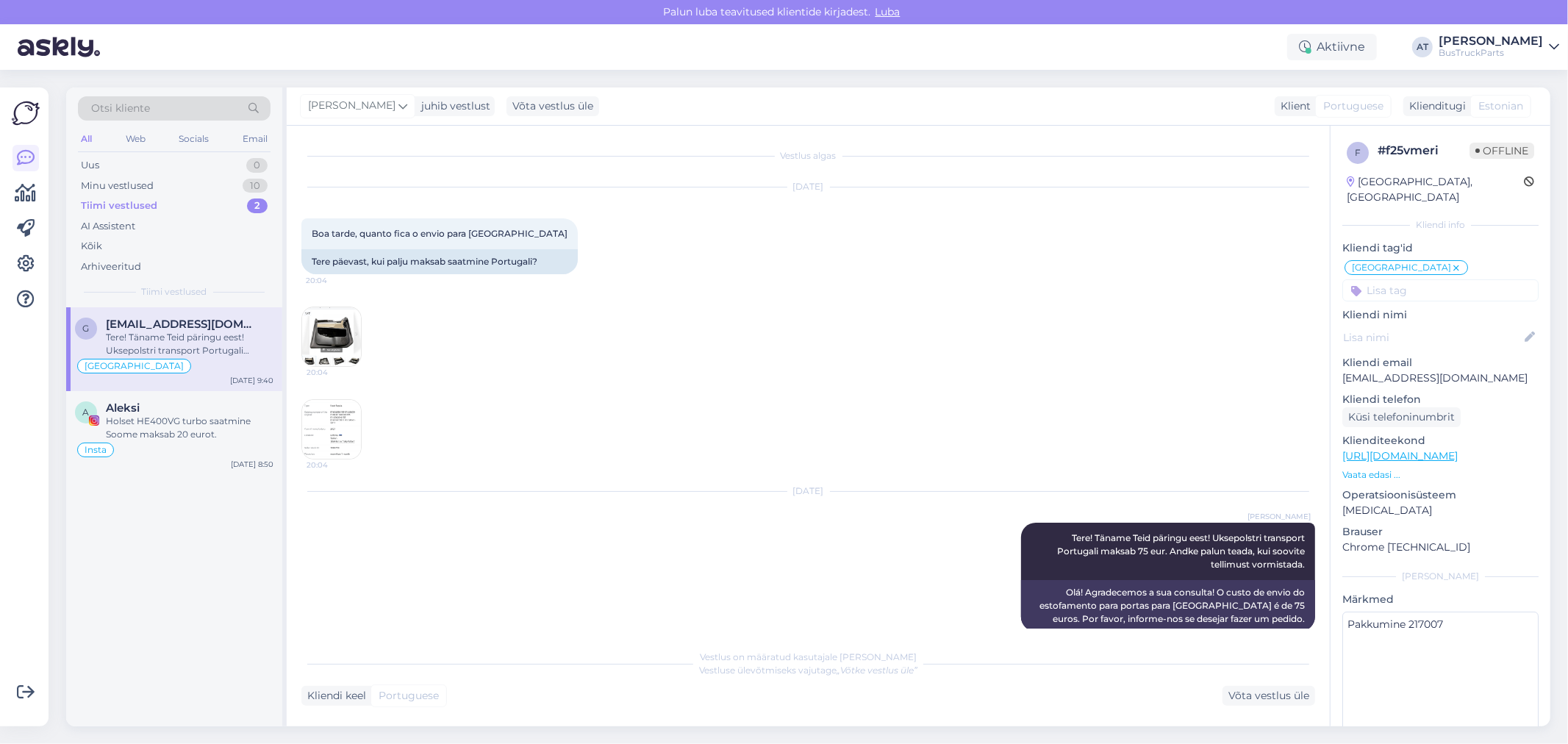
scroll to position [19, 0]
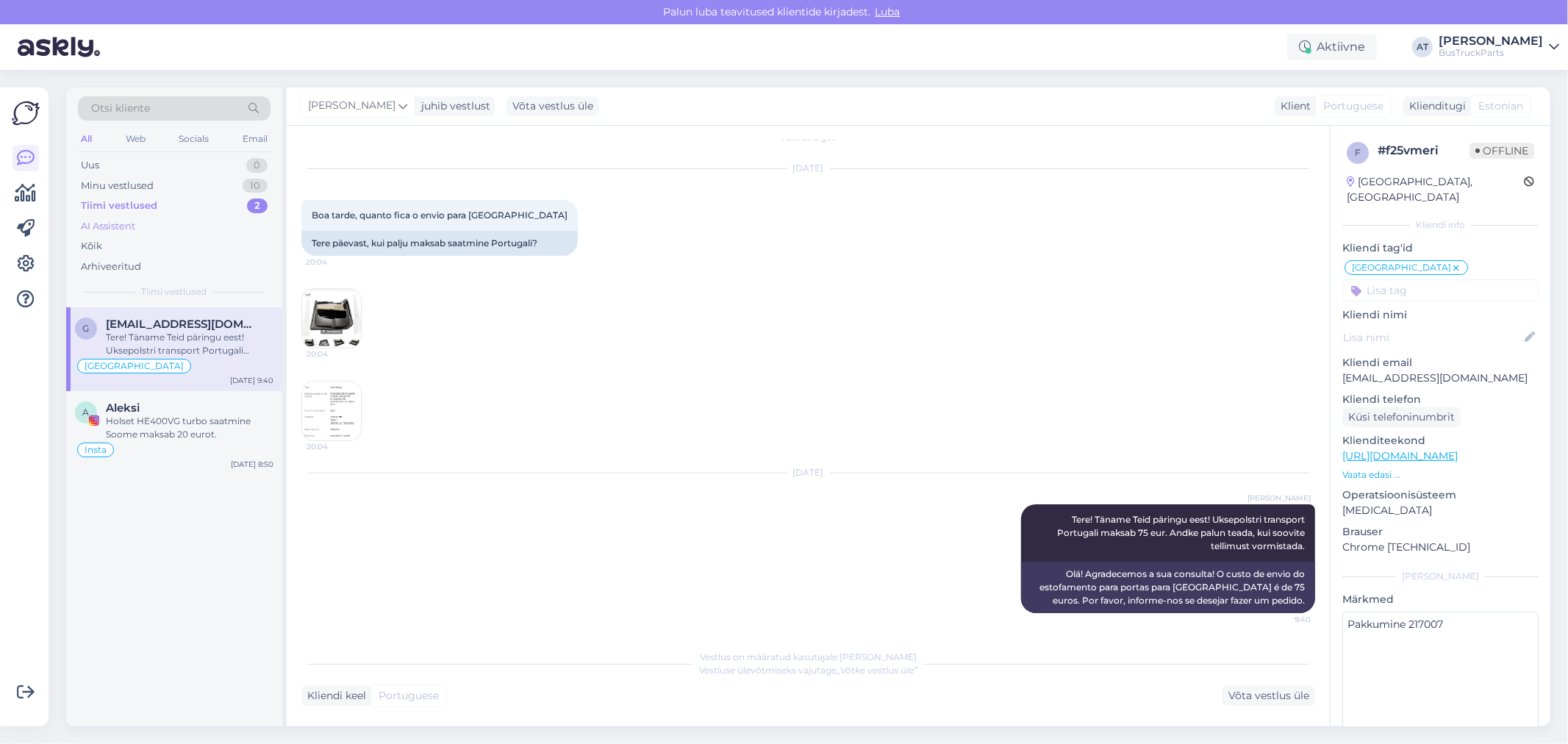
click at [170, 216] on div "AI Assistent" at bounding box center [174, 226] width 192 height 20
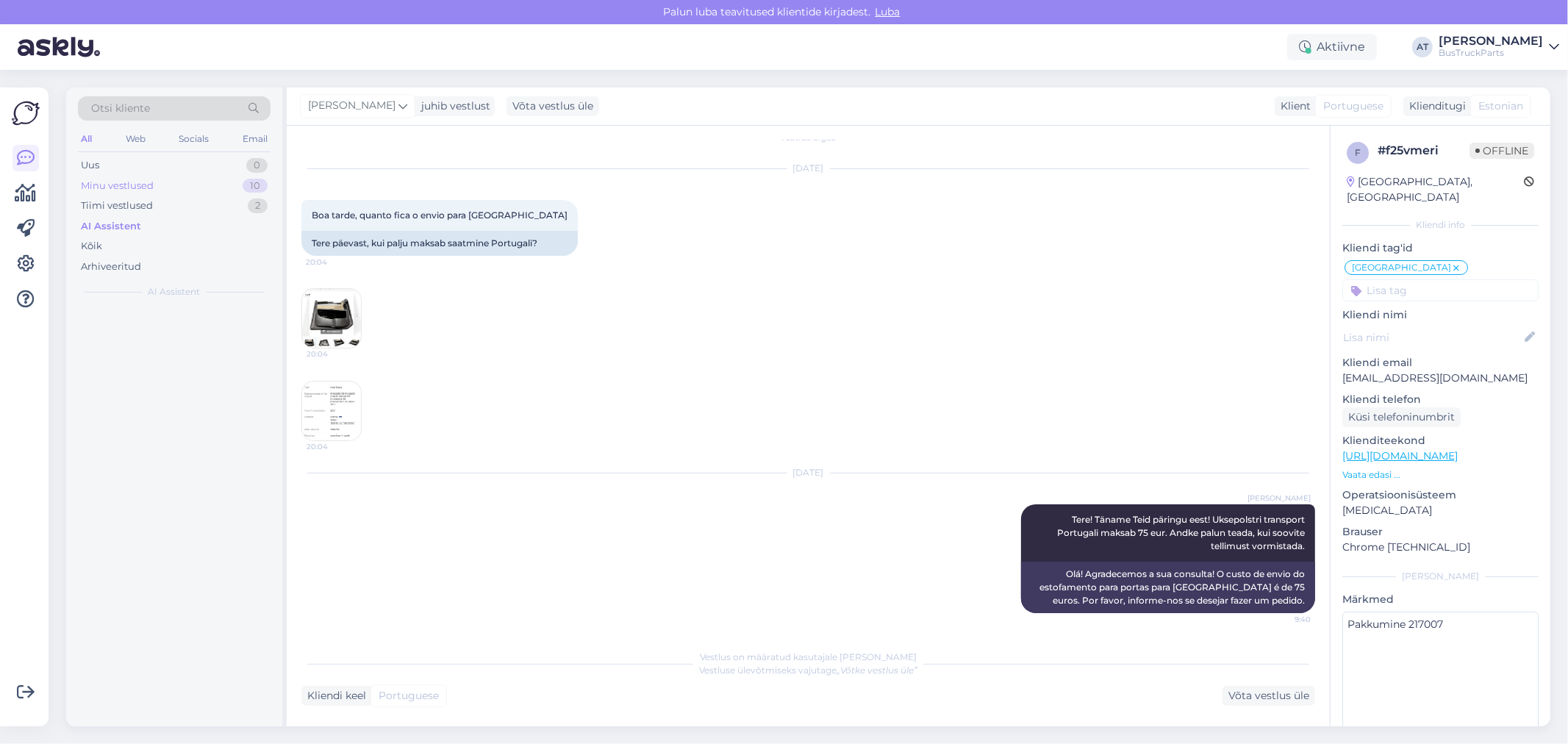
click at [159, 187] on div "Minu vestlused 10" at bounding box center [174, 185] width 192 height 20
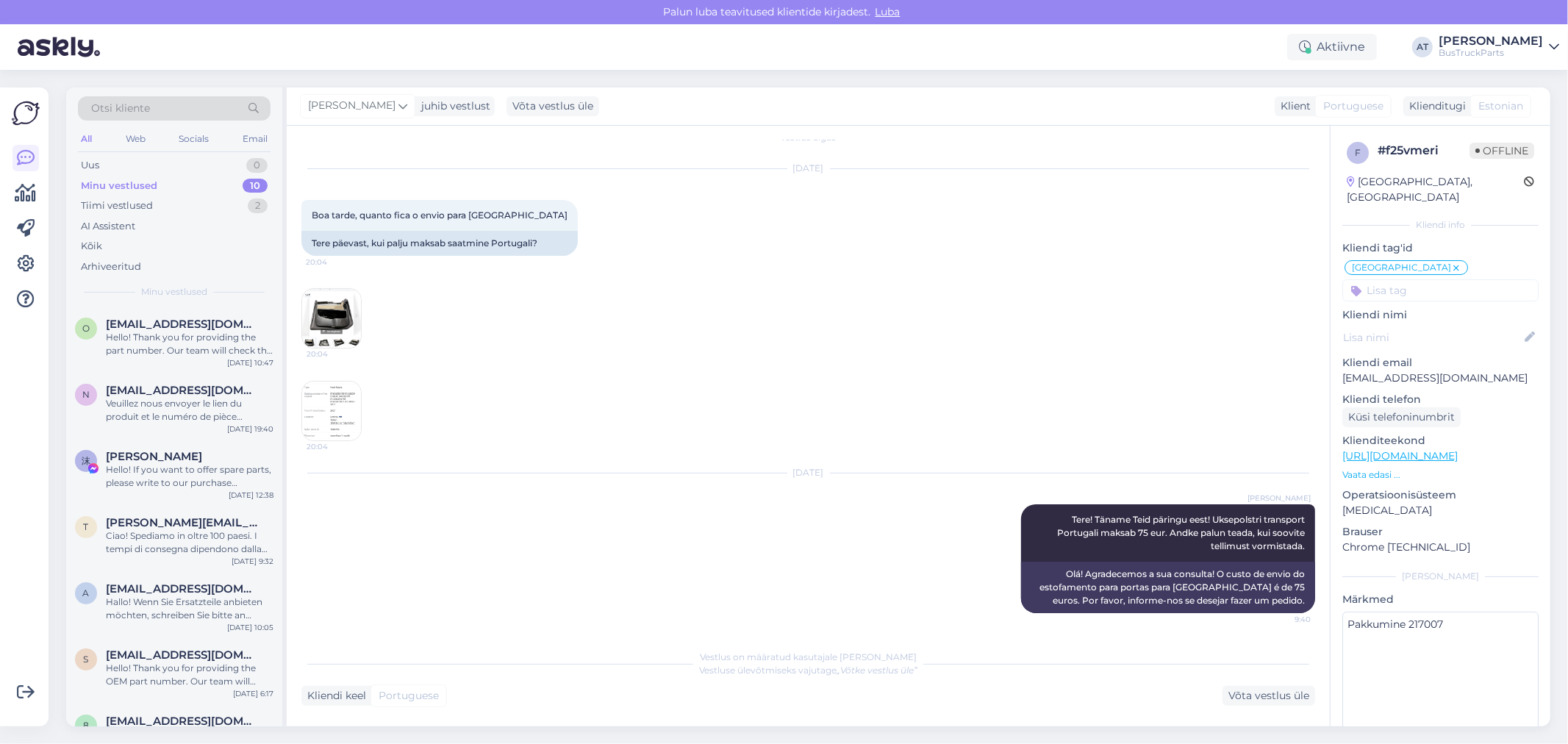
click at [152, 184] on div "Minu vestlused" at bounding box center [119, 185] width 77 height 15
